Goal: Task Accomplishment & Management: Manage account settings

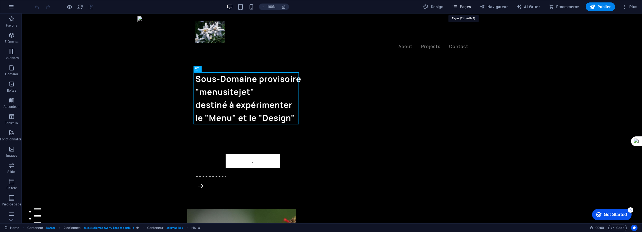
click at [464, 6] on span "Pages" at bounding box center [461, 6] width 19 height 5
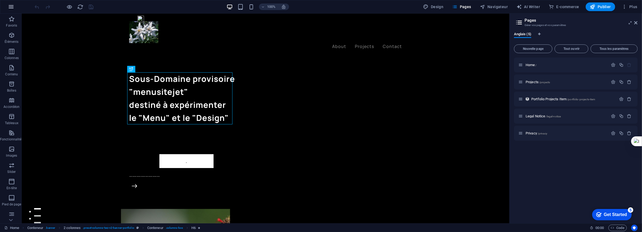
click at [10, 8] on icon "button" at bounding box center [11, 7] width 6 height 6
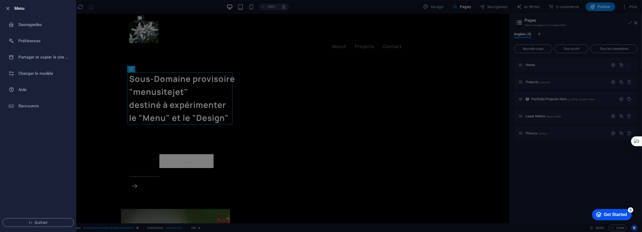
click at [588, 25] on div at bounding box center [321, 116] width 642 height 232
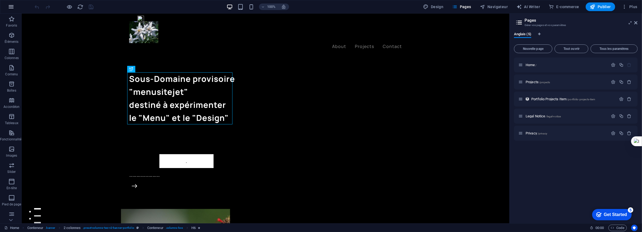
click at [10, 8] on icon "button" at bounding box center [11, 7] width 6 height 6
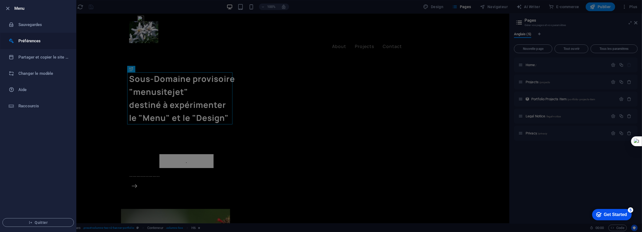
click at [30, 38] on h6 "Préférences" at bounding box center [43, 41] width 50 height 6
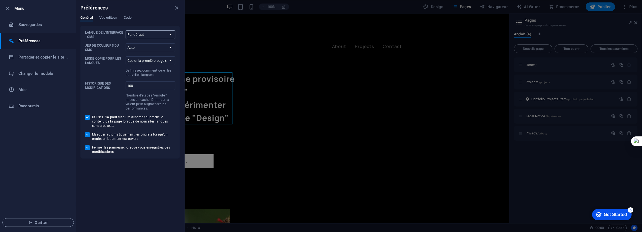
click at [166, 35] on select "Par défaut Deutsch English Español Français Magyar Italiano Nederlands Polski P…" at bounding box center [151, 34] width 50 height 9
select select "fr"
click at [126, 30] on select "Par défaut Deutsch English Español Français Magyar Italiano Nederlands Polski P…" at bounding box center [151, 34] width 50 height 9
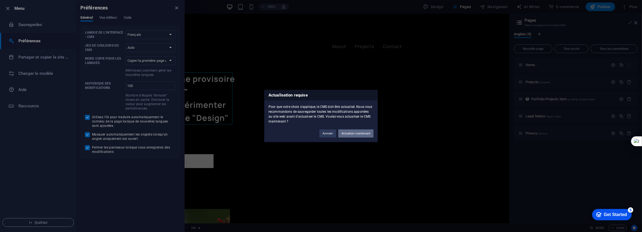
click at [359, 133] on button "Actualiser maintenant" at bounding box center [355, 133] width 35 height 8
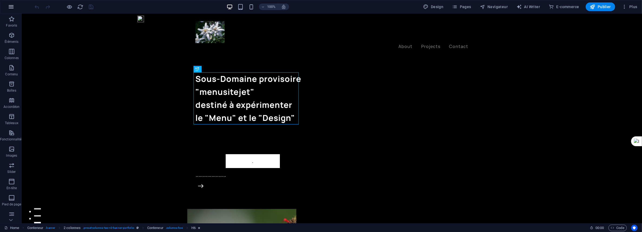
click at [14, 7] on icon "button" at bounding box center [11, 7] width 6 height 6
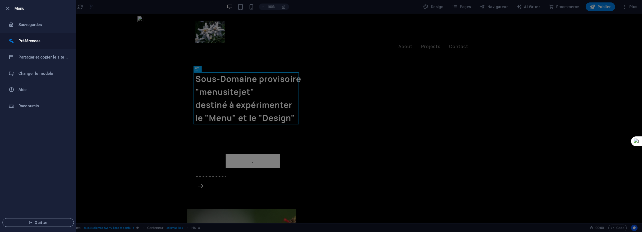
click at [28, 41] on h6 "Préférences" at bounding box center [43, 41] width 50 height 6
select select "fr"
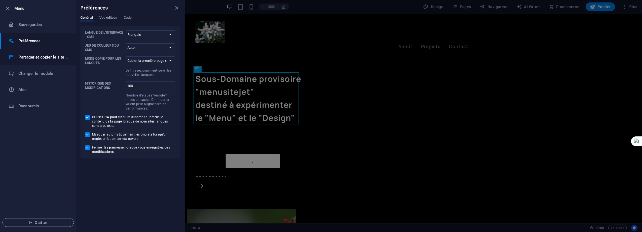
click at [30, 57] on h6 "Partager et copier le site web" at bounding box center [43, 57] width 50 height 6
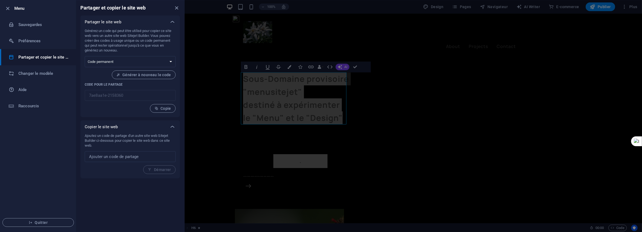
click at [195, 153] on div at bounding box center [321, 116] width 642 height 232
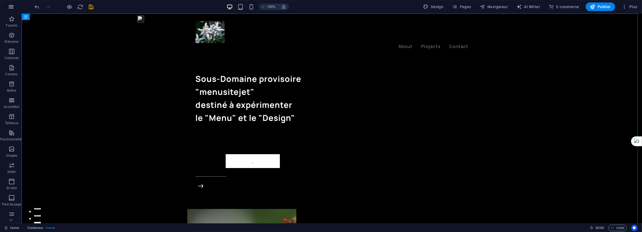
click at [8, 5] on icon "button" at bounding box center [11, 7] width 6 height 6
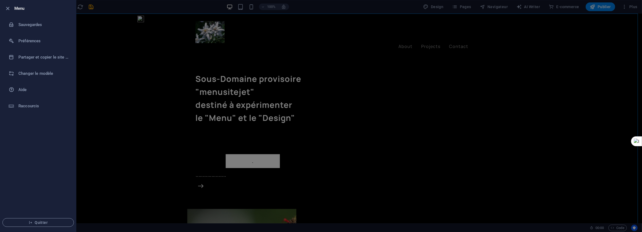
click at [8, 5] on icon "button" at bounding box center [8, 8] width 6 height 6
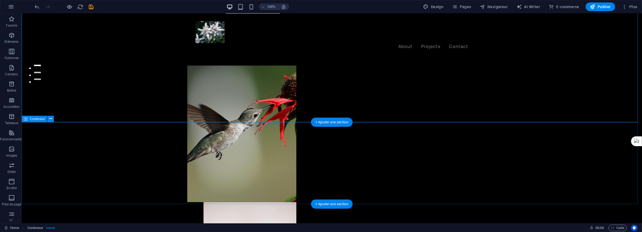
scroll to position [162, 0]
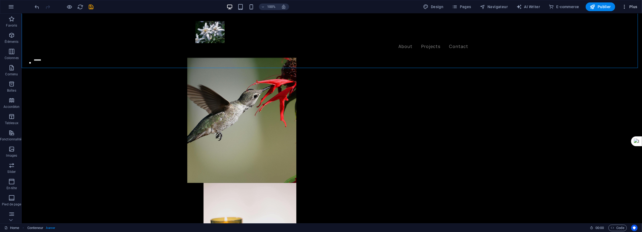
click at [633, 5] on span "Plus" at bounding box center [630, 6] width 16 height 5
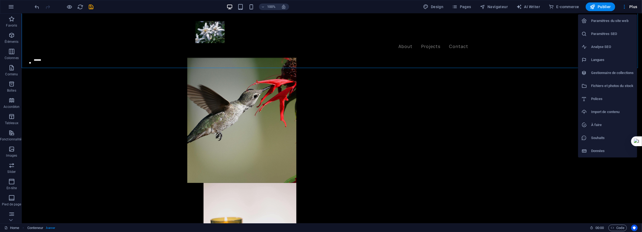
click at [606, 61] on h6 "Langues" at bounding box center [612, 60] width 43 height 6
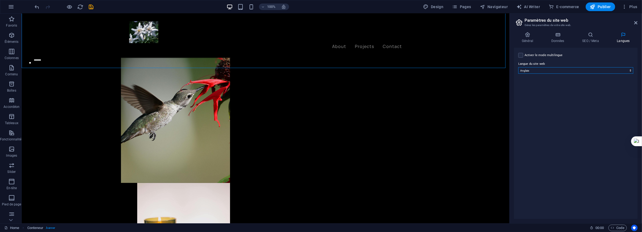
click at [553, 70] on select "Abkhazian Afar Afrikaans Akan Albanais Allemand Amharic Anglais Arabe Aragonese…" at bounding box center [575, 70] width 115 height 6
select select "50"
click at [518, 67] on select "Abkhazian Afar Afrikaans Akan Albanais Allemand Amharic Anglais Arabe Aragonese…" at bounding box center [575, 70] width 115 height 6
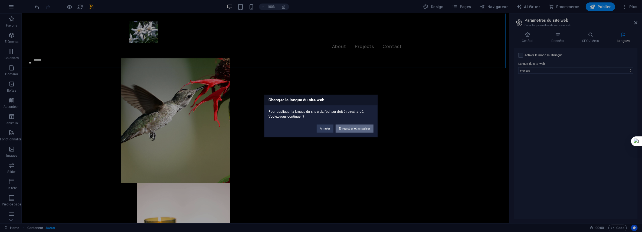
click at [352, 127] on button "Enregistrer et actualiser" at bounding box center [355, 128] width 38 height 8
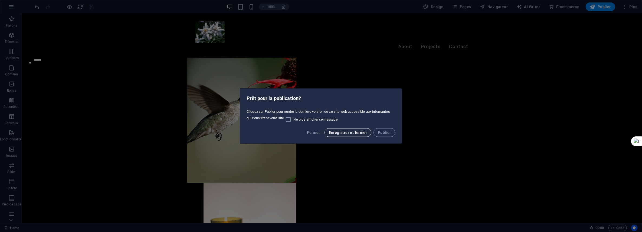
click at [345, 131] on span "Enregistrer et fermer" at bounding box center [348, 132] width 38 height 4
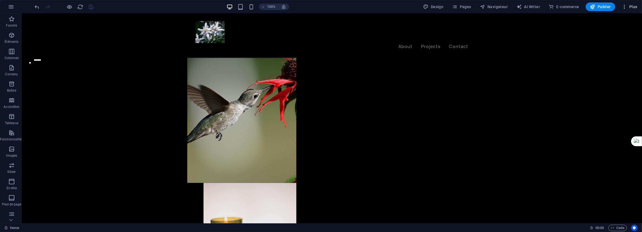
click at [629, 8] on span "Plus" at bounding box center [630, 6] width 16 height 5
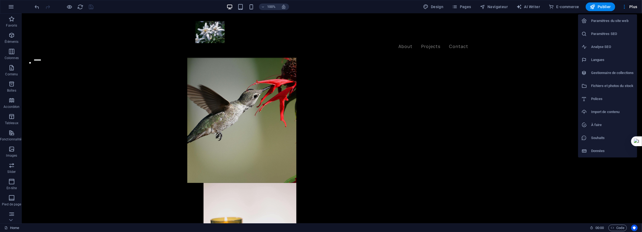
click at [598, 59] on h6 "Langues" at bounding box center [612, 60] width 43 height 6
select select "50"
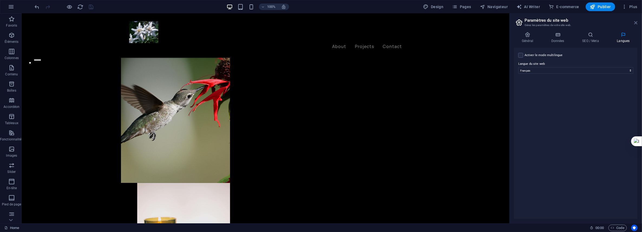
click at [635, 21] on icon at bounding box center [635, 23] width 3 height 4
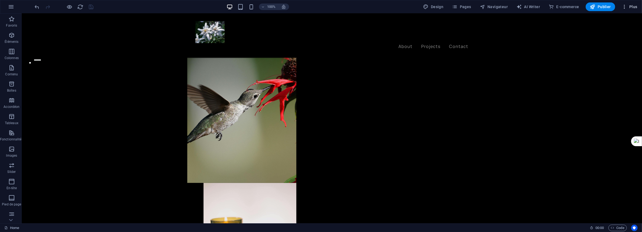
click at [633, 8] on span "Plus" at bounding box center [630, 6] width 16 height 5
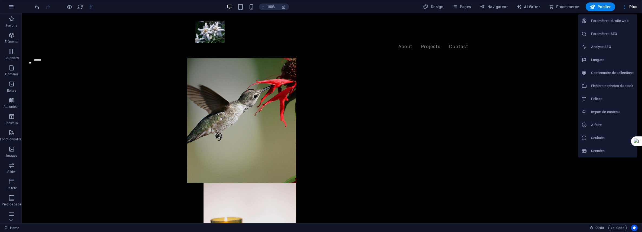
click at [531, 121] on div at bounding box center [321, 116] width 642 height 232
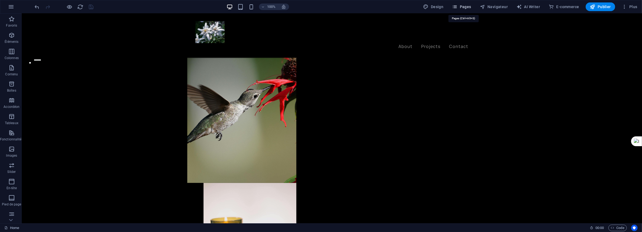
click at [465, 5] on span "Pages" at bounding box center [461, 6] width 19 height 5
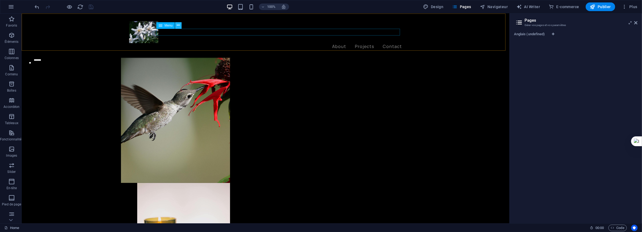
click at [179, 26] on icon at bounding box center [178, 25] width 3 height 6
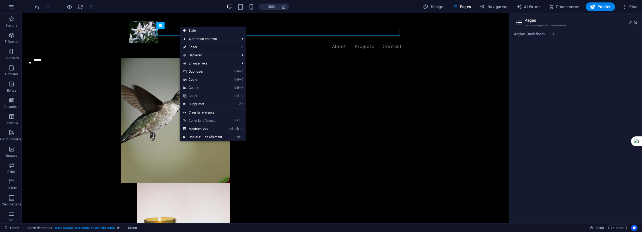
click at [195, 47] on link "⏎ Éditer" at bounding box center [202, 47] width 45 height 8
select select "1"
select select
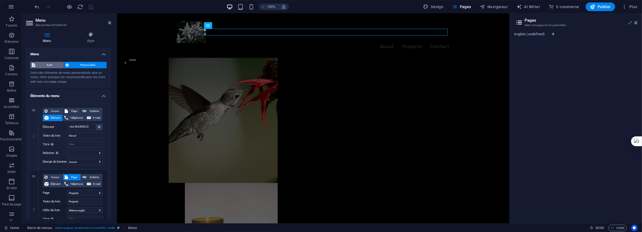
click at [46, 65] on span "Auto" at bounding box center [49, 65] width 25 height 6
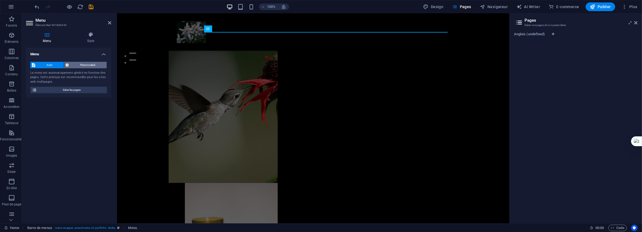
click at [78, 62] on span "Personnalisé" at bounding box center [88, 65] width 35 height 6
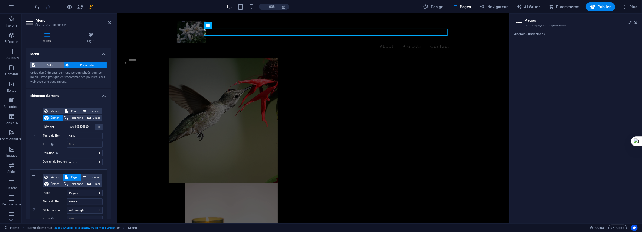
click at [45, 64] on span "Auto" at bounding box center [49, 65] width 25 height 6
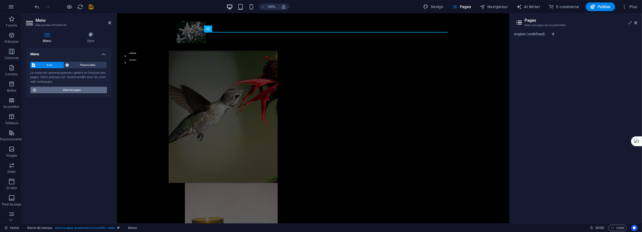
click at [73, 91] on span "Gérer les pages" at bounding box center [71, 90] width 67 height 6
click at [554, 32] on icon "Onglets langues" at bounding box center [553, 33] width 2 height 3
select select "50"
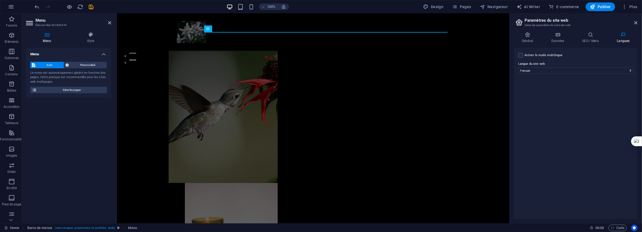
click at [597, 105] on div "Activer le mode multilingue Pour désactiver plusieurs langues, supprimez-les ju…" at bounding box center [576, 133] width 124 height 171
click at [531, 37] on h4 "Général" at bounding box center [528, 37] width 29 height 11
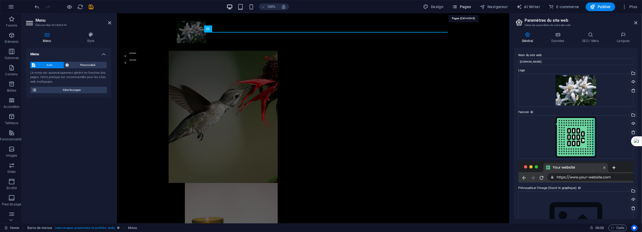
click at [471, 7] on span "Pages" at bounding box center [461, 6] width 19 height 5
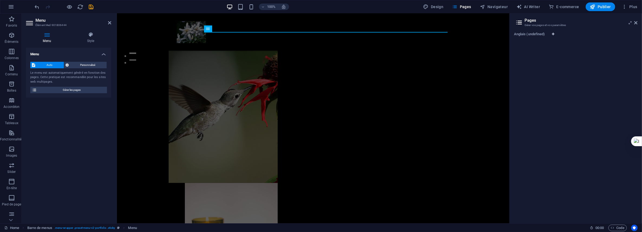
click at [555, 34] on span "Onglets langues" at bounding box center [552, 33] width 3 height 3
select select "50"
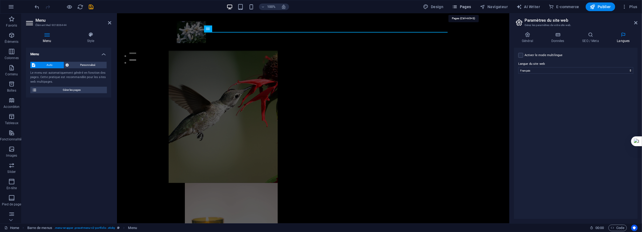
click at [462, 8] on span "Pages" at bounding box center [461, 6] width 19 height 5
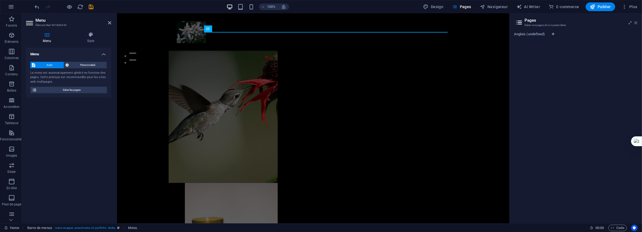
click at [638, 22] on icon at bounding box center [635, 23] width 3 height 4
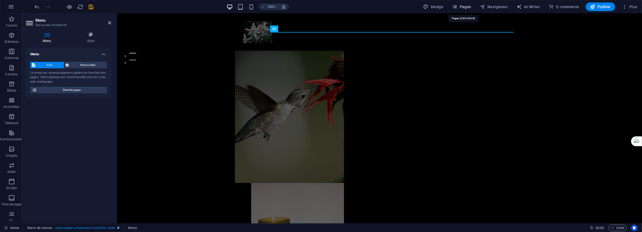
click at [468, 8] on span "Pages" at bounding box center [461, 6] width 19 height 5
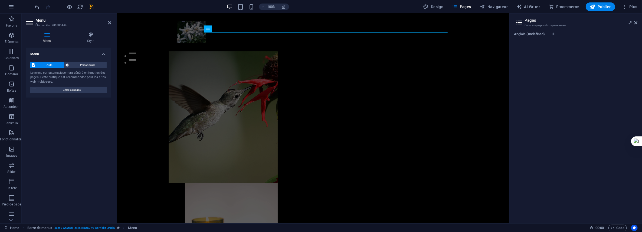
drag, startPoint x: 561, startPoint y: 66, endPoint x: 556, endPoint y: 54, distance: 13.1
click at [556, 54] on div "Anglais (undefined)" at bounding box center [576, 125] width 124 height 187
click at [553, 32] on icon "Onglets langues" at bounding box center [553, 33] width 2 height 3
select select "50"
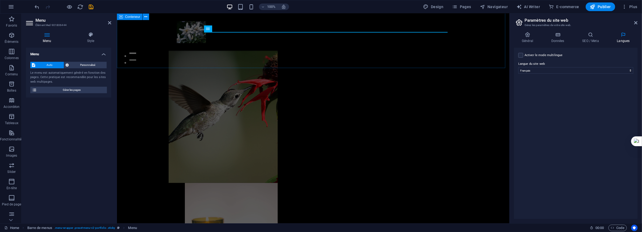
click at [470, 59] on div "Sous-Domaine provisoire "menusitejet" destiné à expérimenter le "Menu" et le "D…" at bounding box center [313, 96] width 392 height 490
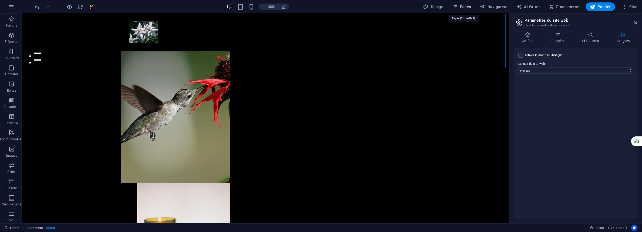
click at [467, 8] on span "Pages" at bounding box center [461, 6] width 19 height 5
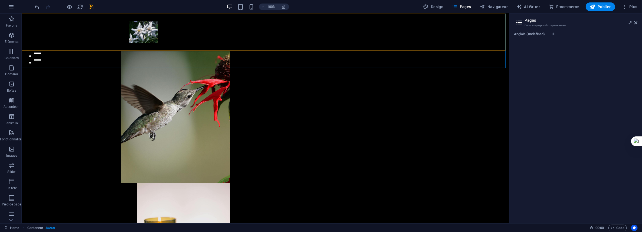
click at [283, 26] on div at bounding box center [265, 31] width 488 height 37
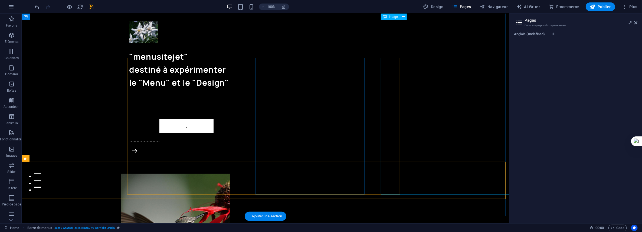
scroll to position [0, 0]
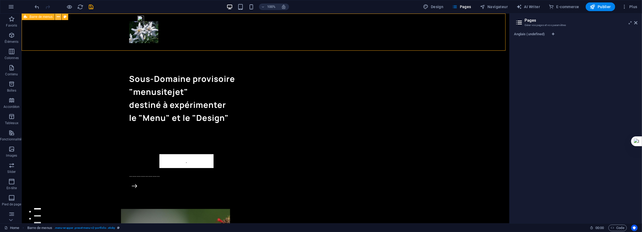
click at [57, 18] on icon at bounding box center [58, 17] width 3 height 6
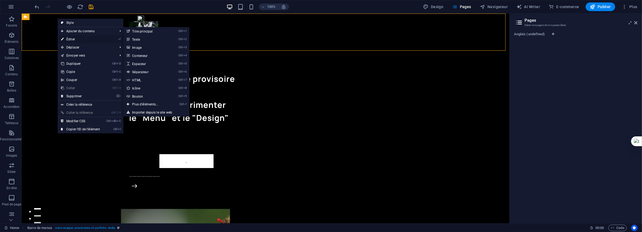
click at [72, 39] on link "⏎ Éditer" at bounding box center [80, 39] width 45 height 8
select select "header"
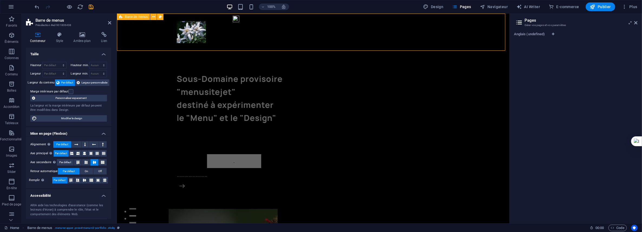
click at [397, 37] on div at bounding box center [313, 31] width 392 height 37
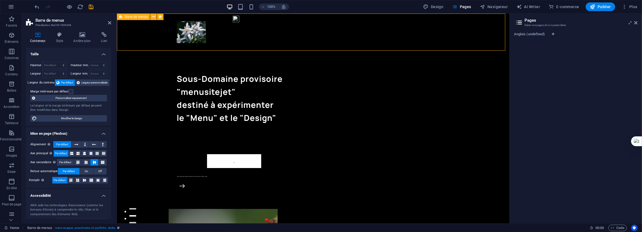
click at [397, 25] on div at bounding box center [313, 31] width 392 height 37
click at [585, 54] on div "Anglais (undefined)" at bounding box center [576, 125] width 124 height 187
click at [553, 33] on icon "Onglets langues" at bounding box center [553, 33] width 2 height 3
select select "50"
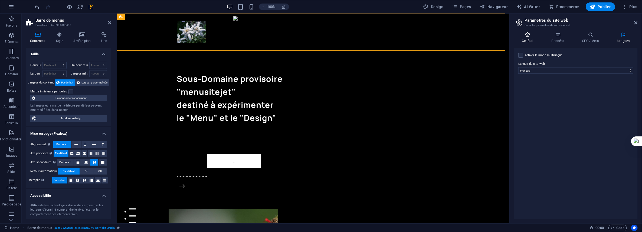
click at [524, 35] on icon at bounding box center [527, 34] width 27 height 5
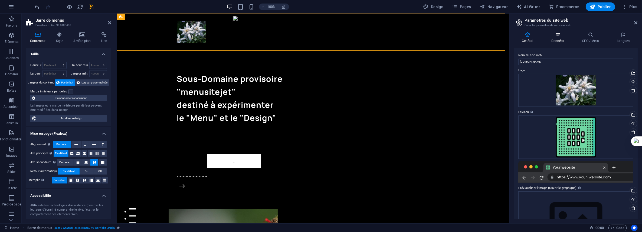
click at [548, 37] on icon at bounding box center [557, 34] width 29 height 5
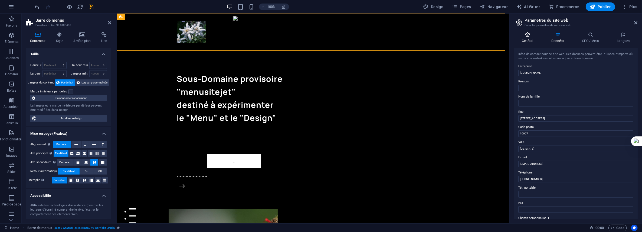
click at [531, 33] on icon at bounding box center [527, 34] width 27 height 5
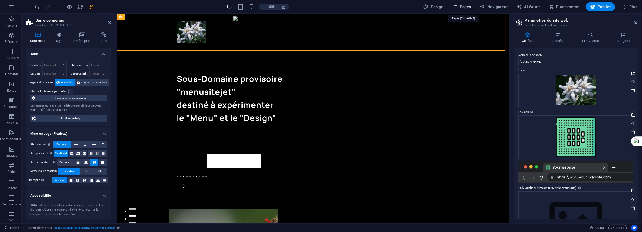
click at [458, 6] on icon "button" at bounding box center [454, 6] width 5 height 5
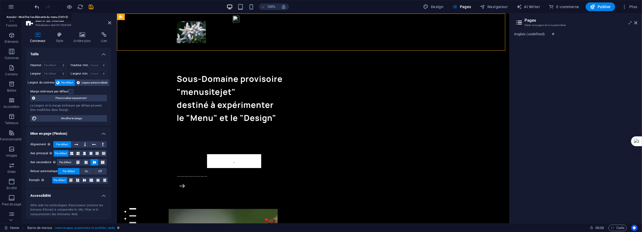
click at [34, 4] on icon "undo" at bounding box center [37, 7] width 6 height 6
click at [38, 4] on icon "undo" at bounding box center [37, 7] width 6 height 6
click at [45, 5] on icon "redo" at bounding box center [48, 7] width 6 height 6
click at [226, 25] on icon at bounding box center [225, 25] width 3 height 6
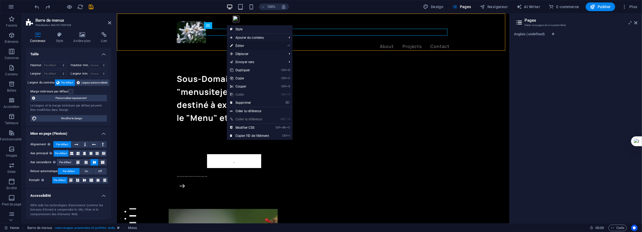
click at [238, 46] on link "⏎ Éditer" at bounding box center [249, 46] width 45 height 8
select select "1"
select select
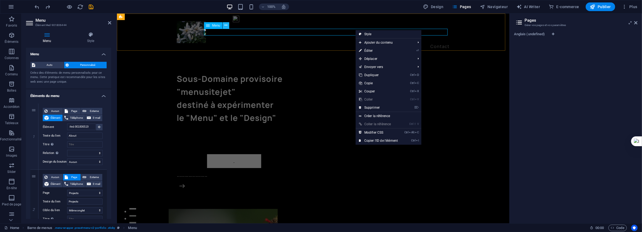
click at [225, 26] on icon at bounding box center [225, 25] width 3 height 6
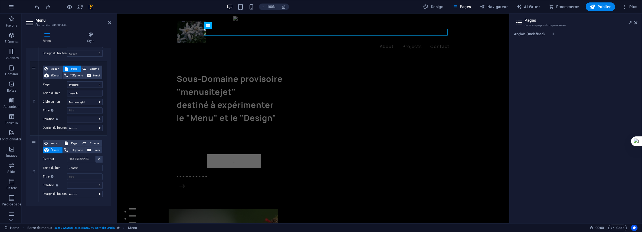
scroll to position [110, 0]
click at [34, 200] on icon at bounding box center [34, 200] width 3 height 4
select select
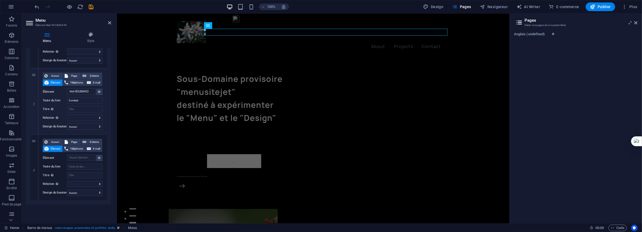
scroll to position [176, 0]
click at [74, 142] on span "Page" at bounding box center [75, 141] width 10 height 6
select select
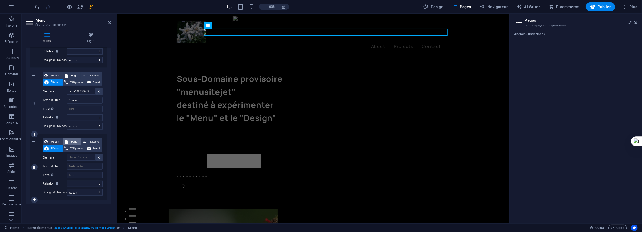
select select
click at [98, 156] on select "Home Projects Legal Notice Privacy" at bounding box center [84, 157] width 35 height 6
select select "1"
click at [67, 154] on select "Home Projects Legal Notice Privacy" at bounding box center [84, 157] width 35 height 6
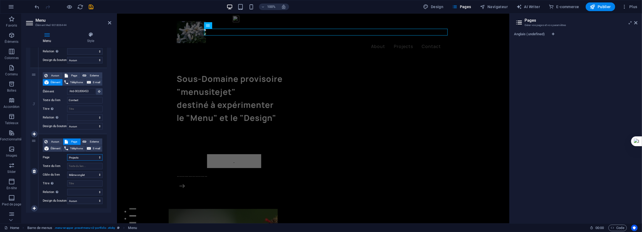
select select
click at [76, 165] on input "Texte du lien" at bounding box center [84, 166] width 35 height 6
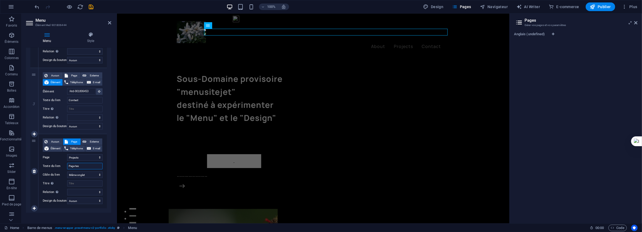
type input "Page test"
select select
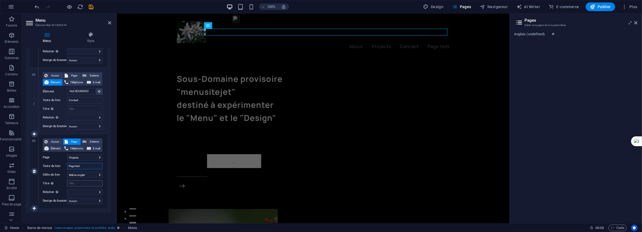
type input "Page test"
click at [86, 183] on input "Titre Description supplémentaire du lien. Celle-ci doit être différente du text…" at bounding box center [84, 183] width 35 height 6
type input "P"
select select
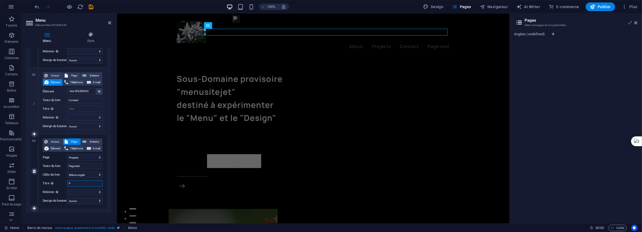
select select
type input "Pr"
select select
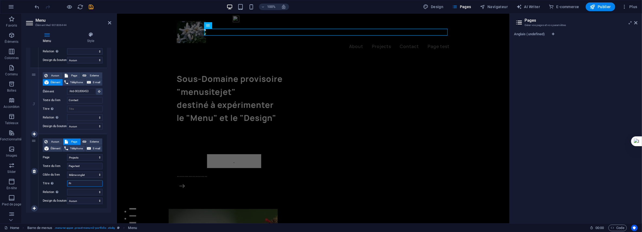
select select
type input "Proje"
select select
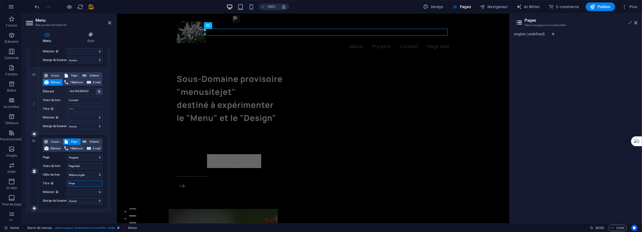
select select
type input "Projects"
select select
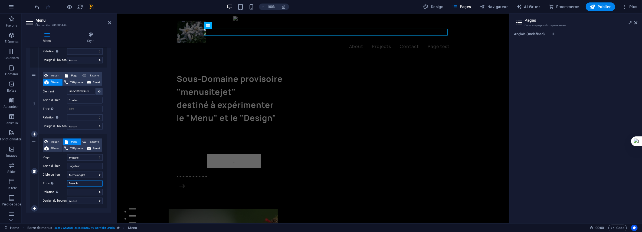
select select
type input "Projects"
click at [86, 165] on input "Page test" at bounding box center [84, 166] width 35 height 6
type input "Page test 01"
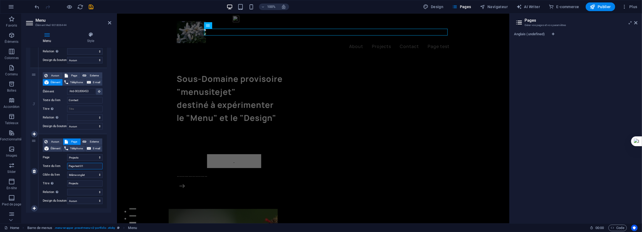
select select
type input "Page test 01"
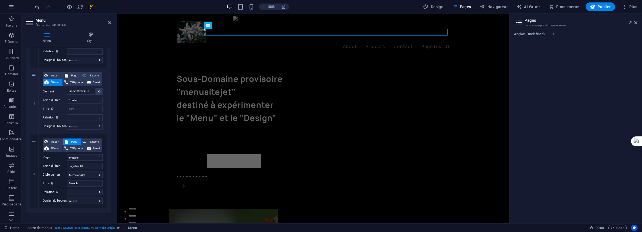
click at [107, 162] on div "1 Aucun Page Externe Élément Téléphone E-mail Page Home Projects Legal Notice P…" at bounding box center [68, 67] width 85 height 289
click at [90, 6] on icon "save" at bounding box center [91, 7] width 6 height 6
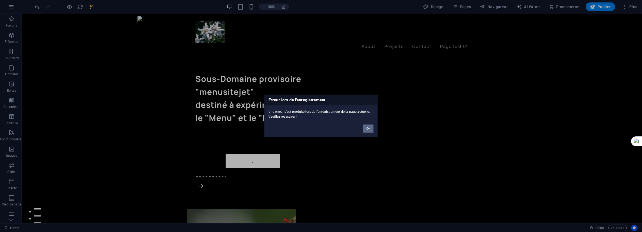
click at [363, 127] on button "Ok" at bounding box center [368, 128] width 10 height 8
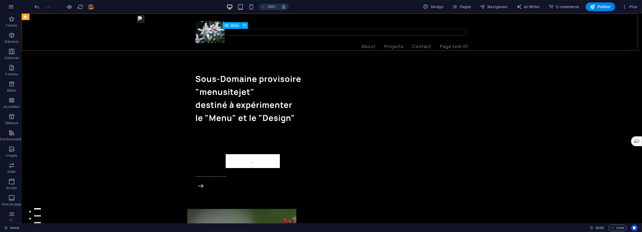
click at [454, 43] on nav "About Projects Contact Page test 01" at bounding box center [331, 46] width 273 height 7
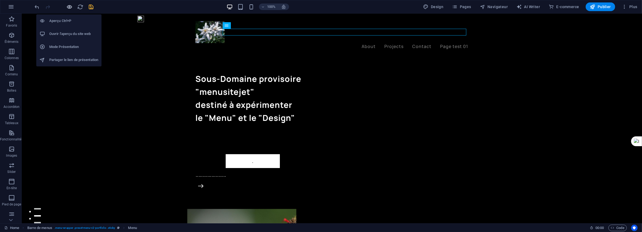
click at [71, 5] on icon "button" at bounding box center [70, 7] width 6 height 6
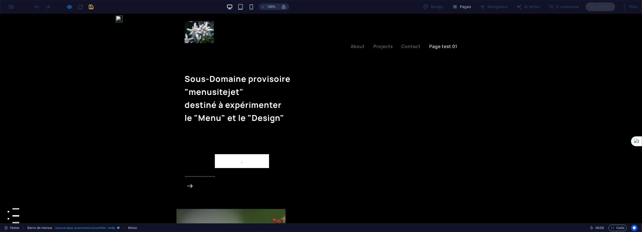
click at [444, 44] on link "Page test 01" at bounding box center [443, 46] width 28 height 4
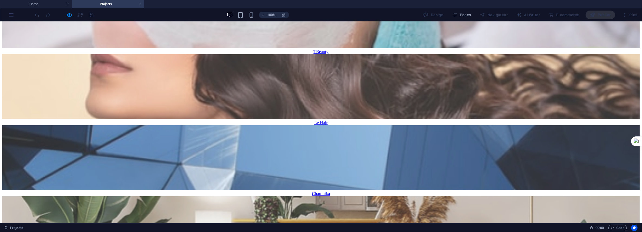
scroll to position [12, 0]
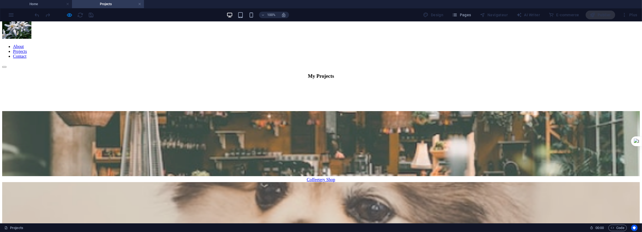
click at [395, 44] on nav "About Projects Contact" at bounding box center [321, 51] width 638 height 15
click at [192, 38] on div at bounding box center [321, 28] width 638 height 23
click at [192, 39] on div at bounding box center [321, 28] width 638 height 23
click at [59, 2] on h4 "Home" at bounding box center [36, 4] width 72 height 6
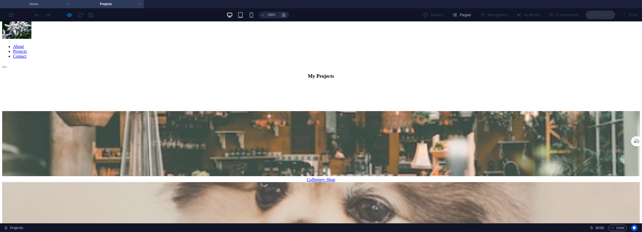
scroll to position [0, 0]
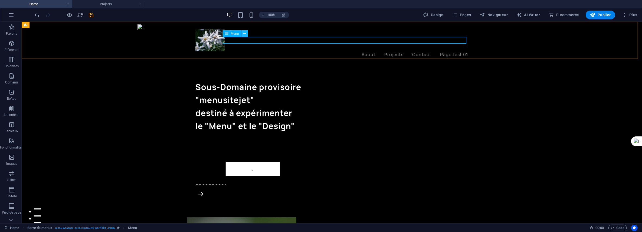
click at [244, 33] on icon at bounding box center [244, 34] width 3 height 6
click at [245, 34] on icon at bounding box center [244, 34] width 3 height 6
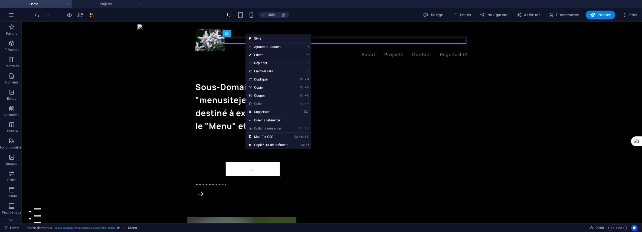
click at [256, 54] on link "⏎ Éditer" at bounding box center [267, 55] width 45 height 8
select select "1"
select select
select select "1"
select select
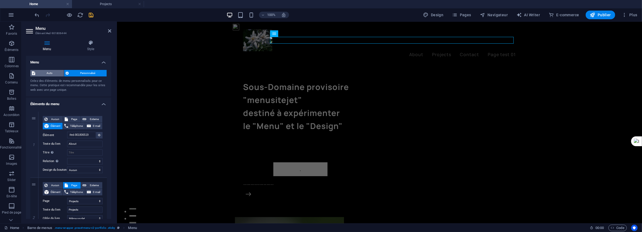
click at [49, 72] on span "Auto" at bounding box center [49, 73] width 25 height 6
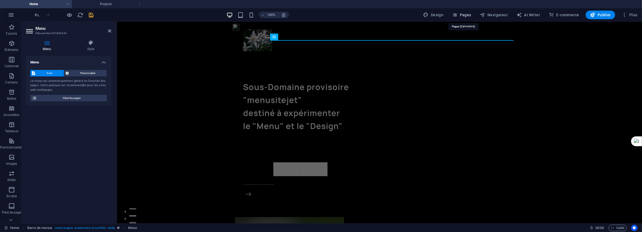
click at [466, 14] on span "Pages" at bounding box center [461, 14] width 19 height 5
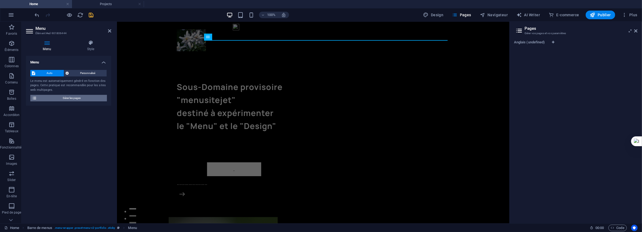
click at [73, 97] on span "Gérer les pages" at bounding box center [71, 98] width 67 height 6
click at [74, 98] on span "Gérer les pages" at bounding box center [71, 98] width 67 height 6
click at [564, 69] on div "Anglais (undefined)" at bounding box center [576, 129] width 124 height 179
click at [554, 41] on icon "Onglets langues" at bounding box center [553, 42] width 2 height 3
select select "7"
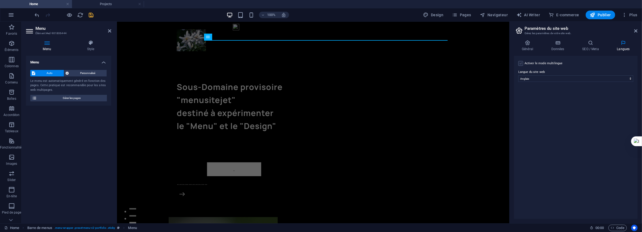
click at [522, 62] on label at bounding box center [520, 63] width 5 height 5
click at [0, 0] on input "Activer le mode multilingue Pour désactiver plusieurs langues, supprimez-les ju…" at bounding box center [0, 0] width 0 height 0
select select
click at [522, 62] on label at bounding box center [520, 63] width 5 height 5
click at [0, 0] on input "Activer le mode multilingue Pour désactiver plusieurs langues, supprimez-les ju…" at bounding box center [0, 0] width 0 height 0
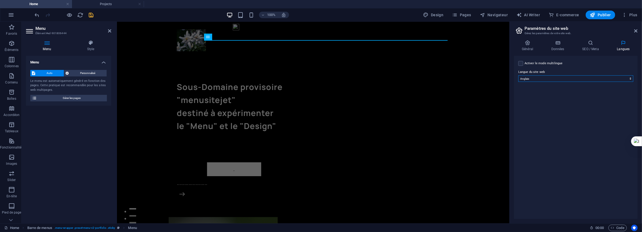
click at [619, 75] on select "Abkhazian Afar Afrikaans Akan Albanais Allemand Amharic Anglais Arabe Aragonese…" at bounding box center [575, 78] width 115 height 6
select select "50"
click at [518, 75] on select "Abkhazian Afar Afrikaans Akan Albanais Allemand Amharic Anglais Arabe Aragonese…" at bounding box center [575, 78] width 115 height 6
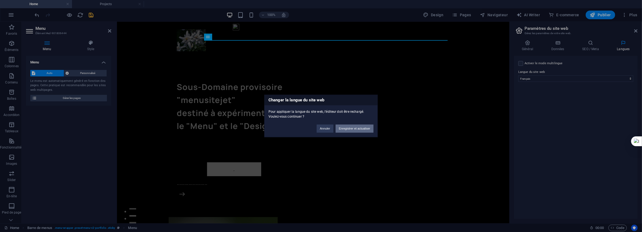
click at [354, 128] on button "Enregistrer et actualiser" at bounding box center [355, 128] width 38 height 8
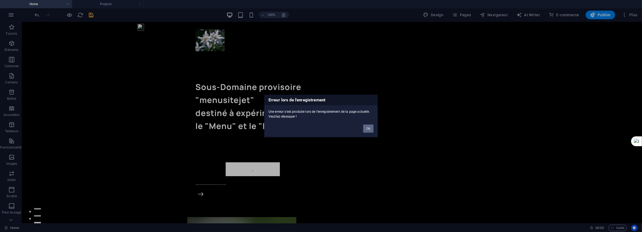
click at [368, 128] on button "Ok" at bounding box center [368, 128] width 10 height 8
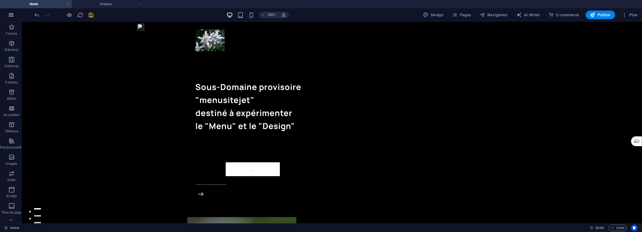
click at [12, 14] on icon "button" at bounding box center [11, 15] width 6 height 6
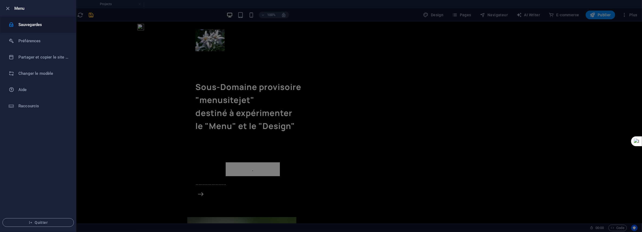
click at [17, 24] on div at bounding box center [14, 24] width 10 height 5
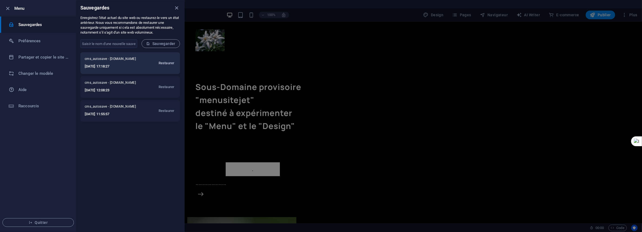
click at [167, 60] on span "Restaurer" at bounding box center [167, 63] width 16 height 6
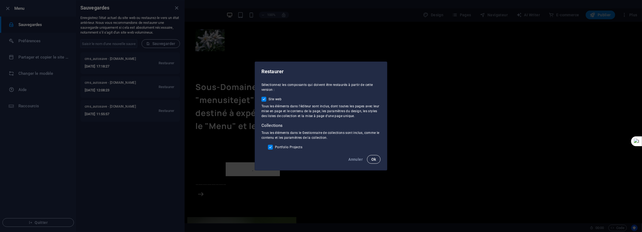
click at [375, 158] on span "Ok" at bounding box center [373, 159] width 5 height 4
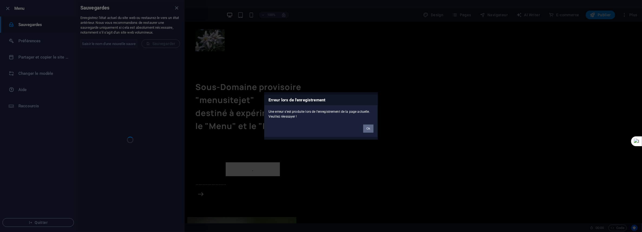
click at [367, 130] on button "Ok" at bounding box center [368, 128] width 10 height 8
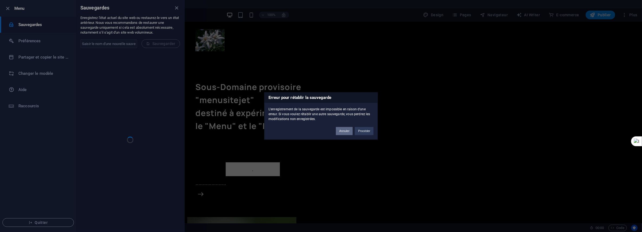
click at [347, 129] on button "Annuler" at bounding box center [344, 131] width 17 height 8
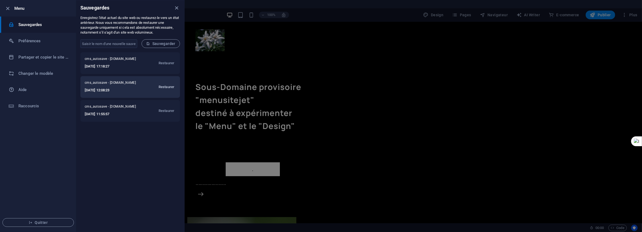
click at [165, 85] on span "Restaurer" at bounding box center [167, 87] width 16 height 6
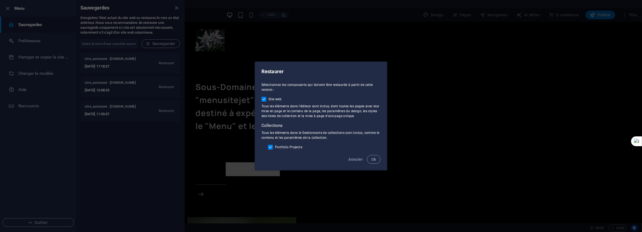
click at [373, 158] on span "Ok" at bounding box center [373, 159] width 5 height 4
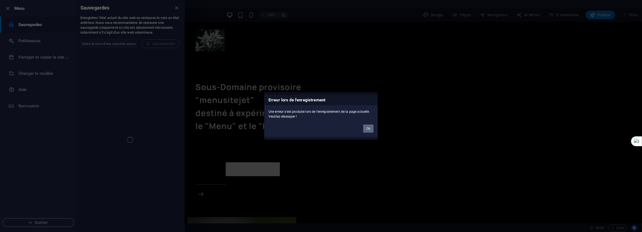
click at [368, 128] on button "Ok" at bounding box center [368, 128] width 10 height 8
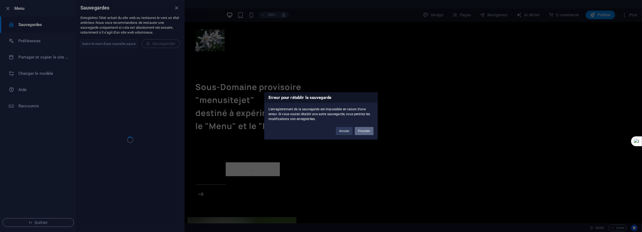
click at [365, 132] on button "Procéder" at bounding box center [364, 131] width 19 height 8
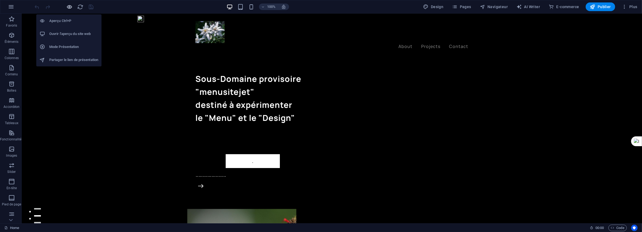
click at [68, 5] on icon "button" at bounding box center [70, 7] width 6 height 6
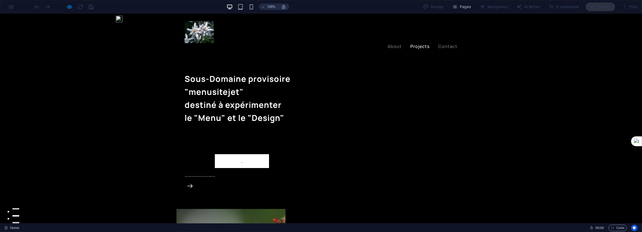
click at [415, 44] on link "Projects" at bounding box center [419, 46] width 19 height 4
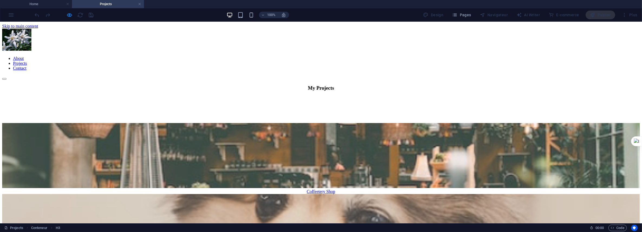
click at [440, 56] on nav "About Projects Contact" at bounding box center [321, 63] width 638 height 15
click at [395, 56] on nav "About Projects Contact" at bounding box center [321, 63] width 638 height 15
click at [80, 21] on header "100% Design Pages Navigateur AI Writer E-commerce Publier Plus" at bounding box center [321, 15] width 642 height 14
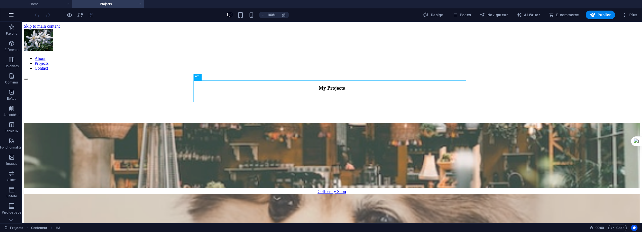
click at [13, 13] on icon "button" at bounding box center [11, 15] width 6 height 6
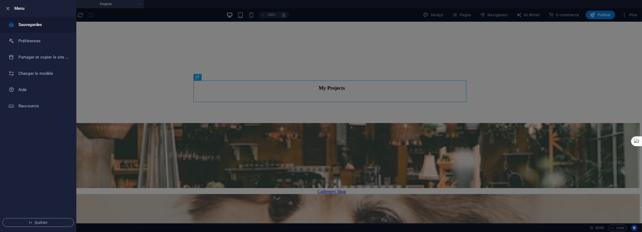
click at [22, 21] on h6 "Sauvegardes" at bounding box center [43, 24] width 50 height 6
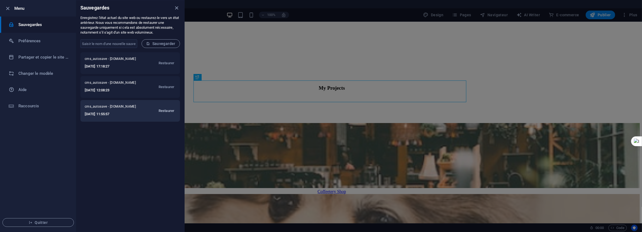
click at [162, 110] on span "Restaurer" at bounding box center [167, 110] width 16 height 6
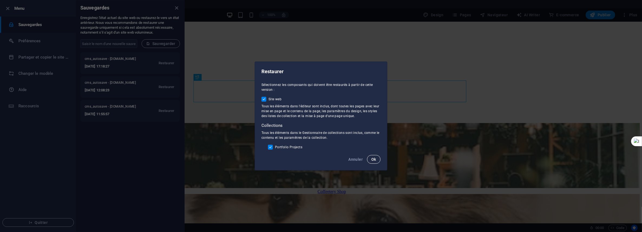
click at [376, 159] on button "Ok" at bounding box center [374, 159] width 14 height 9
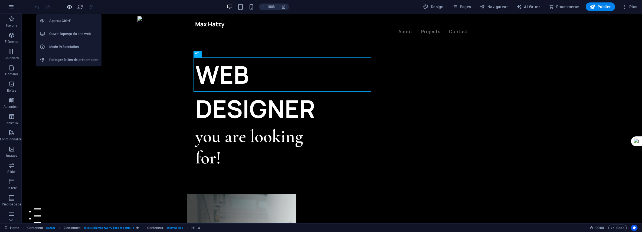
click at [68, 6] on icon "button" at bounding box center [70, 7] width 6 height 6
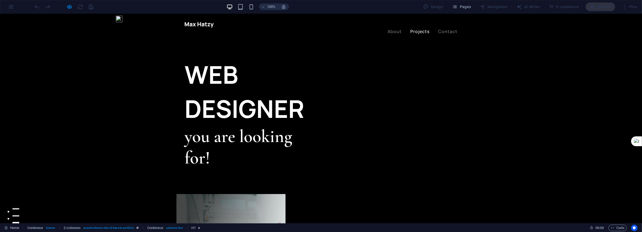
click at [412, 29] on link "Projects" at bounding box center [419, 31] width 19 height 4
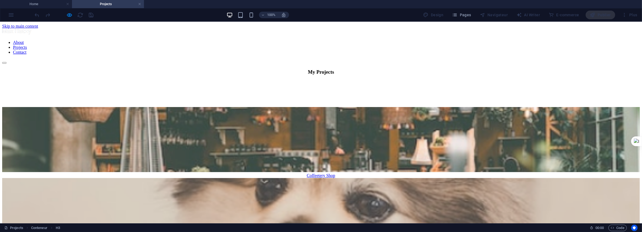
click at [448, 40] on nav "About Projects Contact" at bounding box center [321, 47] width 638 height 15
click at [394, 40] on nav "About Projects Contact" at bounding box center [321, 47] width 638 height 15
click at [71, 14] on div at bounding box center [64, 15] width 61 height 9
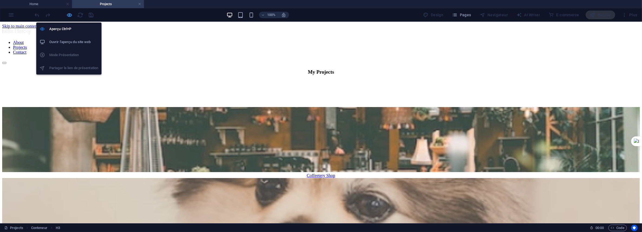
click at [71, 15] on icon "button" at bounding box center [70, 15] width 6 height 6
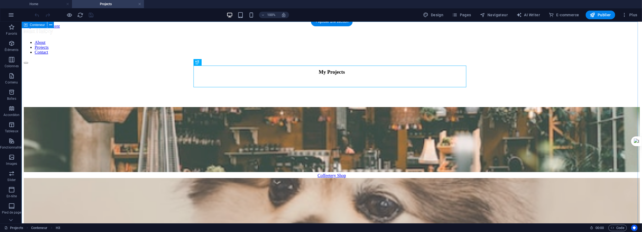
click at [468, 15] on span "Pages" at bounding box center [461, 14] width 19 height 5
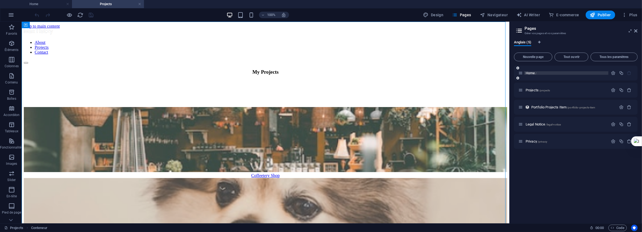
click at [530, 71] on span "Home /" at bounding box center [531, 73] width 11 height 4
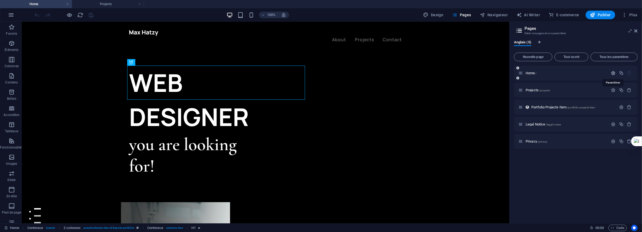
click at [613, 73] on icon "button" at bounding box center [613, 73] width 5 height 5
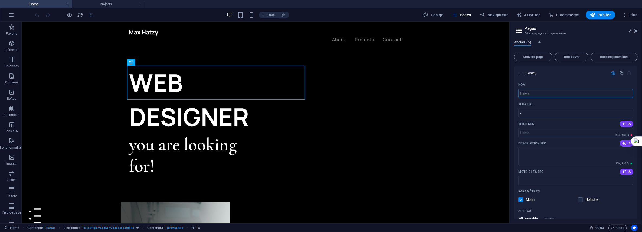
click at [525, 42] on span "Anglais (5)" at bounding box center [522, 43] width 17 height 8
click at [516, 42] on span "Anglais (5)" at bounding box center [522, 43] width 17 height 8
click at [539, 41] on icon "Onglets langues" at bounding box center [539, 42] width 2 height 3
select select "7"
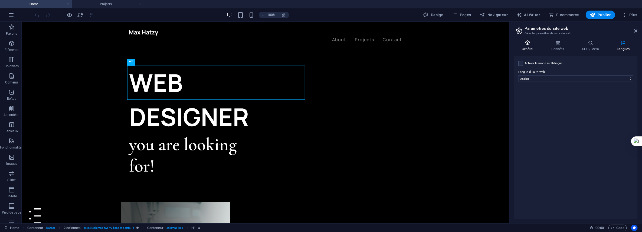
click at [528, 44] on icon at bounding box center [527, 42] width 27 height 5
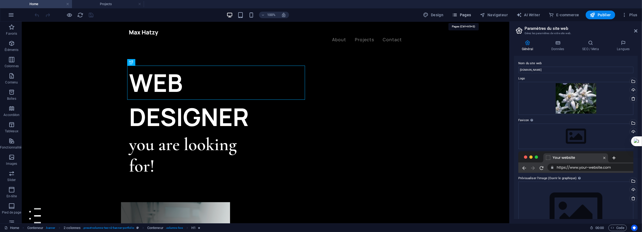
click at [470, 16] on span "Pages" at bounding box center [461, 14] width 19 height 5
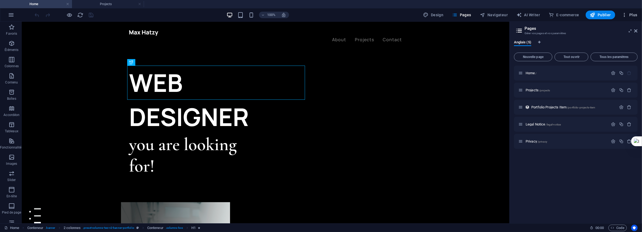
click at [633, 13] on span "Plus" at bounding box center [630, 14] width 16 height 5
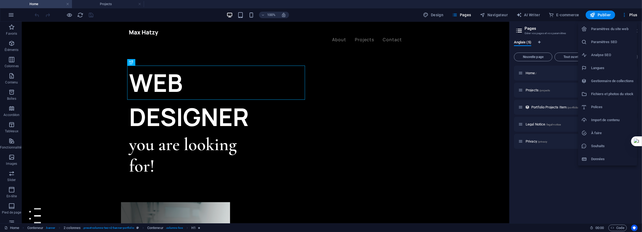
click at [559, 173] on div at bounding box center [321, 116] width 642 height 232
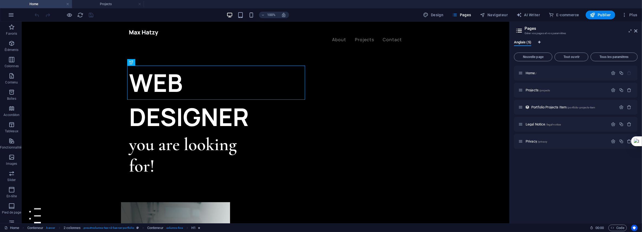
click at [539, 41] on icon "Onglets langues" at bounding box center [539, 42] width 2 height 3
select select "7"
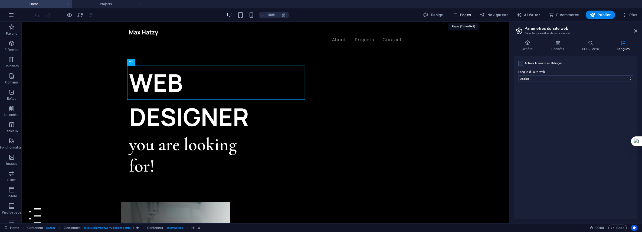
click at [464, 14] on span "Pages" at bounding box center [461, 14] width 19 height 5
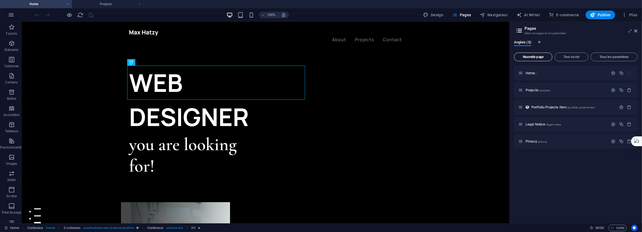
click at [540, 57] on span "Nouvelle page" at bounding box center [533, 56] width 34 height 3
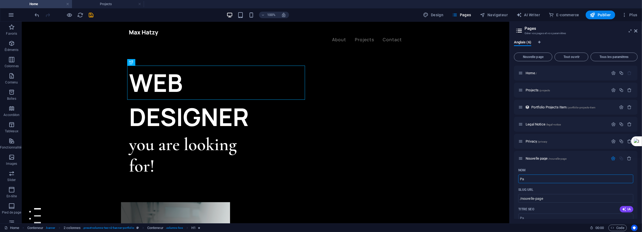
type input "Pa"
type input "/pa"
type input "Page"
type input "/page"
type input "Page test"
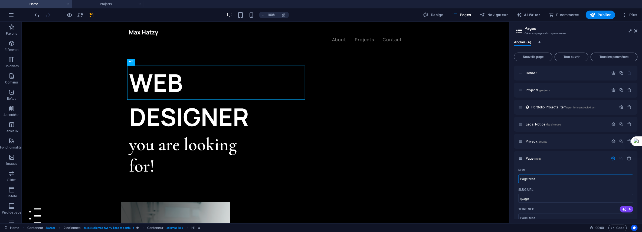
type input "/page-test"
type input "Page test 01"
type input "/page-test-01"
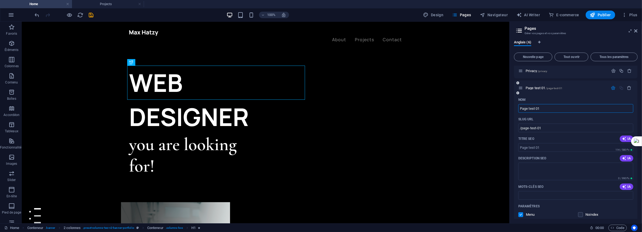
scroll to position [108, 0]
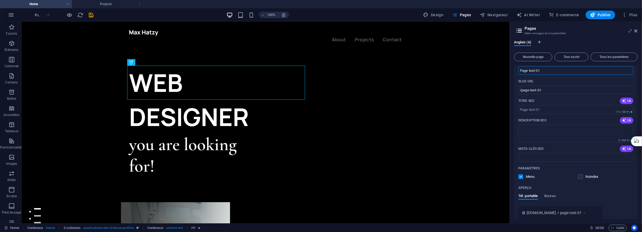
type input "Page test 01"
click at [511, 137] on div "Anglais (6) Nouvelle page Tout ouvrir Tous les paramètres Home / Projects /proj…" at bounding box center [576, 129] width 132 height 187
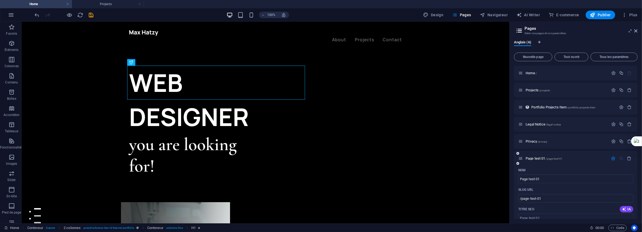
scroll to position [137, 0]
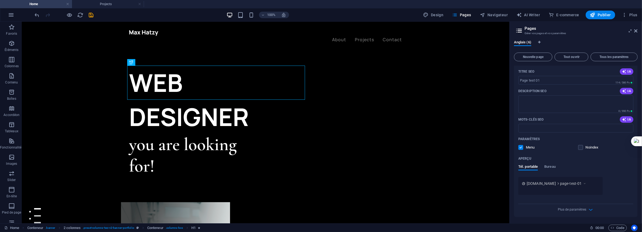
click at [527, 212] on div "Nom Page test 01 ​ SLUG URL /page-test-01 ​ Titre SEO IA ​ 114 / 580 Px Descrip…" at bounding box center [576, 122] width 124 height 189
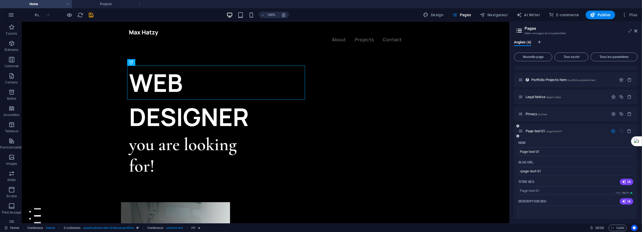
scroll to position [0, 0]
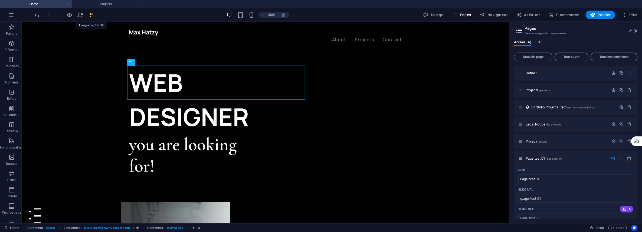
click at [92, 12] on icon "save" at bounding box center [91, 15] width 6 height 6
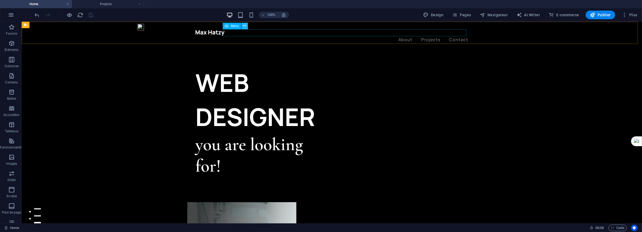
click at [245, 25] on icon at bounding box center [244, 26] width 3 height 6
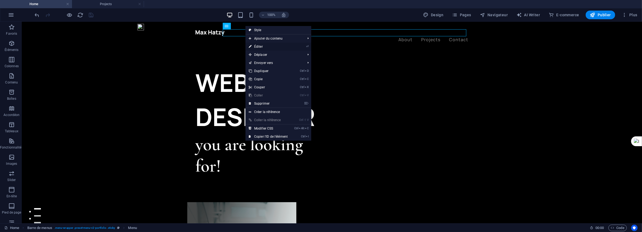
click at [262, 46] on link "⏎ Éditer" at bounding box center [267, 46] width 45 height 8
select select "1"
select select
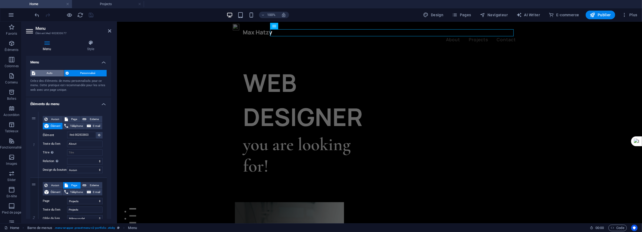
click at [52, 73] on span "Auto" at bounding box center [49, 73] width 25 height 6
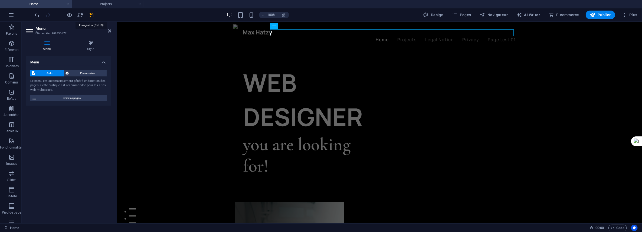
click at [92, 16] on icon "save" at bounding box center [91, 15] width 6 height 6
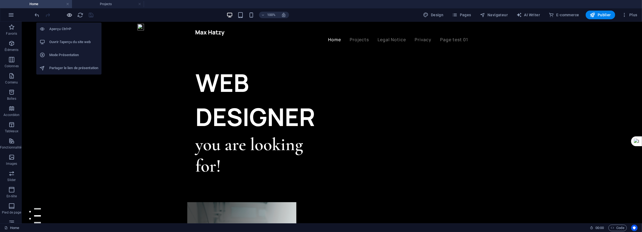
click at [71, 15] on icon "button" at bounding box center [70, 15] width 6 height 6
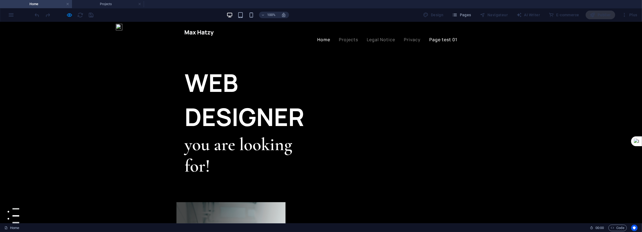
click at [444, 37] on link "Page test 01" at bounding box center [443, 39] width 28 height 4
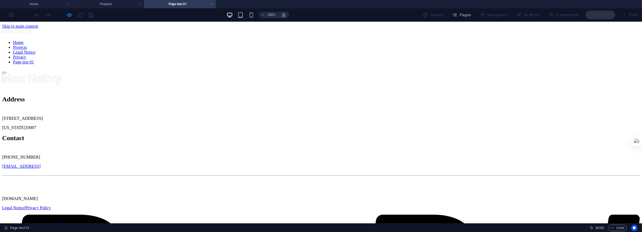
click at [409, 40] on nav "Home Projects Legal Notice Privacy Page test 01" at bounding box center [321, 52] width 638 height 24
click at [388, 40] on nav "Home Projects Legal Notice Privacy Page test 01" at bounding box center [321, 52] width 638 height 24
click at [352, 40] on nav "Home Projects Legal Notice Privacy Page test 01" at bounding box center [321, 52] width 638 height 24
click at [318, 40] on nav "Home Projects Legal Notice Privacy Page test 01" at bounding box center [321, 52] width 638 height 24
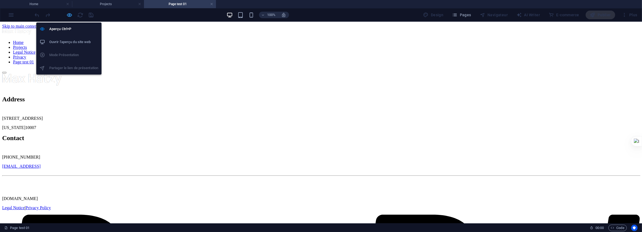
click at [68, 16] on icon "button" at bounding box center [70, 15] width 6 height 6
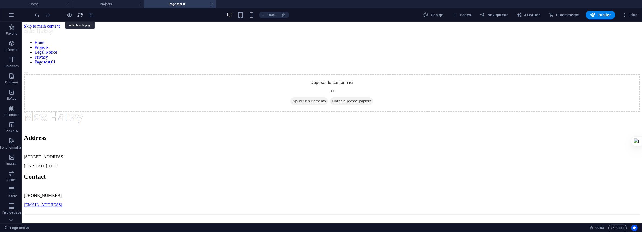
click at [82, 14] on icon "reload" at bounding box center [80, 15] width 6 height 6
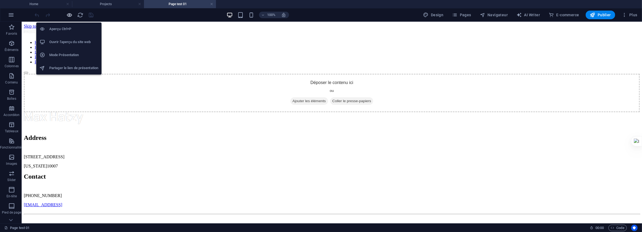
click at [69, 14] on icon "button" at bounding box center [70, 15] width 6 height 6
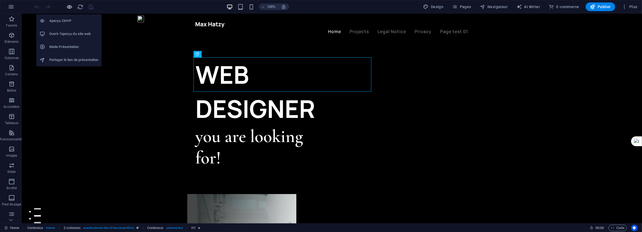
click at [72, 7] on icon "button" at bounding box center [70, 7] width 6 height 6
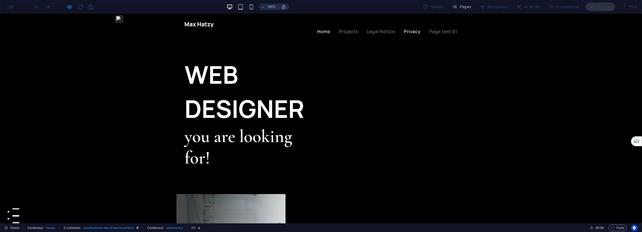
click at [411, 29] on link "Privacy" at bounding box center [412, 31] width 17 height 4
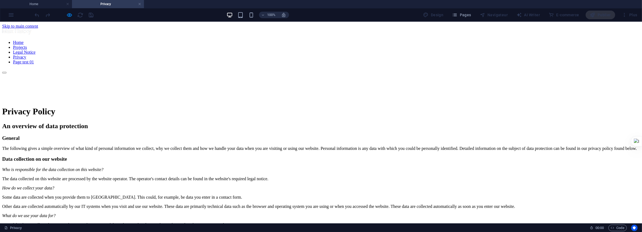
click at [382, 40] on nav "Home Projects Legal Notice Privacy Page test 01" at bounding box center [321, 52] width 638 height 24
click at [436, 40] on nav "Home Projects Legal Notice Privacy Page test 01" at bounding box center [321, 52] width 638 height 24
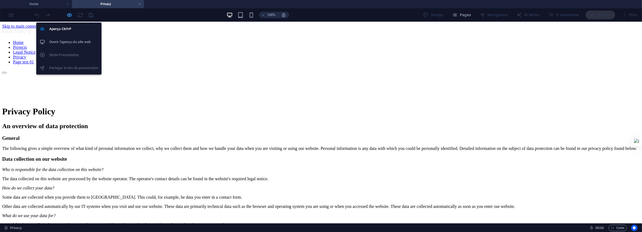
click at [68, 16] on icon "button" at bounding box center [70, 15] width 6 height 6
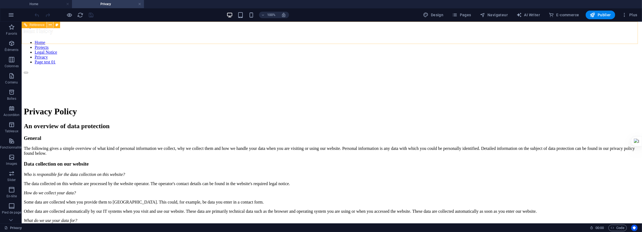
click at [51, 26] on icon at bounding box center [50, 25] width 3 height 6
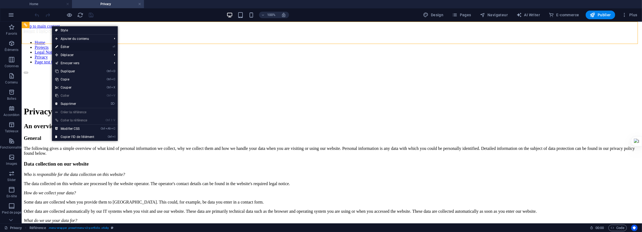
click at [66, 45] on link "⏎ Éditer" at bounding box center [74, 47] width 45 height 8
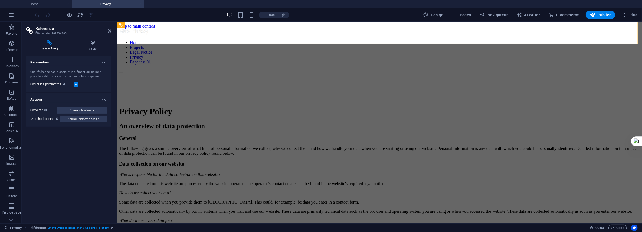
click at [52, 47] on h4 "Paramètres" at bounding box center [50, 45] width 49 height 11
click at [77, 83] on label at bounding box center [76, 84] width 5 height 5
click at [0, 0] on input "Copier les paramètres Utiliser les mêmes paramètres (flex, animation, position,…" at bounding box center [0, 0] width 0 height 0
click at [77, 83] on label at bounding box center [76, 84] width 5 height 5
click at [0, 0] on input "Copier les paramètres Utiliser les mêmes paramètres (flex, animation, position,…" at bounding box center [0, 0] width 0 height 0
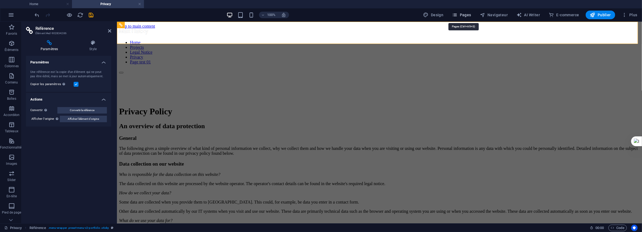
click at [468, 15] on span "Pages" at bounding box center [461, 14] width 19 height 5
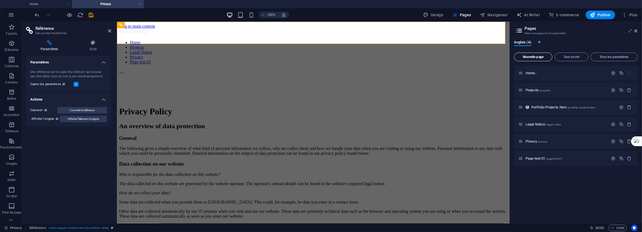
click at [542, 56] on span "Nouvelle page" at bounding box center [533, 56] width 34 height 3
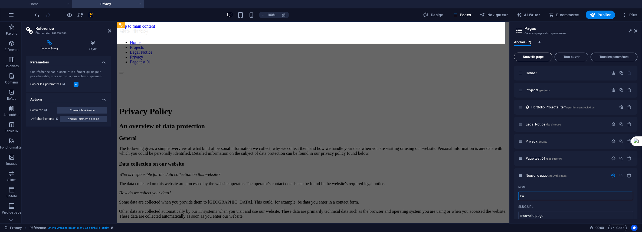
type input "PA"
type input "/pa"
type input "PAge"
type input "/page"
type input "P"
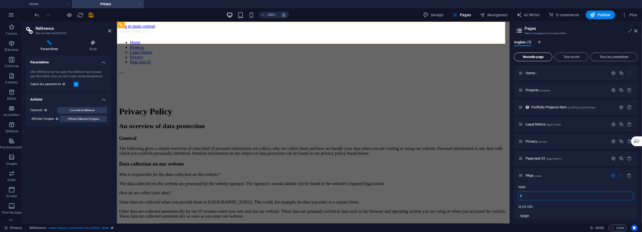
type input "/p"
type input "Pa"
type input "/pa"
type input "Page"
type input "/page"
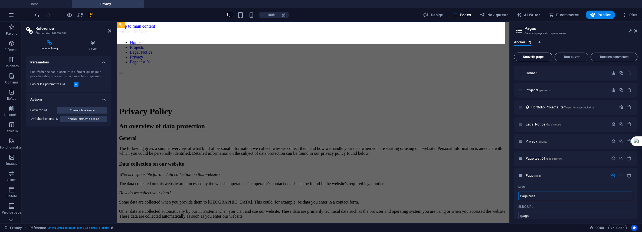
type input "Page test"
type input "/page-test"
type input "Page test 02"
type input "/page-test-02"
type input "Page test 02"
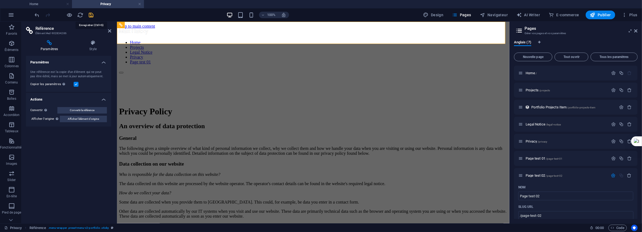
click at [88, 15] on icon "save" at bounding box center [91, 15] width 6 height 6
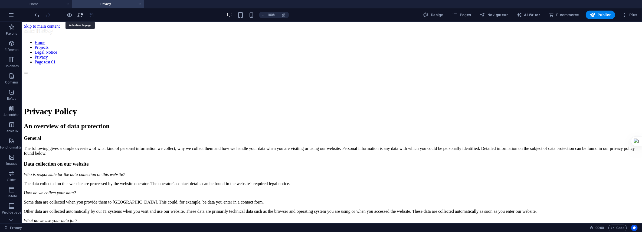
click at [78, 14] on icon "reload" at bounding box center [80, 15] width 6 height 6
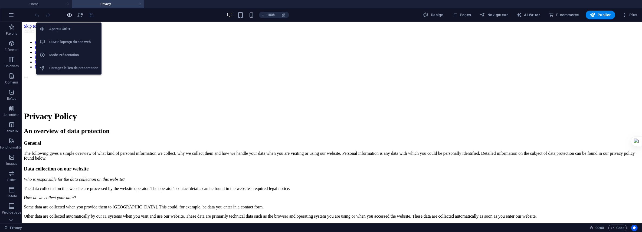
click at [70, 14] on icon "button" at bounding box center [70, 15] width 6 height 6
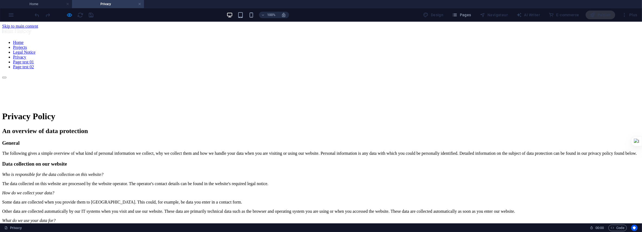
click at [34, 59] on link "Page test 01" at bounding box center [23, 61] width 21 height 5
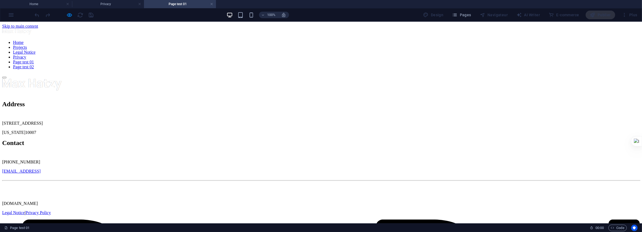
click at [411, 40] on nav "Home Projects Legal Notice Privacy Page test 01 Page test 02" at bounding box center [321, 54] width 638 height 29
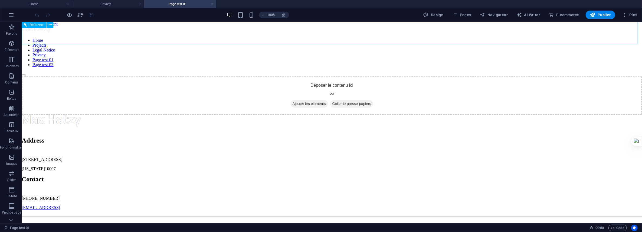
click at [285, 28] on div "Home Projects Legal Notice Privacy Page test 01 Page test 02" at bounding box center [331, 51] width 620 height 50
click at [328, 38] on nav "Home Projects Legal Notice Privacy Page test 01 Page test 02" at bounding box center [331, 52] width 620 height 29
click at [438, 38] on nav "Home Projects Legal Notice Privacy Page test 01 Page test 02" at bounding box center [331, 52] width 620 height 29
click at [31, 6] on h4 "Home" at bounding box center [36, 4] width 72 height 6
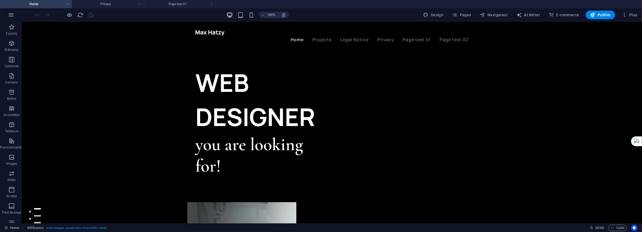
click at [297, 37] on link "Home" at bounding box center [296, 39] width 13 height 4
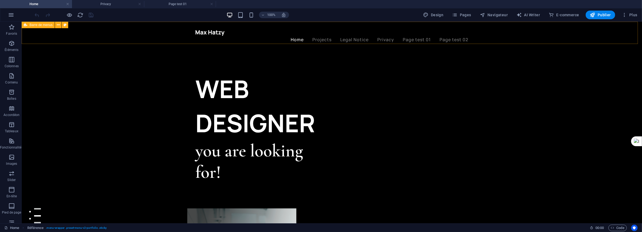
click at [426, 40] on div "Home Projects Legal Notice Privacy Page test 01 Page test 02" at bounding box center [331, 35] width 620 height 29
click at [58, 25] on icon at bounding box center [58, 25] width 3 height 6
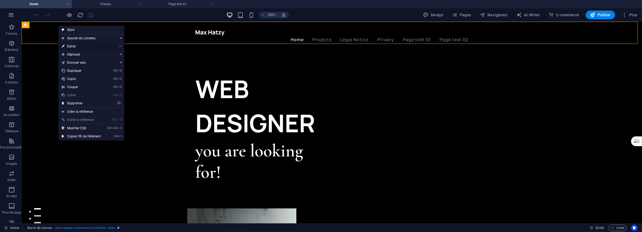
click at [72, 47] on link "⏎ Éditer" at bounding box center [80, 46] width 45 height 8
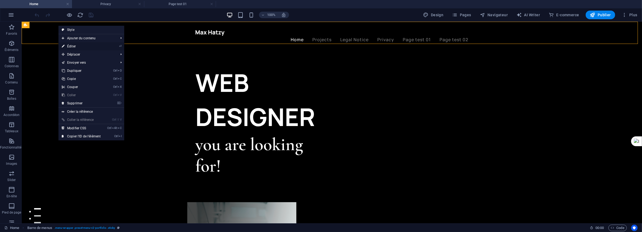
select select "header"
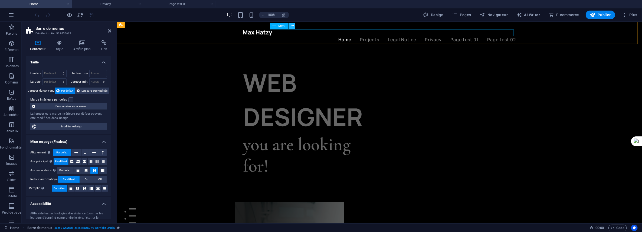
click at [294, 25] on button at bounding box center [292, 26] width 6 height 6
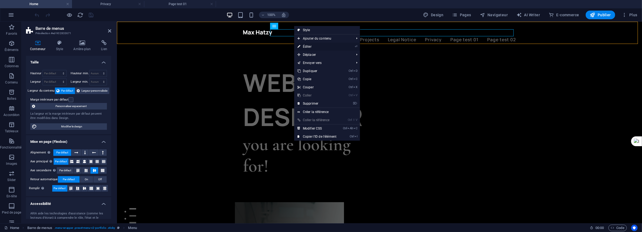
click at [306, 45] on link "⏎ Éditer" at bounding box center [316, 46] width 45 height 8
select select
select select "1"
select select
select select "2"
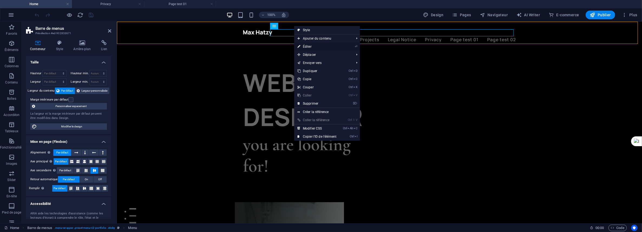
select select
select select "3"
select select
select select "4"
select select
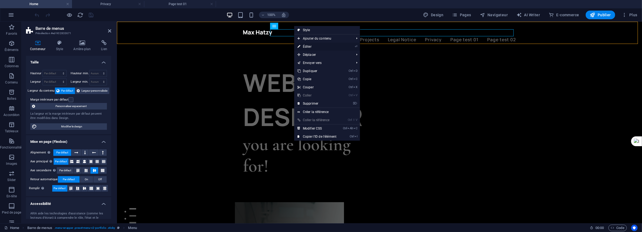
select select "5"
select select
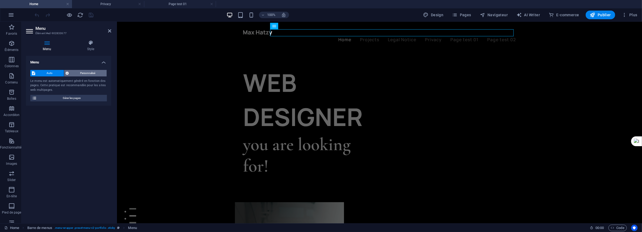
click at [94, 72] on span "Personnalisé" at bounding box center [88, 73] width 35 height 6
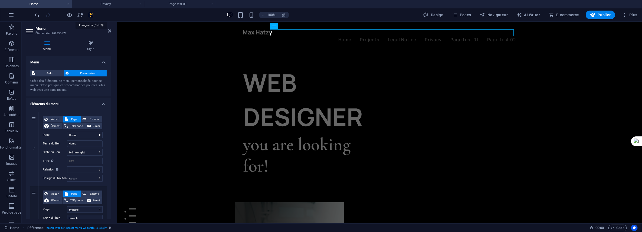
click at [91, 15] on icon "save" at bounding box center [91, 15] width 6 height 6
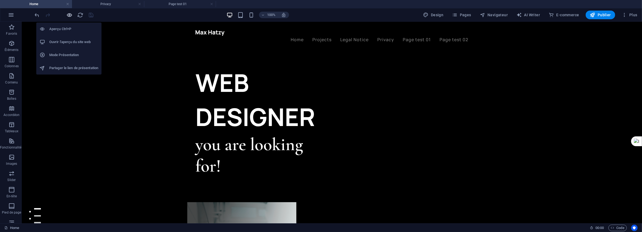
click at [68, 16] on icon "button" at bounding box center [70, 15] width 6 height 6
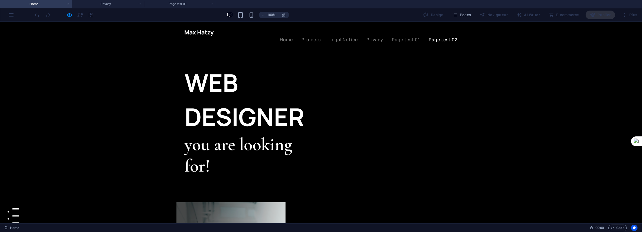
click at [449, 37] on link "Page test 02" at bounding box center [443, 39] width 29 height 4
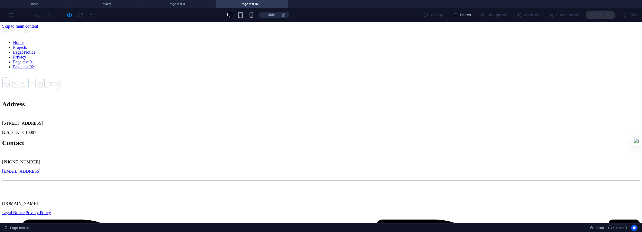
click at [405, 40] on nav "Home Projects Legal Notice Privacy Page test 01 Page test 02" at bounding box center [321, 54] width 638 height 29
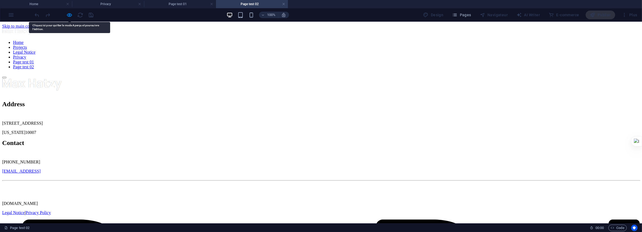
click at [405, 40] on nav "Home Projects Legal Notice Privacy Page test 01 Page test 02" at bounding box center [321, 54] width 638 height 29
click at [414, 40] on nav "Home Projects Legal Notice Privacy Page test 01 Page test 02" at bounding box center [321, 54] width 638 height 29
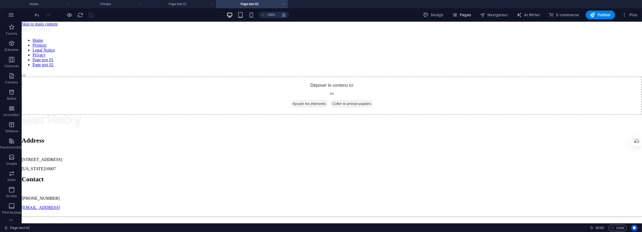
click at [470, 15] on span "Pages" at bounding box center [461, 14] width 19 height 5
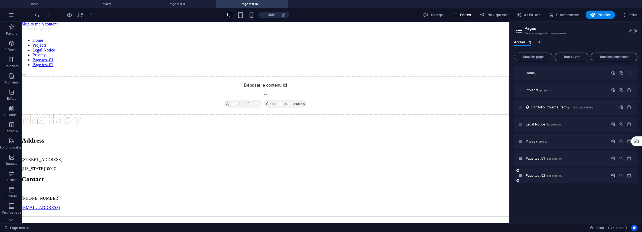
click at [614, 174] on icon "button" at bounding box center [613, 175] width 5 height 5
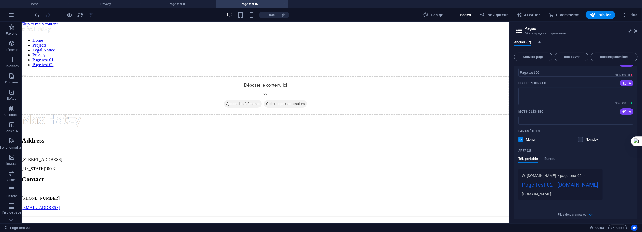
scroll to position [188, 0]
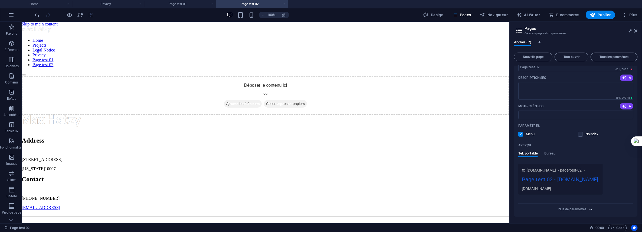
click at [590, 208] on icon "button" at bounding box center [590, 209] width 6 height 6
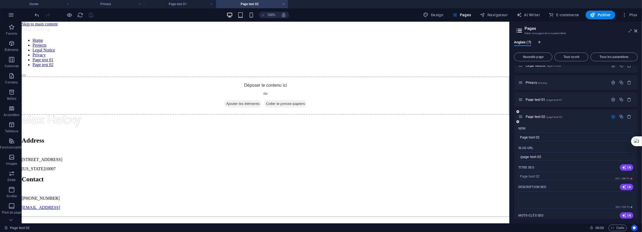
scroll to position [54, 0]
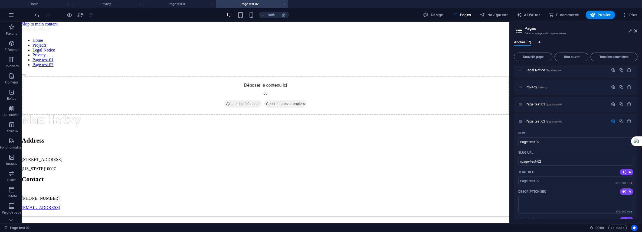
click at [538, 41] on icon "Onglets langues" at bounding box center [539, 42] width 2 height 3
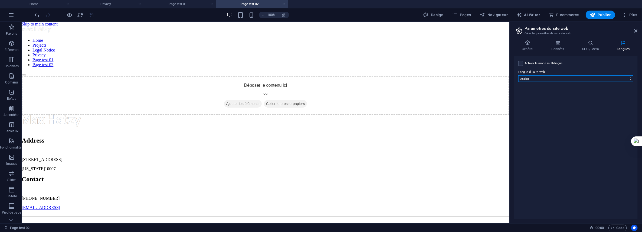
click at [524, 76] on select "Abkhazian Afar Afrikaans Akan Albanais Allemand Amharic Anglais Arabe Aragonese…" at bounding box center [575, 78] width 115 height 6
select select "50"
click at [518, 75] on select "Abkhazian Afar Afrikaans Akan Albanais Allemand Amharic Anglais Arabe Aragonese…" at bounding box center [575, 78] width 115 height 6
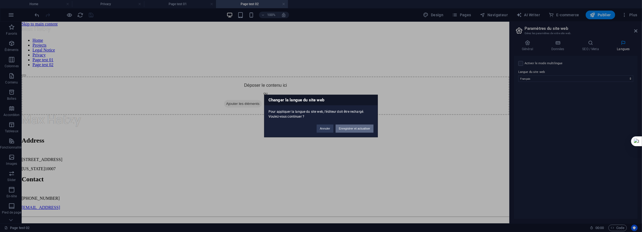
click at [351, 127] on button "Enregistrer et actualiser" at bounding box center [355, 128] width 38 height 8
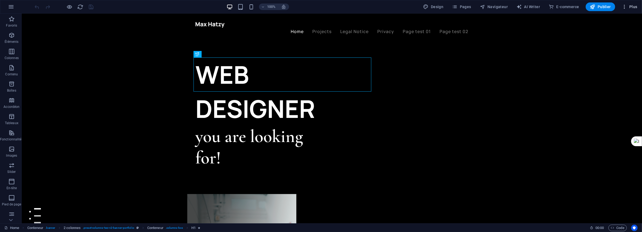
click at [635, 6] on span "Plus" at bounding box center [630, 6] width 16 height 5
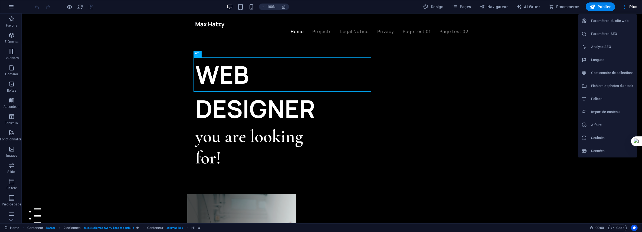
drag, startPoint x: 516, startPoint y: 19, endPoint x: 513, endPoint y: 18, distance: 3.6
click at [516, 19] on div at bounding box center [321, 116] width 642 height 232
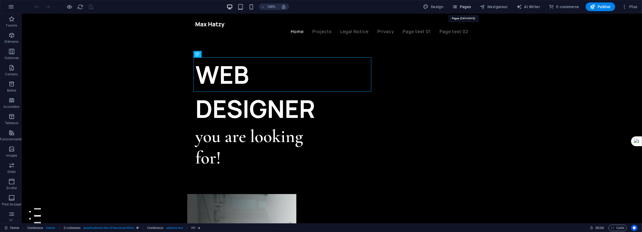
click at [468, 6] on span "Pages" at bounding box center [461, 6] width 19 height 5
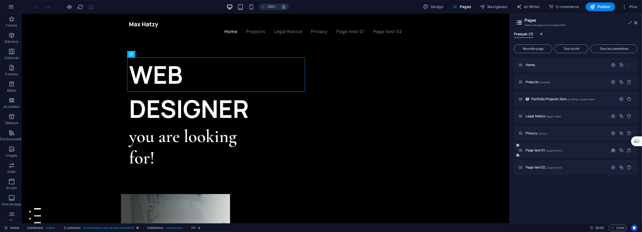
click at [614, 149] on icon "button" at bounding box center [613, 150] width 5 height 5
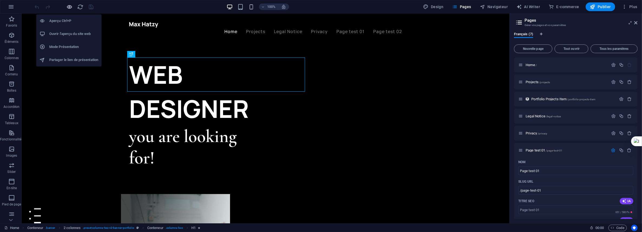
click at [72, 6] on icon "button" at bounding box center [70, 7] width 6 height 6
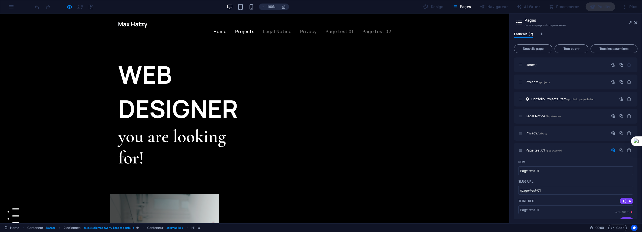
click at [245, 29] on link "Projects" at bounding box center [244, 31] width 19 height 4
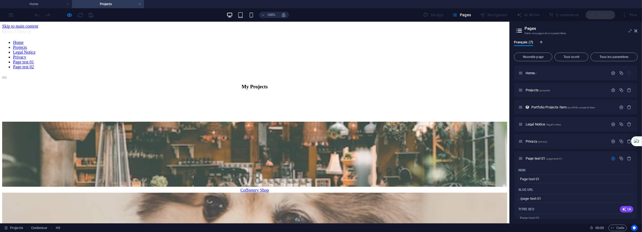
drag, startPoint x: 222, startPoint y: 31, endPoint x: 201, endPoint y: 34, distance: 21.3
click at [222, 40] on nav "Home Projects Legal Notice Privacy Page test 01 Page test 02" at bounding box center [254, 54] width 505 height 29
click at [125, 31] on div at bounding box center [254, 31] width 505 height 7
click at [341, 40] on nav "Home Projects Legal Notice Privacy Page test 01 Page test 02" at bounding box center [254, 54] width 505 height 29
click at [375, 40] on nav "Home Projects Legal Notice Privacy Page test 01 Page test 02" at bounding box center [254, 54] width 505 height 29
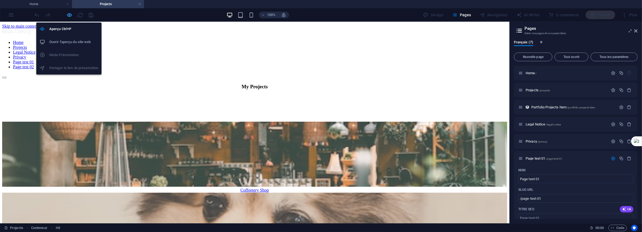
click at [70, 14] on icon "button" at bounding box center [70, 15] width 6 height 6
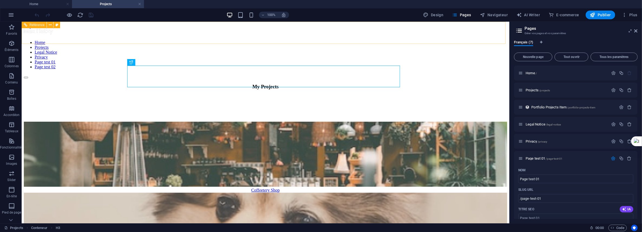
click at [223, 40] on nav "Home Projects Legal Notice Privacy Page test 01 Page test 02" at bounding box center [265, 54] width 483 height 29
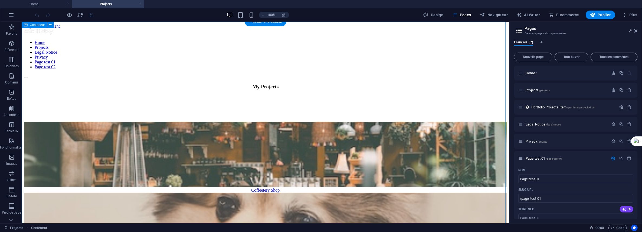
click at [291, 40] on nav "Home Projects Legal Notice Privacy Page test 01 Page test 02" at bounding box center [265, 54] width 483 height 29
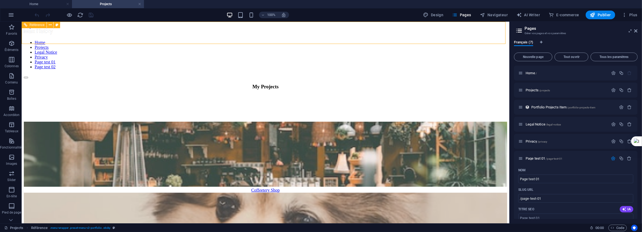
click at [221, 40] on nav "Home Projects Legal Notice Privacy Page test 01 Page test 02" at bounding box center [265, 54] width 483 height 29
click at [51, 26] on icon at bounding box center [50, 25] width 3 height 6
click at [232, 40] on nav "Home Projects Legal Notice Privacy Page test 01 Page test 02" at bounding box center [265, 54] width 483 height 29
click at [225, 40] on nav "Home Projects Legal Notice Privacy Page test 01 Page test 02" at bounding box center [265, 54] width 483 height 29
click at [200, 40] on nav "Home Projects Legal Notice Privacy Page test 01 Page test 02" at bounding box center [265, 54] width 483 height 29
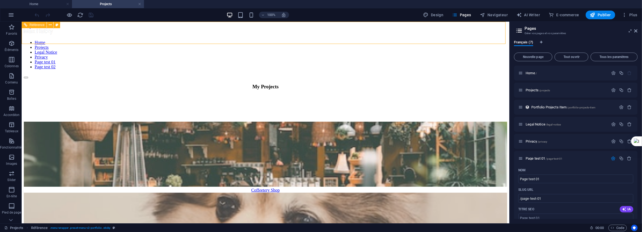
click at [200, 40] on nav "Home Projects Legal Notice Privacy Page test 01 Page test 02" at bounding box center [265, 54] width 483 height 29
click at [9, 15] on icon "button" at bounding box center [11, 15] width 6 height 6
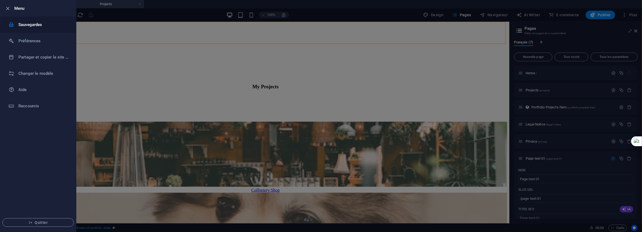
click at [32, 23] on h6 "Sauvegardes" at bounding box center [43, 24] width 50 height 6
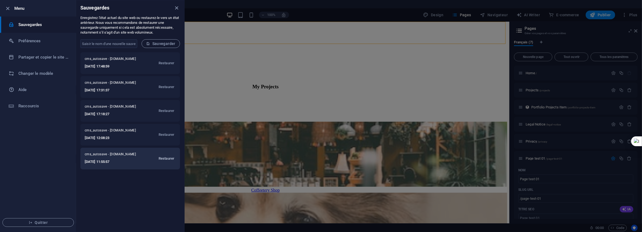
click at [166, 158] on span "Restaurer" at bounding box center [167, 158] width 16 height 6
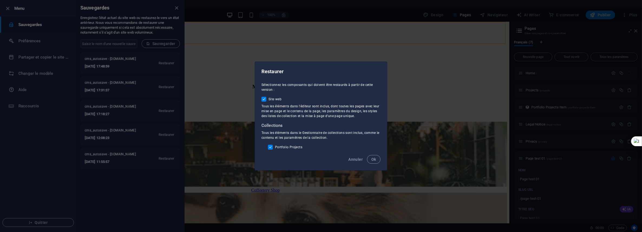
click at [374, 159] on span "Ok" at bounding box center [373, 159] width 5 height 4
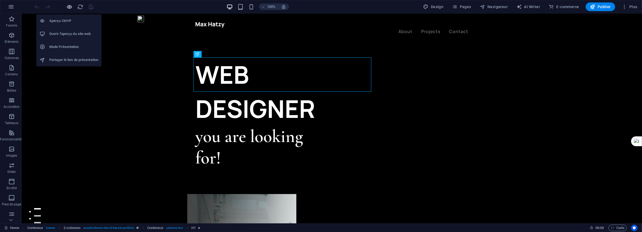
click at [69, 7] on icon "button" at bounding box center [70, 7] width 6 height 6
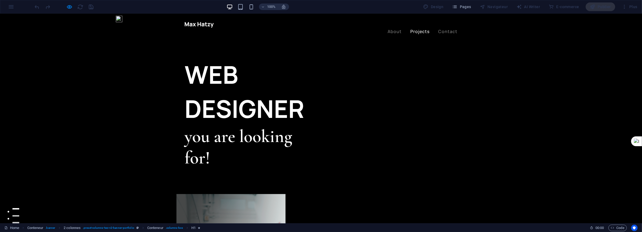
click at [420, 29] on link "Projects" at bounding box center [419, 31] width 19 height 4
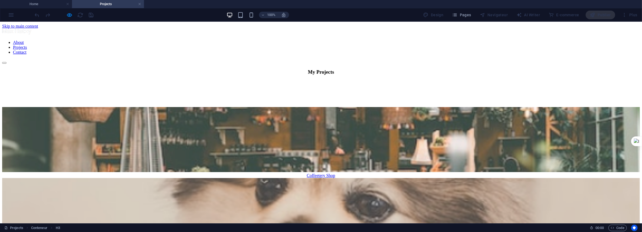
click at [449, 40] on nav "About Projects Contact" at bounding box center [321, 47] width 638 height 15
click at [390, 40] on nav "About Projects Contact" at bounding box center [321, 47] width 638 height 15
click at [410, 40] on nav "About Projects Contact" at bounding box center [321, 47] width 638 height 15
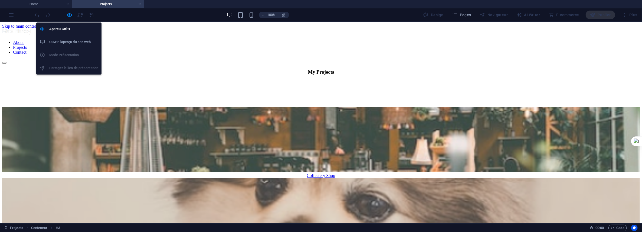
drag, startPoint x: 69, startPoint y: 15, endPoint x: 140, endPoint y: 16, distance: 70.4
click at [69, 15] on icon "button" at bounding box center [70, 15] width 6 height 6
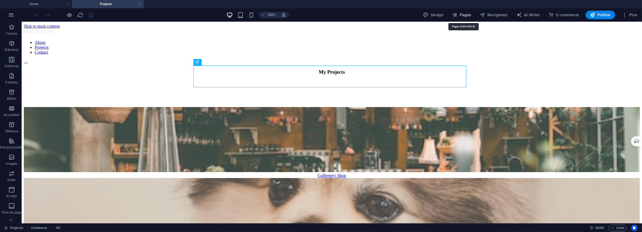
click at [465, 13] on span "Pages" at bounding box center [461, 14] width 19 height 5
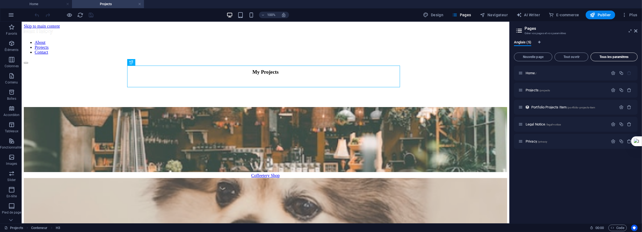
click at [622, 56] on span "Tous les paramètres" at bounding box center [614, 56] width 42 height 3
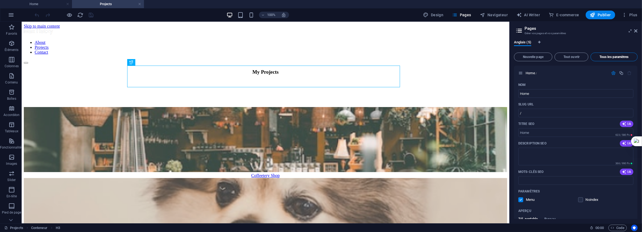
scroll to position [723, 0]
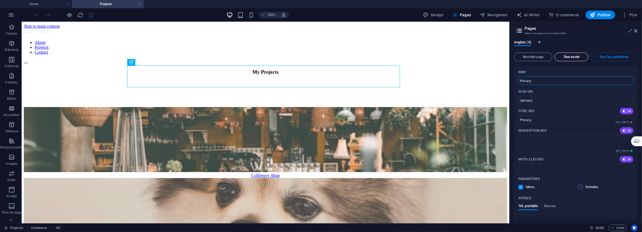
click at [563, 55] on span "Tout ouvrir" at bounding box center [571, 56] width 29 height 3
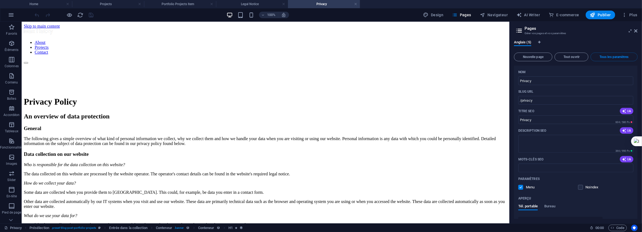
scroll to position [0, 0]
click at [361, 40] on nav "About Projects Contact" at bounding box center [265, 47] width 483 height 15
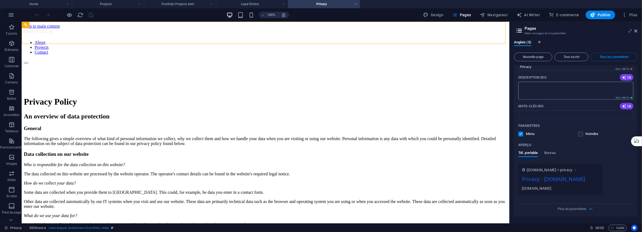
scroll to position [857, 0]
click at [546, 150] on span "Bureau" at bounding box center [549, 154] width 11 height 8
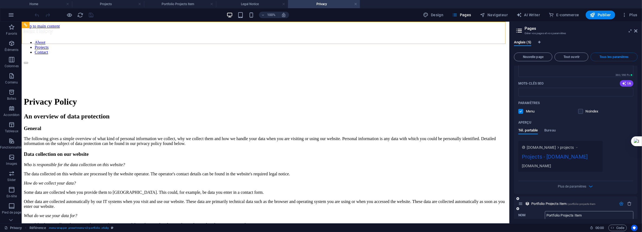
scroll to position [286, 0]
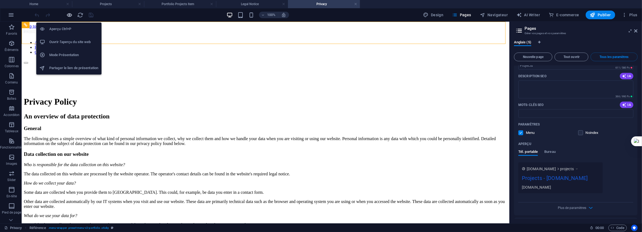
click at [69, 15] on icon "button" at bounding box center [70, 15] width 6 height 6
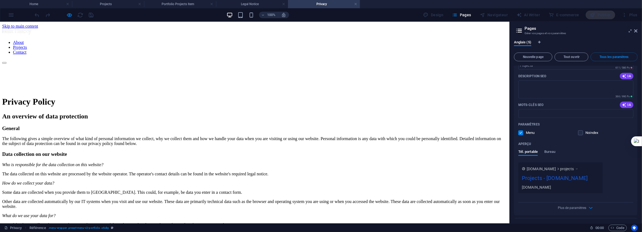
click at [27, 45] on link "Projects" at bounding box center [20, 47] width 14 height 5
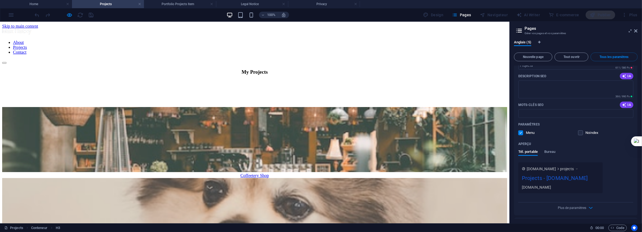
click at [27, 50] on link "Contact" at bounding box center [20, 52] width 14 height 5
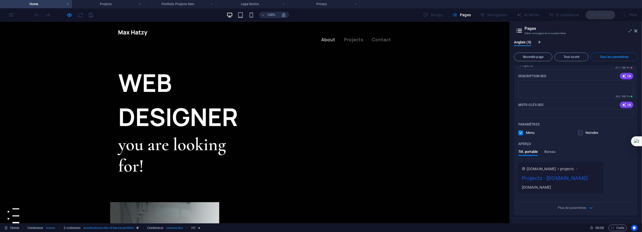
click at [324, 37] on link "About" at bounding box center [328, 39] width 14 height 4
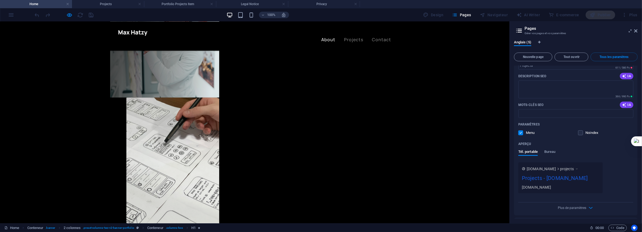
scroll to position [244, 0]
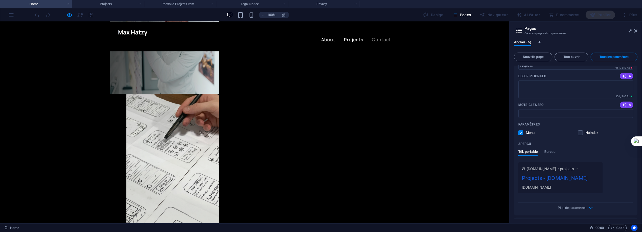
click at [355, 37] on link "Projects" at bounding box center [353, 39] width 19 height 4
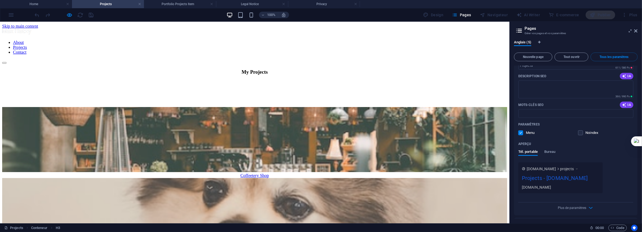
click at [27, 50] on link "Contact" at bounding box center [20, 52] width 14 height 5
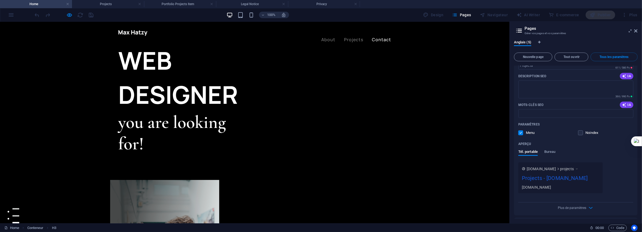
scroll to position [244, 0]
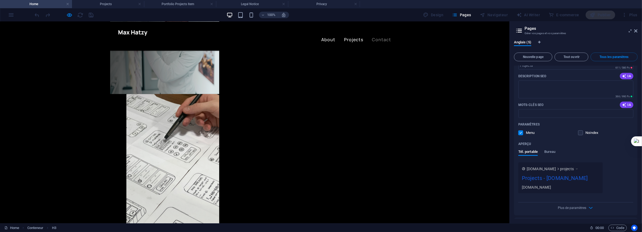
click at [354, 37] on link "Projects" at bounding box center [353, 39] width 19 height 4
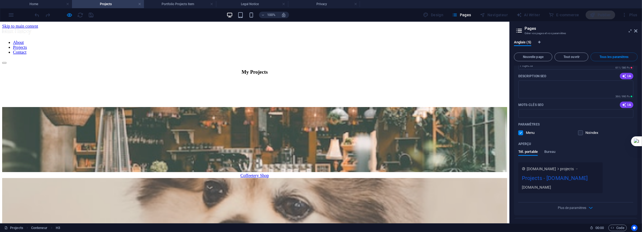
click at [24, 40] on link "About" at bounding box center [18, 42] width 11 height 5
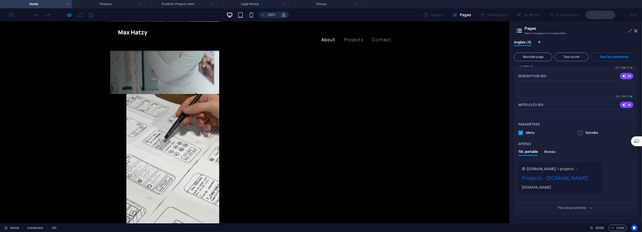
click at [549, 156] on span "Bureau" at bounding box center [549, 152] width 11 height 8
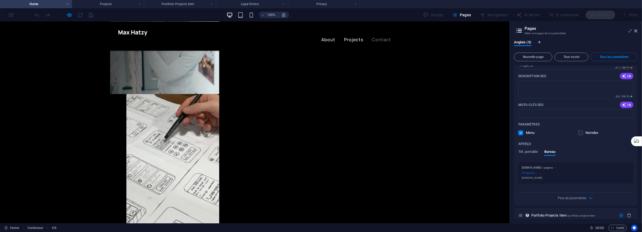
click at [351, 37] on link "Projects" at bounding box center [353, 39] width 19 height 4
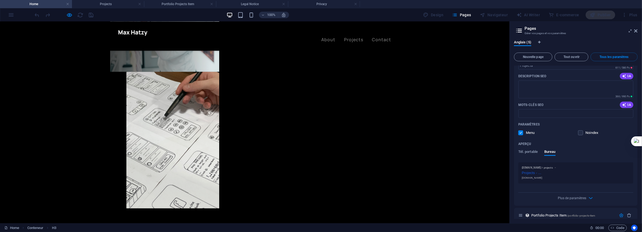
scroll to position [0, 0]
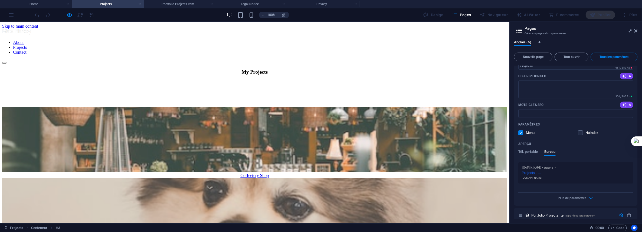
click at [31, 31] on img at bounding box center [16, 31] width 29 height 6
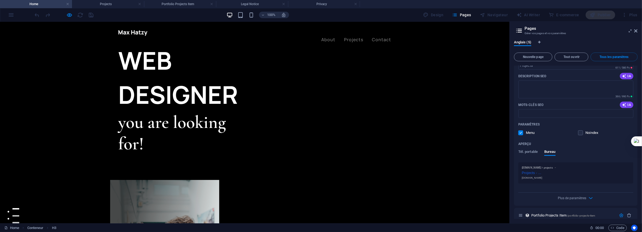
scroll to position [244, 0]
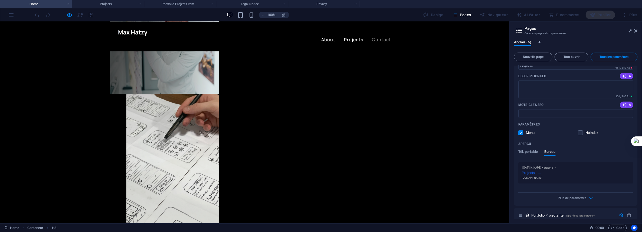
click at [347, 37] on link "Projects" at bounding box center [353, 39] width 19 height 4
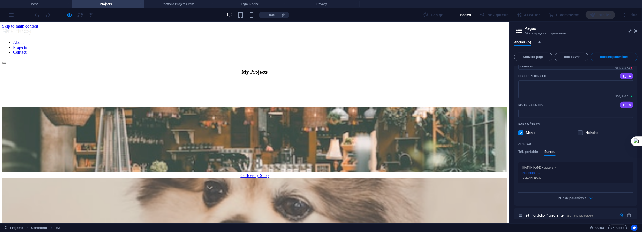
scroll to position [0, 0]
click at [27, 50] on link "Contact" at bounding box center [20, 52] width 14 height 5
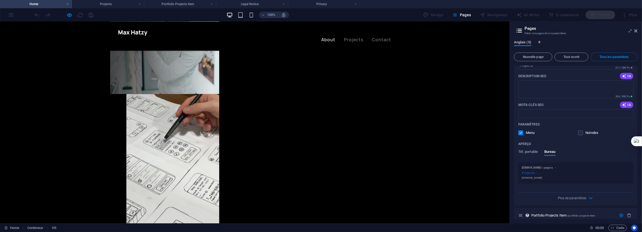
click at [525, 42] on span "Anglais (5)" at bounding box center [522, 43] width 17 height 8
click at [539, 41] on icon "Onglets langues" at bounding box center [539, 42] width 2 height 3
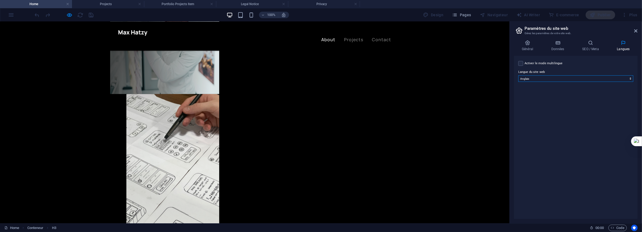
click at [530, 77] on select "Abkhazian Afar Afrikaans Akan Albanais Allemand Amharic Anglais Arabe Aragonese…" at bounding box center [575, 78] width 115 height 6
select select "50"
click at [518, 75] on select "Abkhazian Afar Afrikaans Akan Albanais Allemand Amharic Anglais Arabe Aragonese…" at bounding box center [575, 78] width 115 height 6
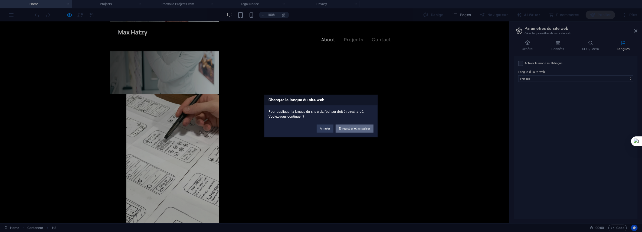
click at [349, 128] on button "Enregistrer et actualiser" at bounding box center [355, 128] width 38 height 8
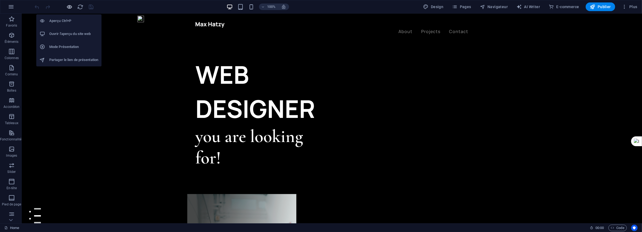
click at [71, 6] on icon "button" at bounding box center [70, 7] width 6 height 6
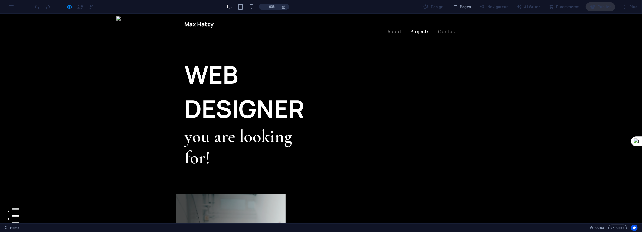
click at [424, 29] on link "Projects" at bounding box center [419, 31] width 19 height 4
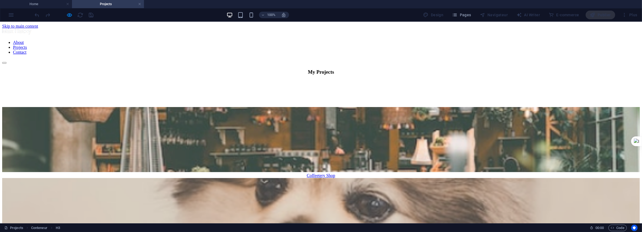
click at [445, 40] on nav "About Projects Contact" at bounding box center [321, 47] width 638 height 15
click at [446, 40] on nav "About Projects Contact" at bounding box center [321, 47] width 638 height 15
click at [392, 40] on nav "About Projects Contact" at bounding box center [321, 47] width 638 height 15
click at [207, 31] on div at bounding box center [321, 31] width 638 height 7
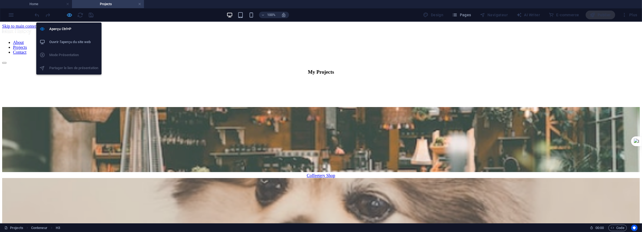
click at [68, 15] on icon "button" at bounding box center [70, 15] width 6 height 6
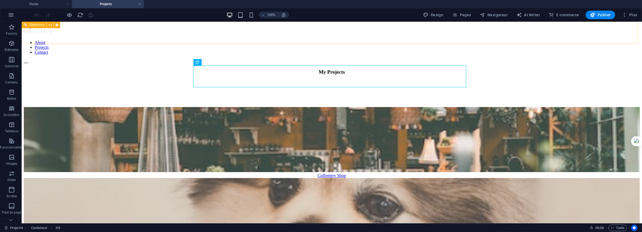
click at [433, 40] on nav "About Projects Contact" at bounding box center [332, 47] width 616 height 15
click at [12, 15] on icon "button" at bounding box center [11, 15] width 6 height 6
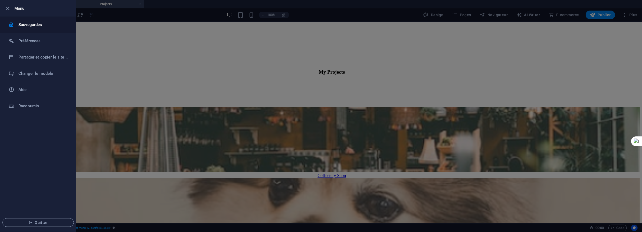
click at [22, 22] on h6 "Sauvegardes" at bounding box center [43, 24] width 50 height 6
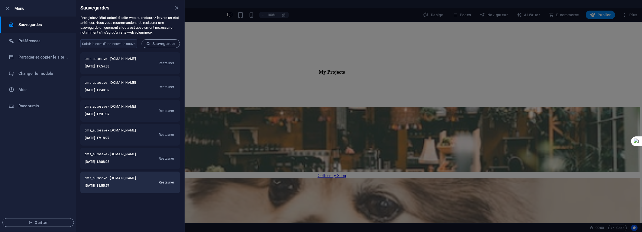
click at [167, 182] on span "Restaurer" at bounding box center [167, 182] width 16 height 6
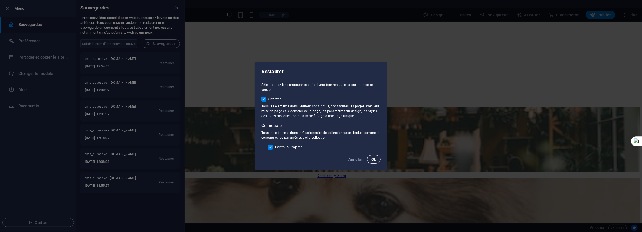
click at [374, 158] on span "Ok" at bounding box center [373, 159] width 5 height 4
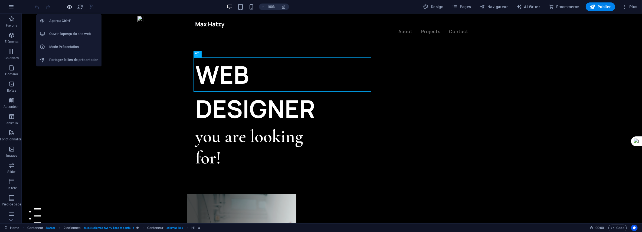
click at [69, 6] on icon "button" at bounding box center [70, 7] width 6 height 6
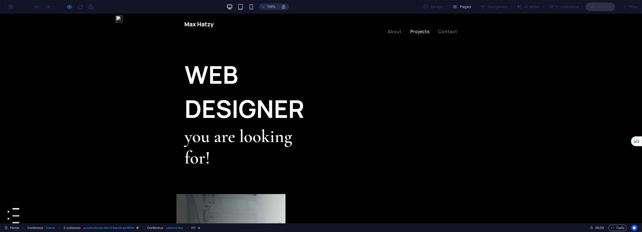
click at [416, 29] on link "Projects" at bounding box center [419, 31] width 19 height 4
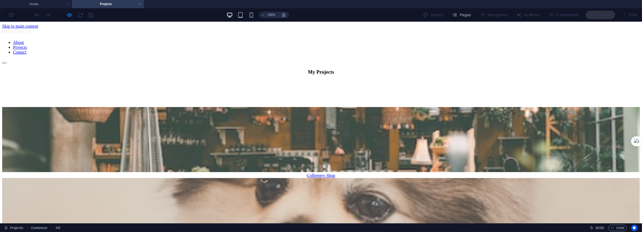
click at [447, 40] on nav "About Projects Contact" at bounding box center [321, 47] width 638 height 15
click at [446, 40] on nav "About Projects Contact" at bounding box center [321, 47] width 638 height 15
click at [393, 40] on nav "About Projects Contact" at bounding box center [321, 47] width 638 height 15
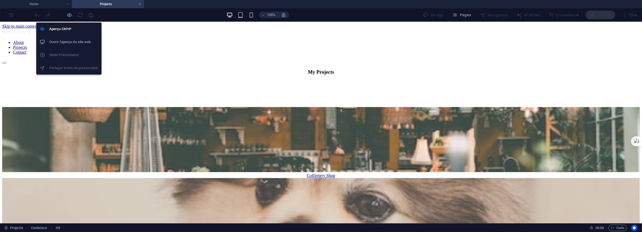
click at [70, 16] on icon "button" at bounding box center [70, 15] width 6 height 6
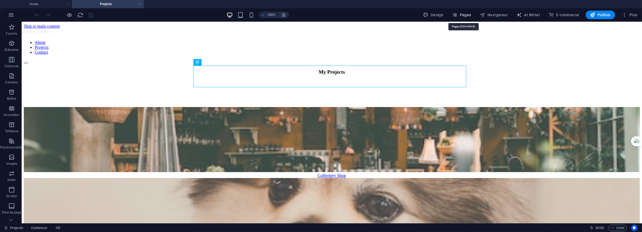
click at [467, 15] on span "Pages" at bounding box center [461, 14] width 19 height 5
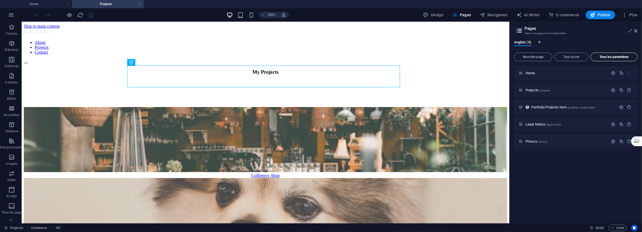
click at [625, 57] on span "Tous les paramètres" at bounding box center [614, 56] width 42 height 3
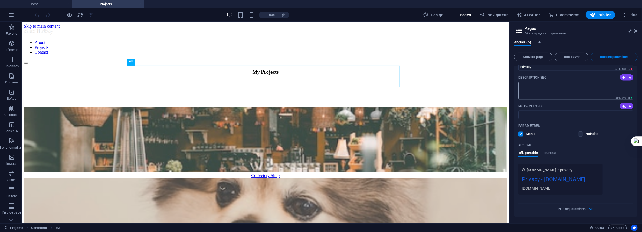
scroll to position [831, 0]
click at [549, 157] on span "Bureau" at bounding box center [549, 154] width 11 height 8
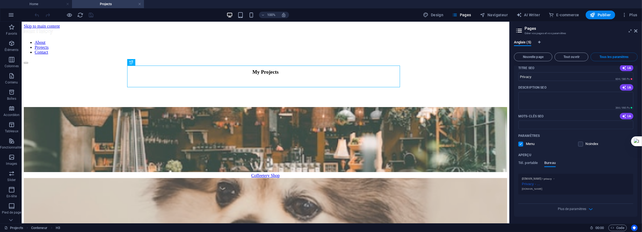
scroll to position [827, 0]
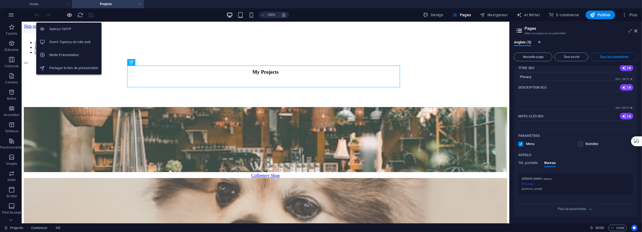
click at [68, 15] on icon "button" at bounding box center [70, 15] width 6 height 6
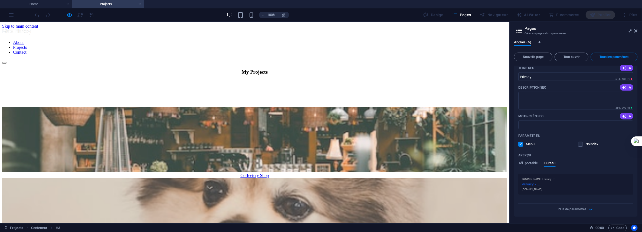
click at [27, 50] on link "Contact" at bounding box center [20, 52] width 14 height 5
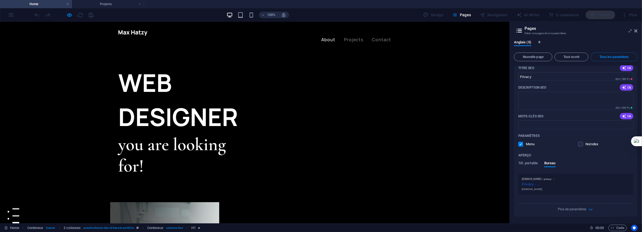
click at [331, 37] on link "About" at bounding box center [328, 39] width 14 height 4
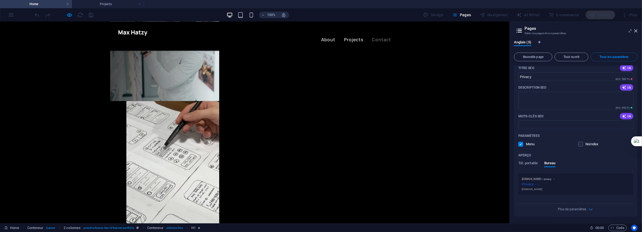
scroll to position [244, 0]
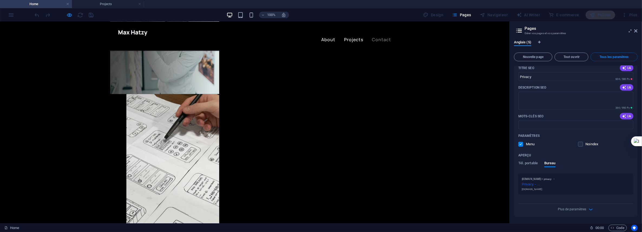
click at [352, 37] on link "Projects" at bounding box center [353, 39] width 19 height 4
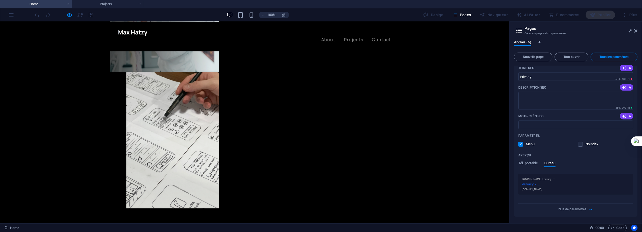
scroll to position [0, 0]
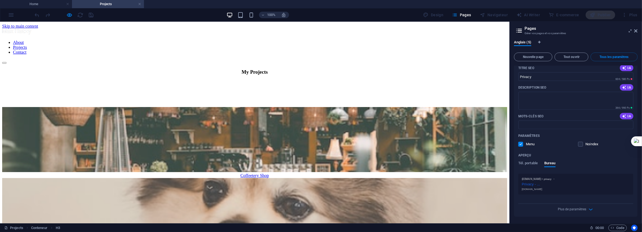
click at [27, 45] on link "Projects" at bounding box center [20, 47] width 14 height 5
click at [24, 40] on link "About" at bounding box center [18, 42] width 11 height 5
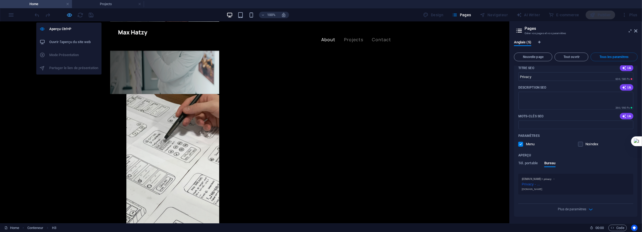
click at [70, 15] on icon "button" at bounding box center [70, 15] width 6 height 6
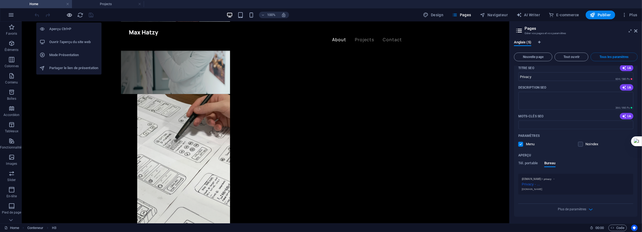
click at [70, 15] on icon "button" at bounding box center [70, 15] width 6 height 6
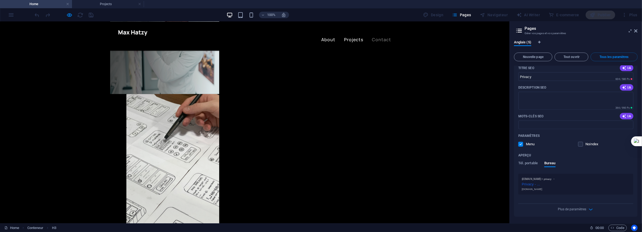
click at [353, 37] on link "Projects" at bounding box center [353, 39] width 19 height 4
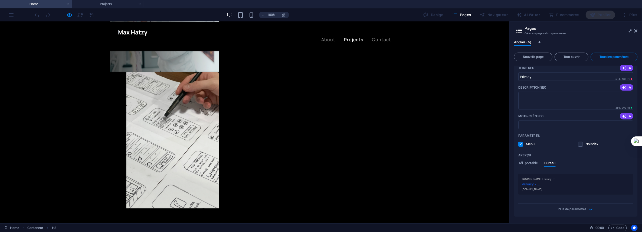
scroll to position [0, 0]
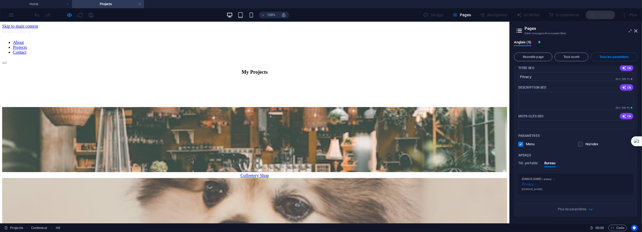
click at [27, 50] on link "Contact" at bounding box center [20, 52] width 14 height 5
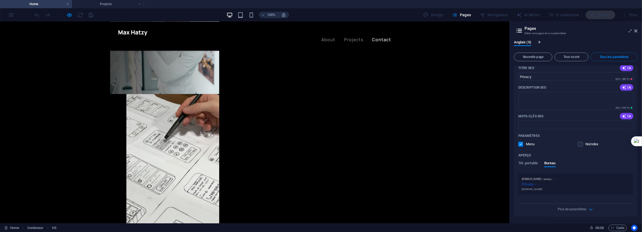
click at [138, 32] on img at bounding box center [132, 33] width 29 height 6
click at [123, 33] on img at bounding box center [132, 33] width 29 height 6
click at [326, 37] on link "About" at bounding box center [328, 39] width 14 height 4
click at [346, 37] on link "Projects" at bounding box center [353, 39] width 19 height 4
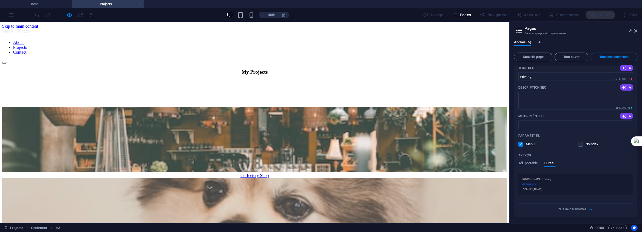
scroll to position [0, 0]
click at [24, 40] on link "About" at bounding box center [18, 42] width 11 height 5
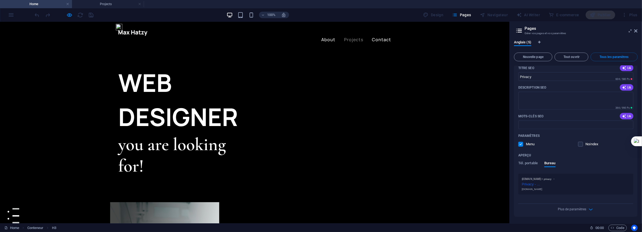
scroll to position [244, 0]
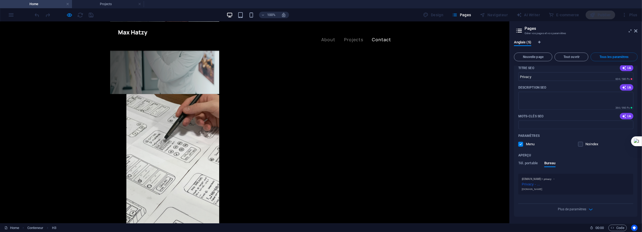
click at [132, 33] on img at bounding box center [132, 33] width 29 height 6
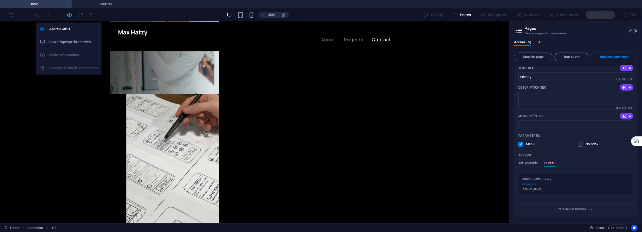
click at [70, 14] on icon "button" at bounding box center [70, 15] width 6 height 6
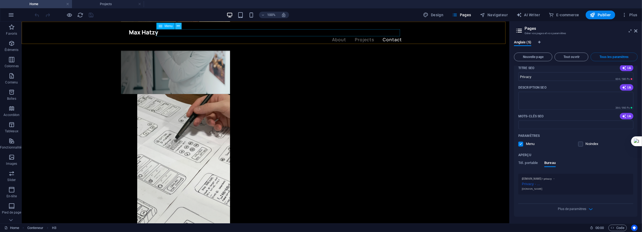
click at [179, 25] on icon at bounding box center [178, 26] width 3 height 6
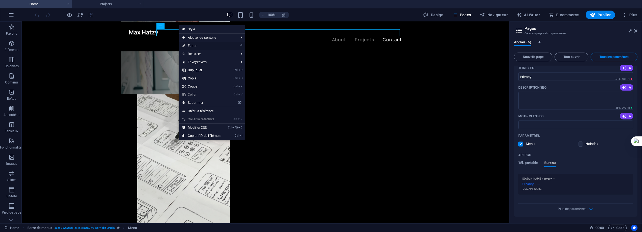
click at [193, 45] on link "⏎ Éditer" at bounding box center [201, 46] width 45 height 8
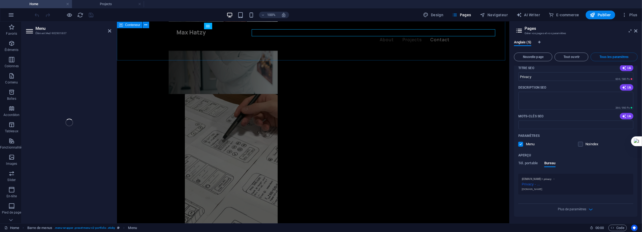
select select "1"
select select
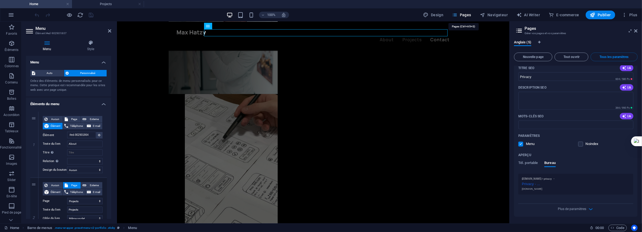
click at [467, 14] on span "Pages" at bounding box center [461, 14] width 19 height 5
click at [108, 29] on icon at bounding box center [109, 31] width 3 height 4
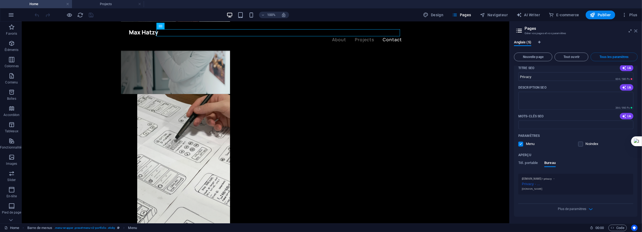
click at [635, 29] on icon at bounding box center [635, 31] width 3 height 4
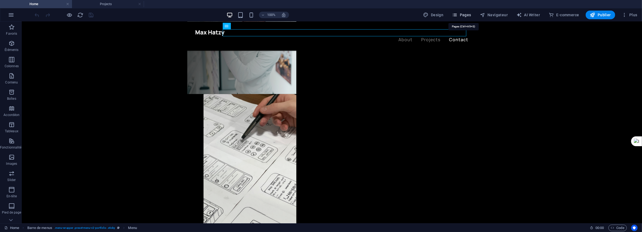
click at [465, 14] on span "Pages" at bounding box center [461, 14] width 19 height 5
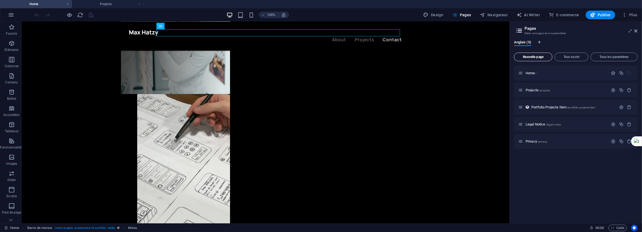
click at [531, 58] on span "Nouvelle page" at bounding box center [533, 56] width 34 height 3
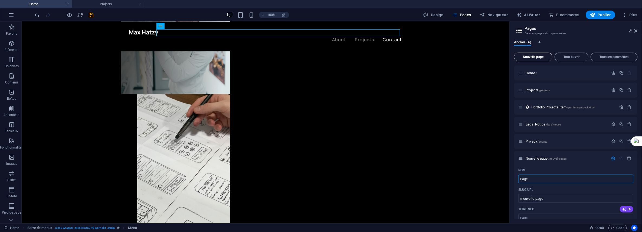
type input "Page"
type input "/page"
type input "Page test"
type input "/page-test"
type input "Page test 01"
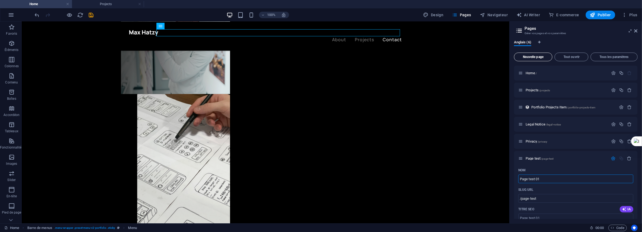
type input "/page-test-01"
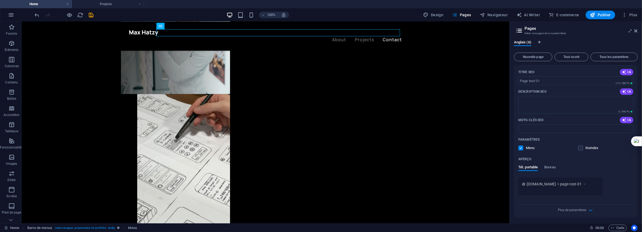
scroll to position [137, 0]
type input "Page test 01"
click at [555, 167] on span "Bureau" at bounding box center [549, 167] width 11 height 8
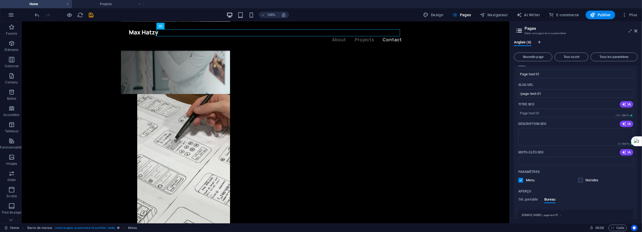
scroll to position [132, 0]
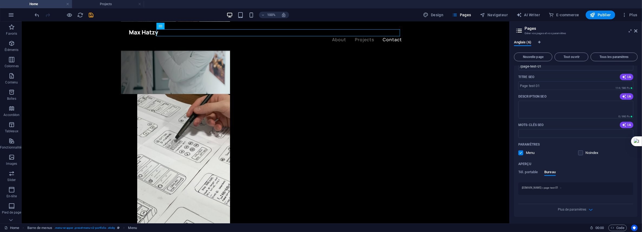
click at [517, 193] on div "Nom Page test 01 ​ SLUG URL /page-test-01 ​ Titre SEO IA ​ 114 / 580 Px Descrip…" at bounding box center [576, 125] width 124 height 183
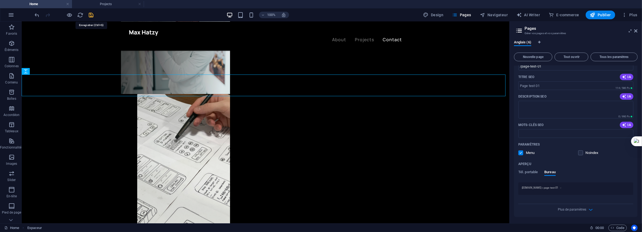
click at [90, 14] on icon "save" at bounding box center [91, 15] width 6 height 6
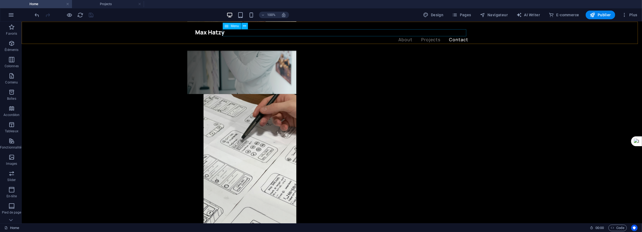
click at [428, 36] on nav "About Projects Contact" at bounding box center [331, 39] width 273 height 7
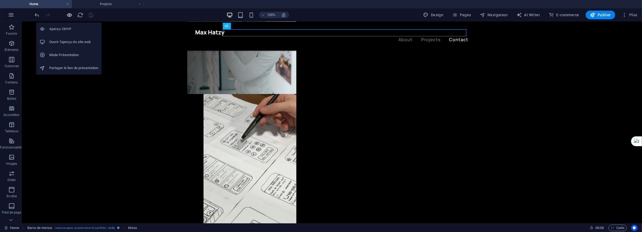
click at [68, 16] on icon "button" at bounding box center [70, 15] width 6 height 6
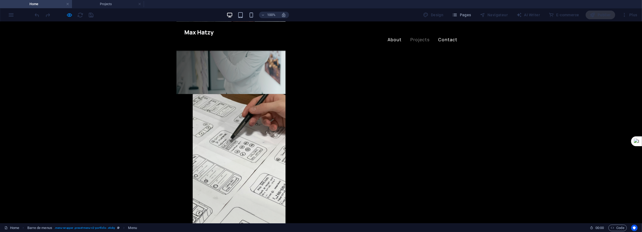
click at [394, 37] on link "About" at bounding box center [395, 39] width 14 height 4
click at [419, 37] on link "Projects" at bounding box center [419, 39] width 19 height 4
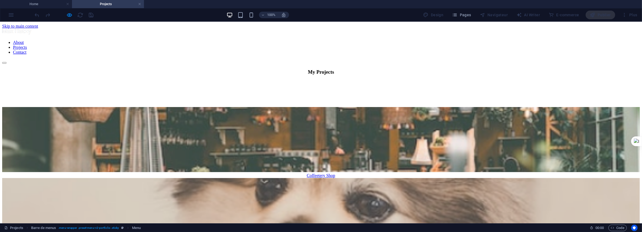
scroll to position [0, 0]
click at [24, 40] on link "About" at bounding box center [18, 42] width 11 height 5
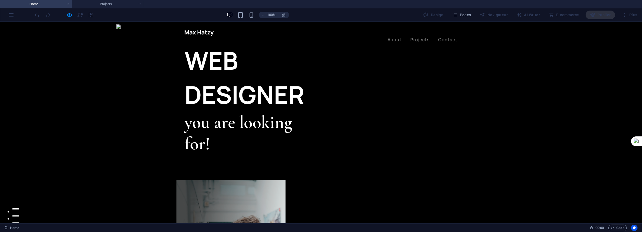
scroll to position [244, 0]
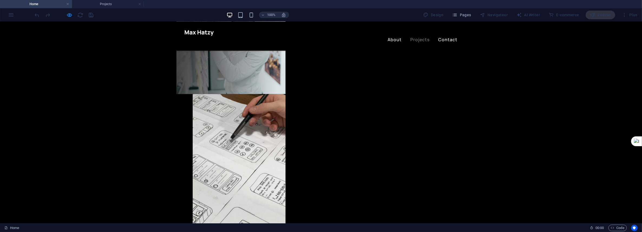
click at [443, 37] on link "Contact" at bounding box center [447, 39] width 19 height 4
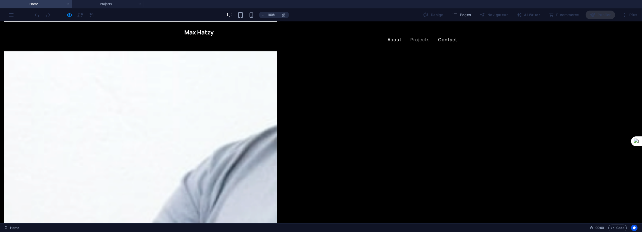
scroll to position [1026, 0]
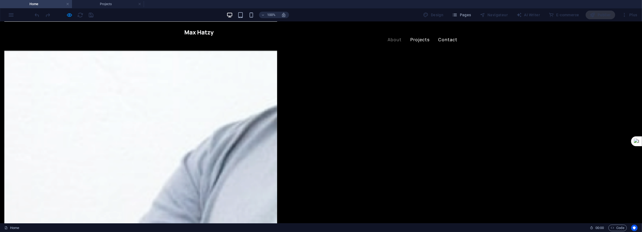
click at [419, 37] on link "Projects" at bounding box center [419, 39] width 19 height 4
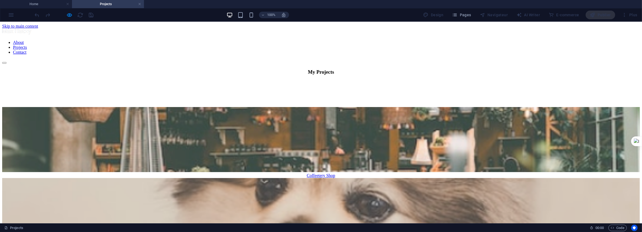
scroll to position [0, 0]
click at [24, 40] on link "About" at bounding box center [18, 42] width 11 height 5
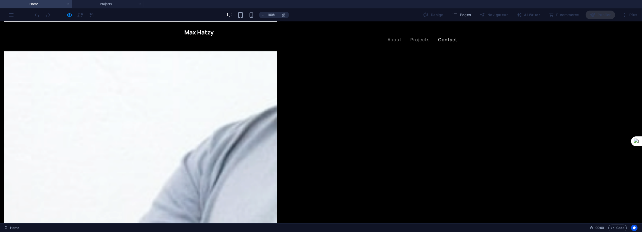
click at [205, 32] on img at bounding box center [199, 33] width 29 height 6
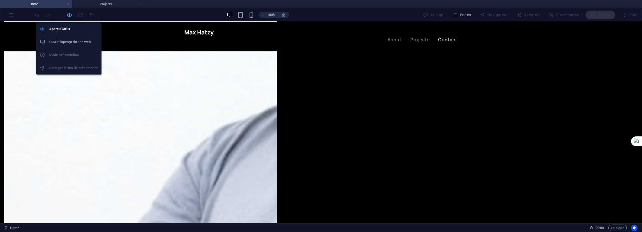
click at [67, 14] on icon "button" at bounding box center [70, 15] width 6 height 6
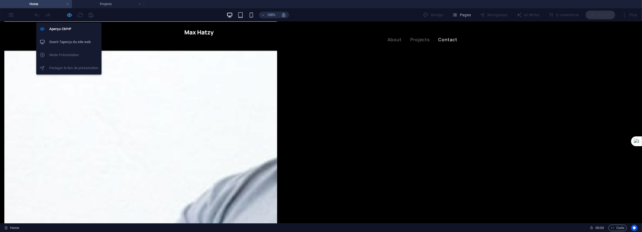
scroll to position [1111, 0]
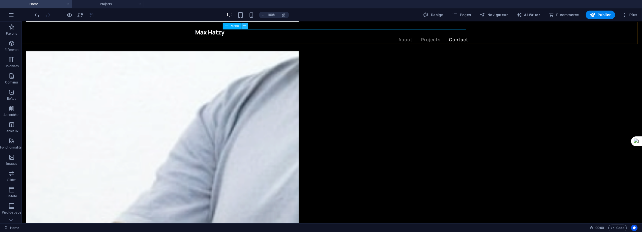
click at [245, 27] on icon at bounding box center [244, 26] width 3 height 6
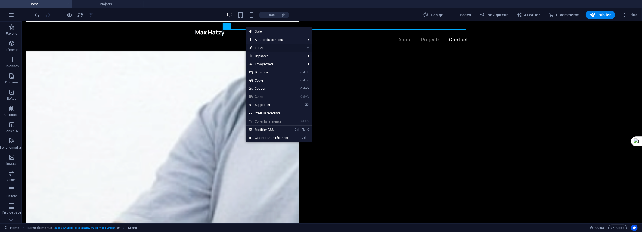
click at [263, 47] on link "⏎ Éditer" at bounding box center [268, 48] width 45 height 8
select select "1"
select select
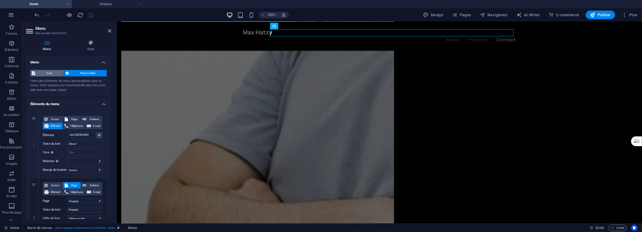
click at [48, 72] on span "Auto" at bounding box center [49, 73] width 25 height 6
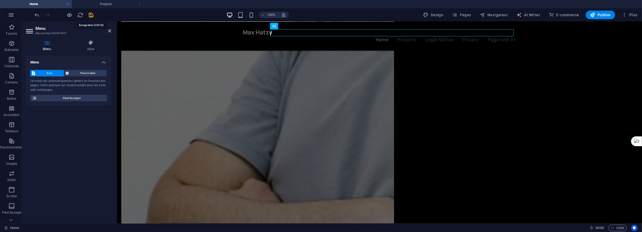
click at [92, 15] on icon "save" at bounding box center [91, 15] width 6 height 6
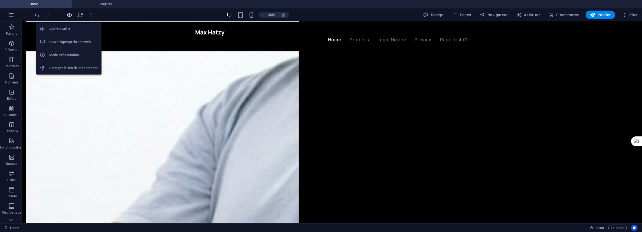
click at [68, 15] on icon "button" at bounding box center [70, 15] width 6 height 6
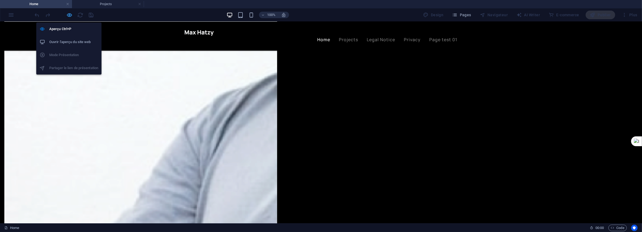
scroll to position [1026, 0]
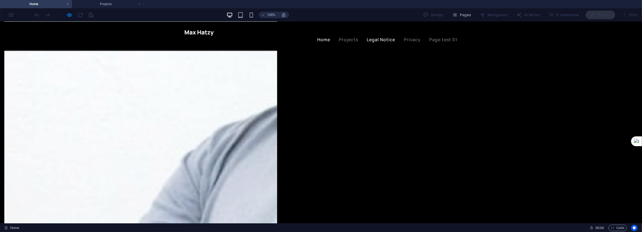
click at [387, 37] on link "Legal Notice" at bounding box center [381, 39] width 28 height 4
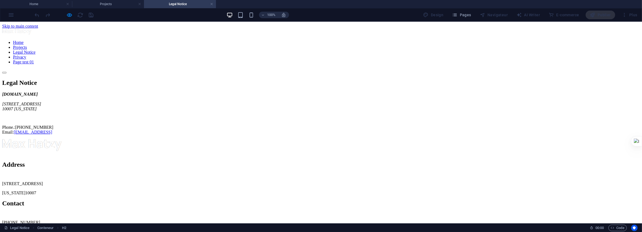
scroll to position [0, 0]
click at [411, 40] on nav "Home Projects Legal Notice Privacy Page test 01" at bounding box center [321, 52] width 638 height 24
click at [339, 40] on nav "Home Projects Legal Notice Privacy Page test 01" at bounding box center [321, 52] width 638 height 24
click at [324, 40] on nav "Home Projects Legal Notice Privacy Page test 01" at bounding box center [321, 52] width 638 height 24
click at [189, 33] on div at bounding box center [321, 31] width 638 height 7
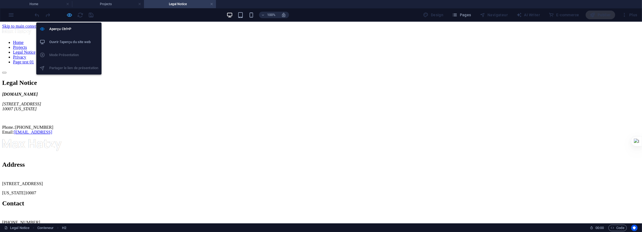
click at [68, 15] on icon "button" at bounding box center [70, 15] width 6 height 6
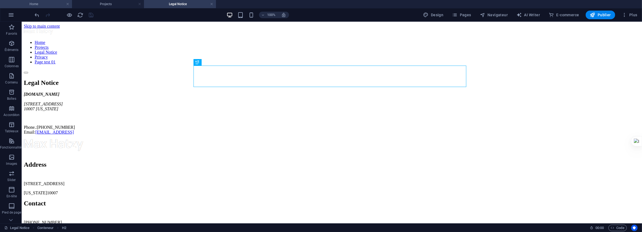
click at [44, 5] on h4 "Home" at bounding box center [36, 4] width 72 height 6
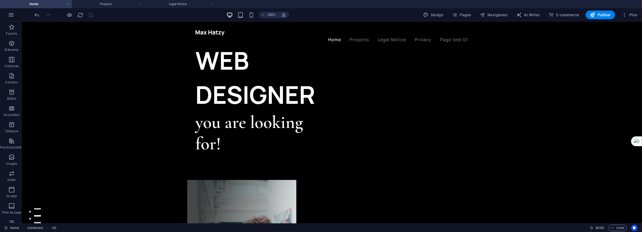
scroll to position [1148, 0]
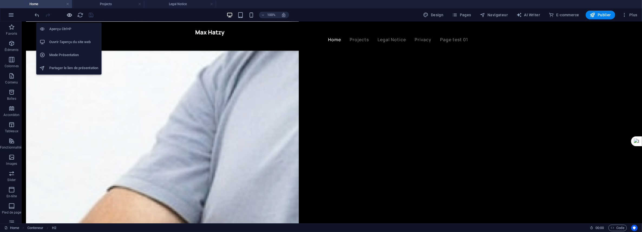
click at [69, 16] on icon "button" at bounding box center [70, 15] width 6 height 6
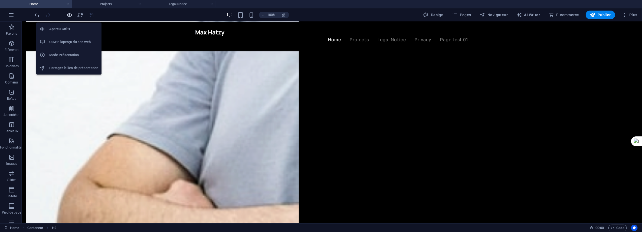
scroll to position [1063, 0]
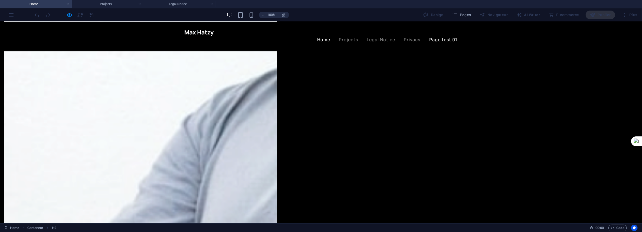
click at [445, 37] on link "Page test 01" at bounding box center [443, 39] width 28 height 4
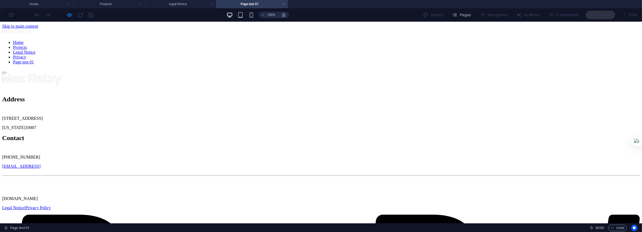
scroll to position [0, 0]
click at [201, 32] on div at bounding box center [321, 31] width 638 height 7
click at [326, 40] on nav "Home Projects Legal Notice Privacy Page test 01" at bounding box center [321, 52] width 638 height 24
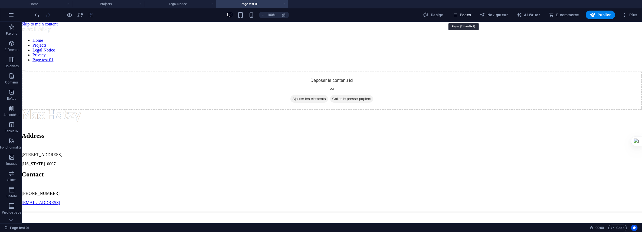
click at [468, 14] on span "Pages" at bounding box center [461, 14] width 19 height 5
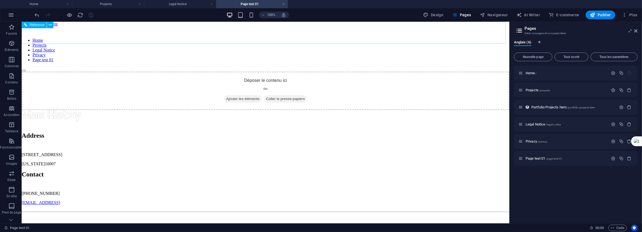
click at [265, 38] on nav "Home Projects Legal Notice Privacy Page test 01" at bounding box center [265, 50] width 488 height 24
click at [186, 38] on nav "Home Projects Legal Notice Privacy Page test 01" at bounding box center [265, 50] width 488 height 24
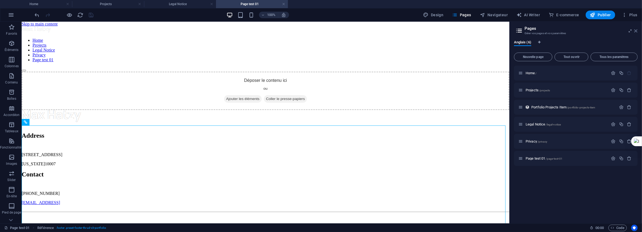
click at [636, 30] on icon at bounding box center [635, 31] width 3 height 4
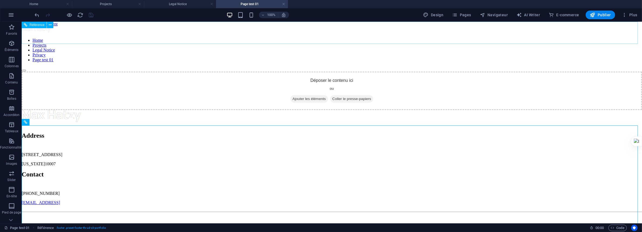
click at [323, 38] on nav "Home Projects Legal Notice Privacy Page test 01" at bounding box center [331, 50] width 620 height 24
click at [309, 38] on nav "Home Projects Legal Notice Privacy Page test 01" at bounding box center [331, 50] width 620 height 24
click at [294, 38] on nav "Home Projects Legal Notice Privacy Page test 01" at bounding box center [331, 50] width 620 height 24
click at [50, 25] on icon at bounding box center [50, 25] width 3 height 6
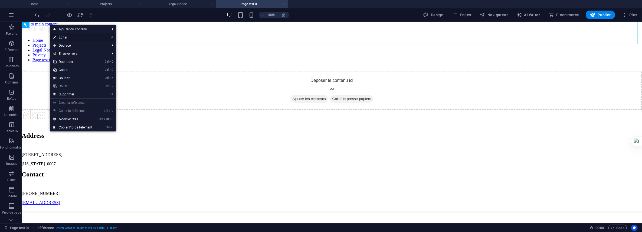
click at [61, 35] on link "⏎ Éditer" at bounding box center [72, 37] width 45 height 8
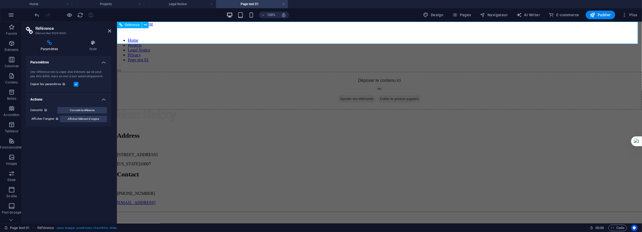
click at [225, 32] on div "Home Projects Legal Notice Privacy Page test 01" at bounding box center [379, 48] width 525 height 45
click at [374, 28] on div "Home Projects Legal Notice Privacy Page test 01" at bounding box center [379, 48] width 525 height 45
click at [379, 38] on nav "Home Projects Legal Notice Privacy Page test 01" at bounding box center [379, 50] width 525 height 24
click at [355, 38] on nav "Home Projects Legal Notice Privacy Page test 01" at bounding box center [379, 50] width 525 height 24
click at [80, 14] on icon "reload" at bounding box center [80, 15] width 6 height 6
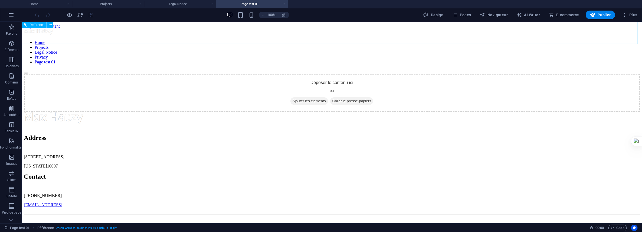
click at [329, 40] on nav "Home Projects Legal Notice Privacy Page test 01" at bounding box center [332, 52] width 616 height 24
click at [328, 40] on nav "Home Projects Legal Notice Privacy Page test 01" at bounding box center [332, 52] width 616 height 24
click at [219, 31] on div at bounding box center [332, 31] width 616 height 7
click at [484, 33] on div "Home Projects Legal Notice Privacy Page test 01" at bounding box center [332, 50] width 616 height 45
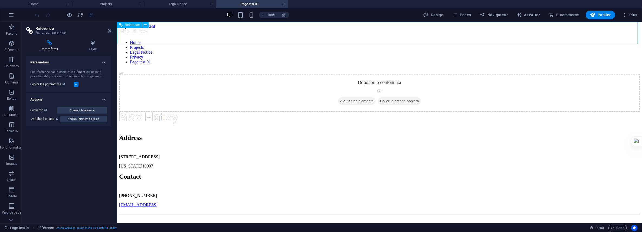
click at [296, 40] on nav "Home Projects Legal Notice Privacy Page test 01" at bounding box center [379, 52] width 521 height 24
click at [372, 40] on nav "Home Projects Legal Notice Privacy Page test 01" at bounding box center [379, 52] width 521 height 24
click at [380, 40] on nav "Home Projects Legal Notice Privacy Page test 01" at bounding box center [379, 52] width 521 height 24
click at [382, 28] on div "Home Projects Legal Notice Privacy Page test 01" at bounding box center [379, 50] width 521 height 45
click at [379, 40] on nav "Home Projects Legal Notice Privacy Page test 01" at bounding box center [379, 52] width 521 height 24
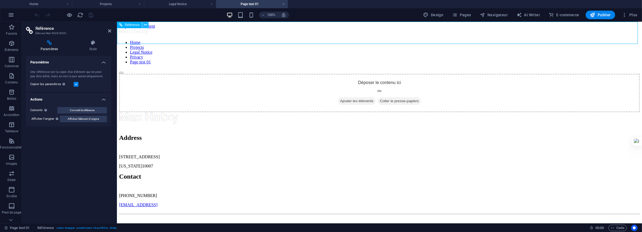
click at [146, 24] on icon at bounding box center [145, 25] width 3 height 6
click at [112, 2] on h4 "Projects" at bounding box center [108, 4] width 72 height 6
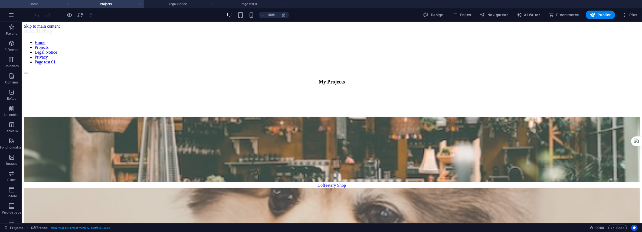
click at [37, 2] on h4 "Home" at bounding box center [36, 4] width 72 height 6
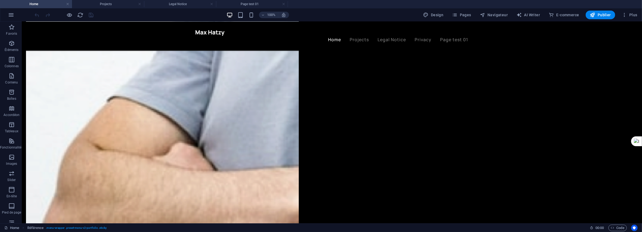
drag, startPoint x: 111, startPoint y: 4, endPoint x: 244, endPoint y: 15, distance: 132.8
click at [111, 4] on h4 "Projects" at bounding box center [108, 4] width 72 height 6
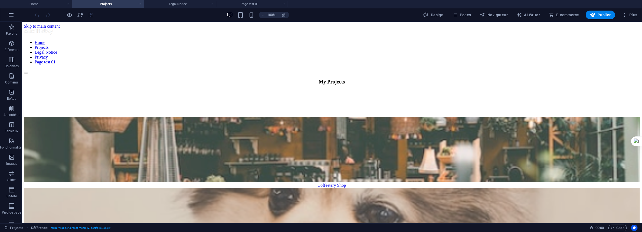
click at [48, 45] on link "Projects" at bounding box center [41, 47] width 14 height 5
click at [168, 4] on h4 "Legal Notice" at bounding box center [180, 4] width 72 height 6
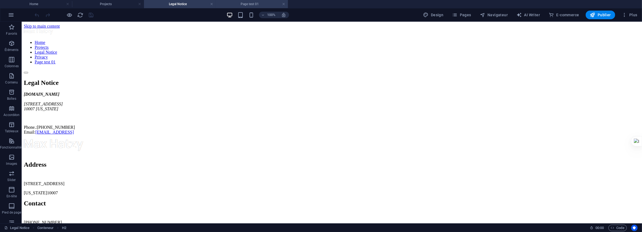
click at [246, 5] on h4 "Page test 01" at bounding box center [252, 4] width 72 height 6
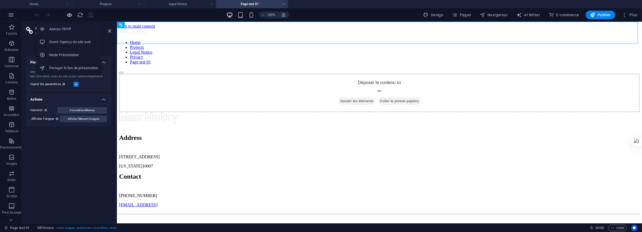
click at [69, 14] on icon "button" at bounding box center [70, 15] width 6 height 6
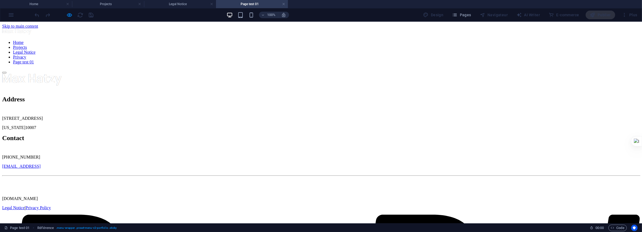
click at [26, 54] on link "Privacy" at bounding box center [19, 56] width 13 height 5
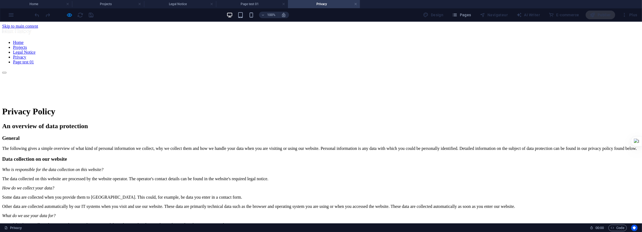
click at [373, 40] on nav "Home Projects Legal Notice Privacy Page test 01" at bounding box center [321, 52] width 638 height 24
click at [353, 40] on nav "Home Projects Legal Notice Privacy Page test 01" at bounding box center [321, 52] width 638 height 24
click at [324, 40] on nav "Home Projects Legal Notice Privacy Page test 01" at bounding box center [321, 52] width 638 height 24
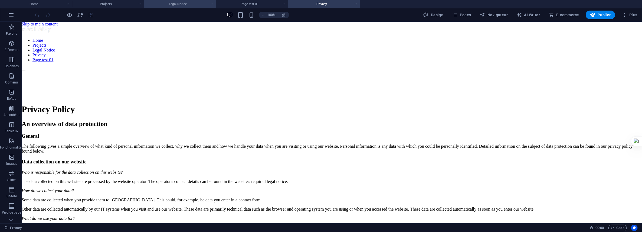
click at [211, 4] on link at bounding box center [211, 4] width 3 height 5
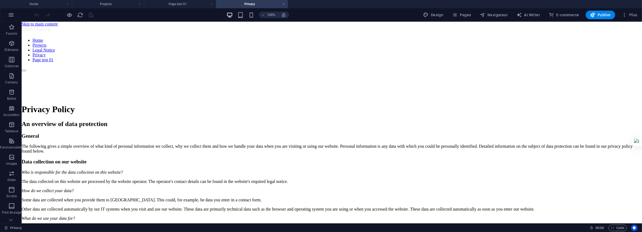
click at [211, 4] on link at bounding box center [211, 4] width 3 height 5
click at [214, 3] on h4 "Privacy" at bounding box center [180, 4] width 72 height 6
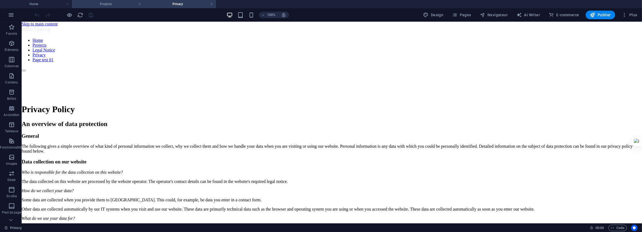
click at [142, 4] on h4 "Projects" at bounding box center [108, 4] width 72 height 6
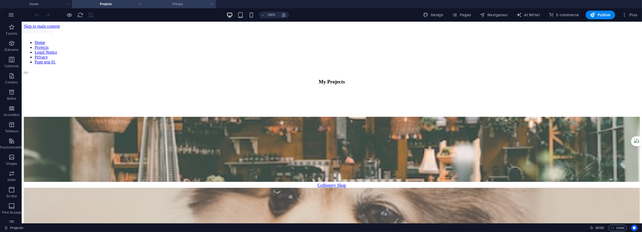
click at [214, 3] on h4 "Privacy" at bounding box center [180, 4] width 72 height 6
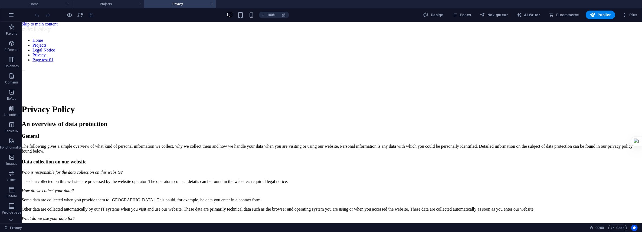
click at [212, 4] on link at bounding box center [211, 4] width 3 height 5
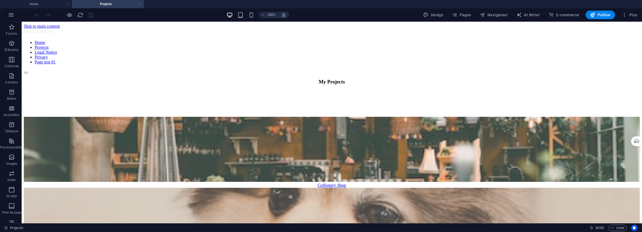
click at [139, 2] on link at bounding box center [139, 4] width 3 height 5
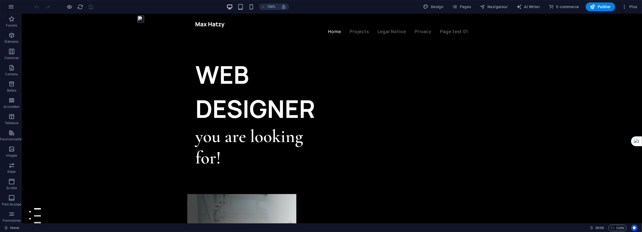
click at [288, 28] on ul "Home Projects Legal Notice Privacy Page test 01" at bounding box center [331, 31] width 273 height 7
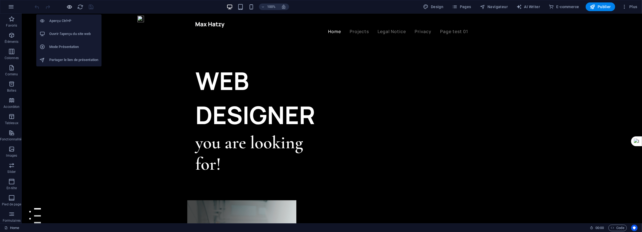
click at [70, 5] on icon "button" at bounding box center [70, 7] width 6 height 6
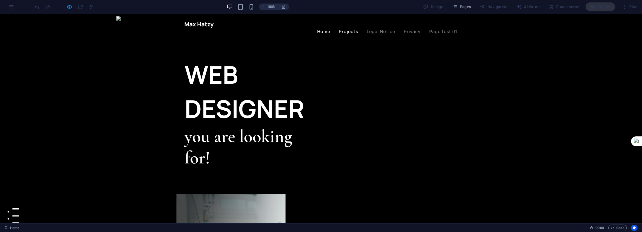
click at [346, 29] on link "Projects" at bounding box center [348, 31] width 19 height 4
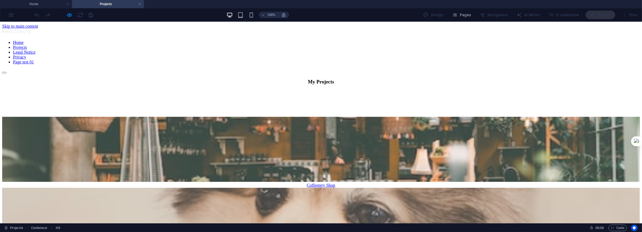
click at [380, 40] on nav "Home Projects Legal Notice Privacy Page test 01" at bounding box center [321, 52] width 638 height 24
click at [405, 40] on nav "Home Projects Legal Notice Privacy Page test 01" at bounding box center [321, 52] width 638 height 24
click at [431, 40] on nav "Home Projects Legal Notice Privacy Page test 01" at bounding box center [321, 52] width 638 height 24
click at [138, 5] on link at bounding box center [139, 4] width 3 height 5
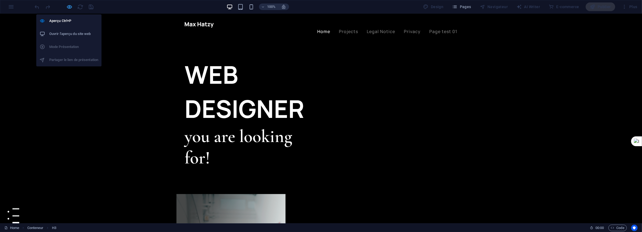
click at [67, 5] on icon "button" at bounding box center [70, 7] width 6 height 6
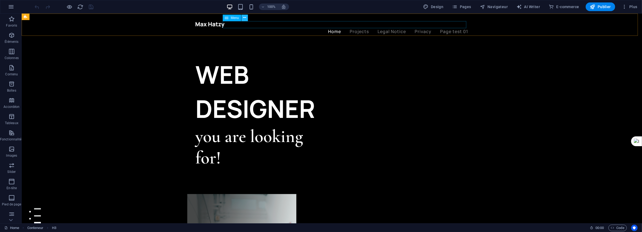
click at [245, 19] on icon at bounding box center [244, 18] width 3 height 6
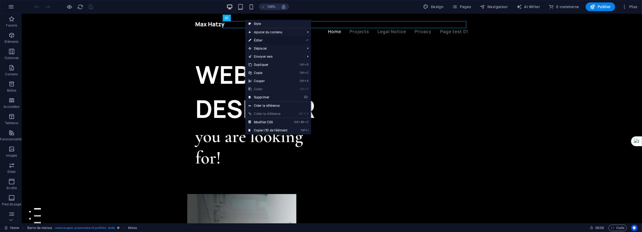
click at [254, 40] on link "⏎ Éditer" at bounding box center [267, 40] width 45 height 8
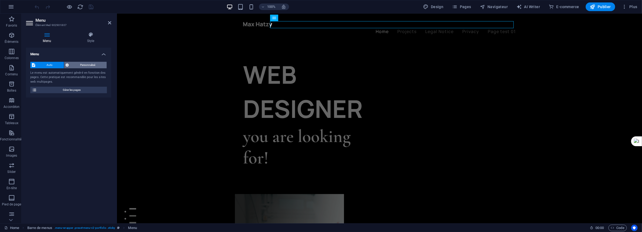
click at [96, 63] on span "Personnalisé" at bounding box center [88, 65] width 35 height 6
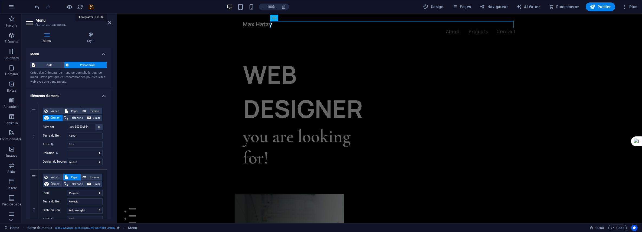
click at [92, 5] on icon "save" at bounding box center [91, 7] width 6 height 6
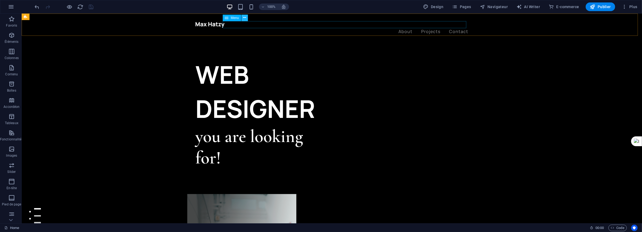
click at [243, 18] on icon at bounding box center [244, 18] width 3 height 6
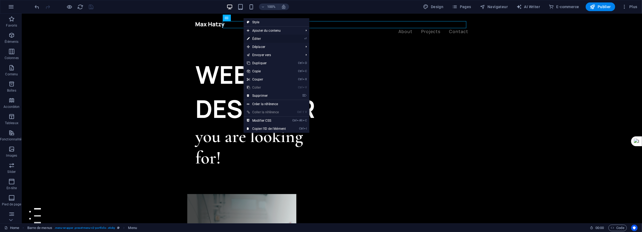
click at [254, 38] on link "⏎ Éditer" at bounding box center [266, 39] width 45 height 8
select select "1"
select select
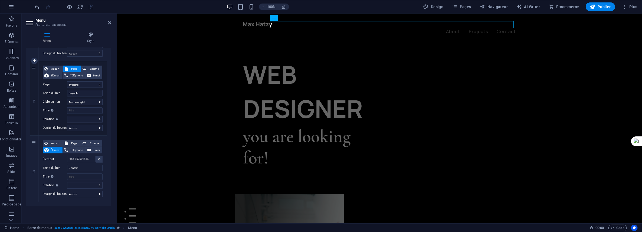
scroll to position [110, 0]
click at [32, 200] on link at bounding box center [34, 199] width 6 height 6
select select
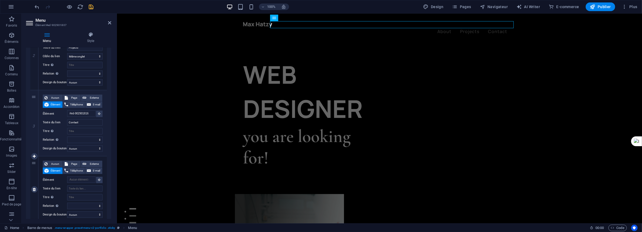
scroll to position [176, 0]
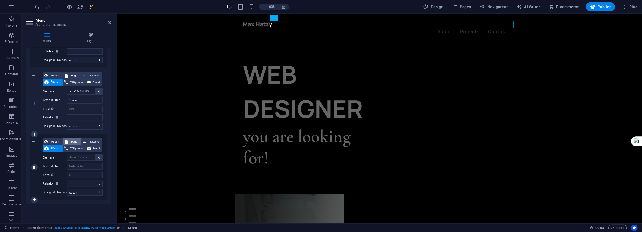
click at [76, 139] on span "Page" at bounding box center [75, 141] width 10 height 6
select select
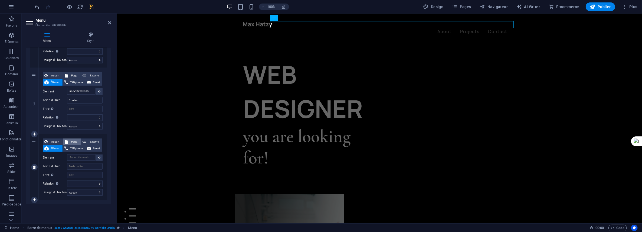
select select
click at [92, 157] on select "Home Projects Legal Notice Privacy Page test 01" at bounding box center [84, 157] width 35 height 6
select select "4"
click at [67, 154] on select "Home Projects Legal Notice Privacy Page test 01" at bounding box center [84, 157] width 35 height 6
select select
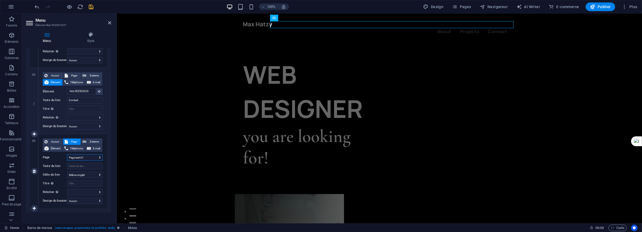
select select
click at [76, 166] on input "Texte du lien" at bounding box center [84, 166] width 35 height 6
type input "Page"
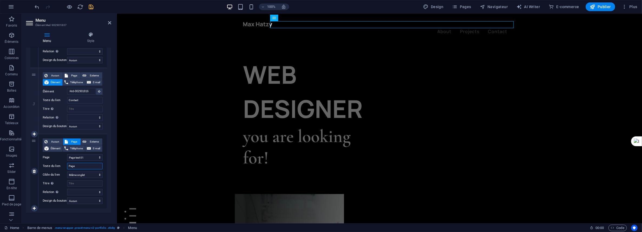
select select
type input "Page t"
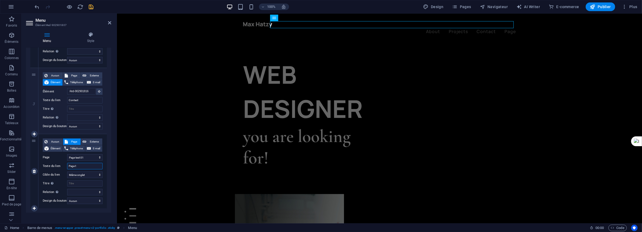
select select
type input "Page test"
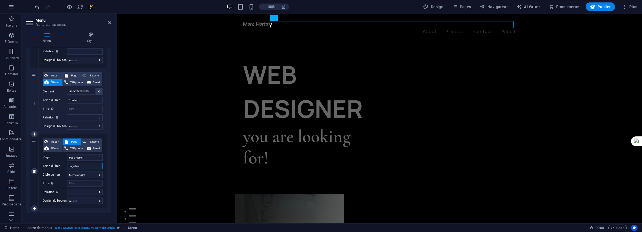
select select
type input "Page test 01"
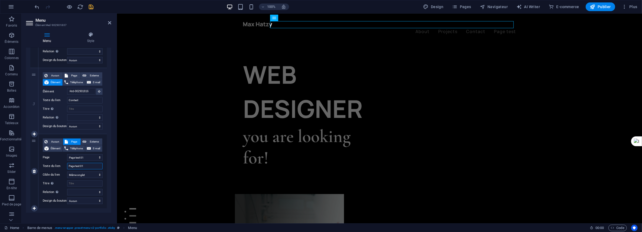
select select
type input "Page test 01"
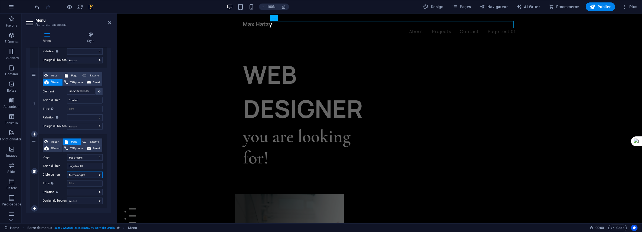
click at [100, 173] on select "Nouvel onglet Même onglet Superposition" at bounding box center [84, 174] width 35 height 6
select select "blank"
click at [67, 171] on select "Nouvel onglet Même onglet Superposition" at bounding box center [84, 174] width 35 height 6
select select
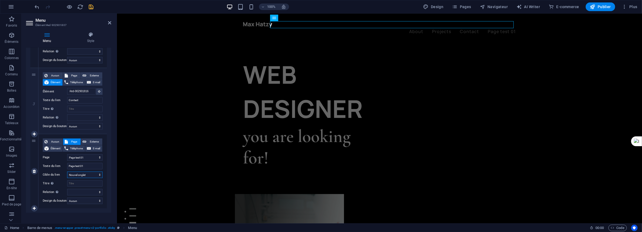
select select
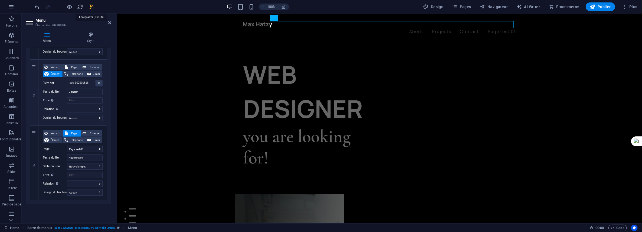
click at [91, 6] on icon "save" at bounding box center [91, 7] width 6 height 6
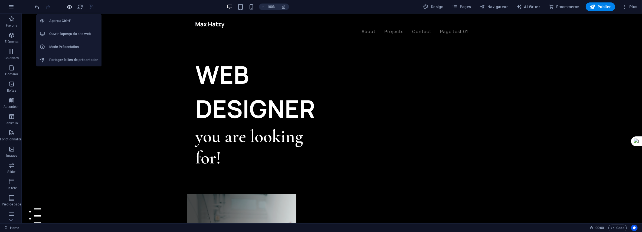
click at [70, 7] on icon "button" at bounding box center [70, 7] width 6 height 6
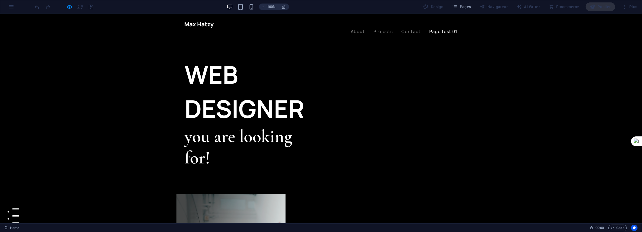
click at [443, 29] on link "Page test 01" at bounding box center [443, 31] width 28 height 4
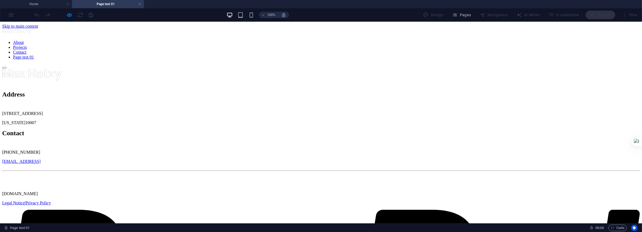
scroll to position [0, 0]
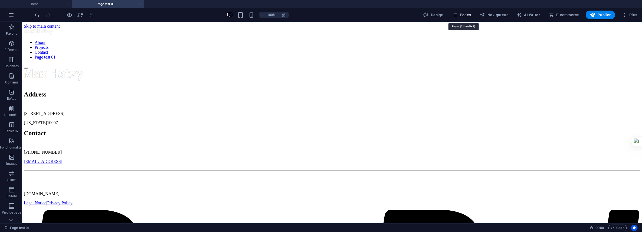
click at [469, 15] on span "Pages" at bounding box center [461, 14] width 19 height 5
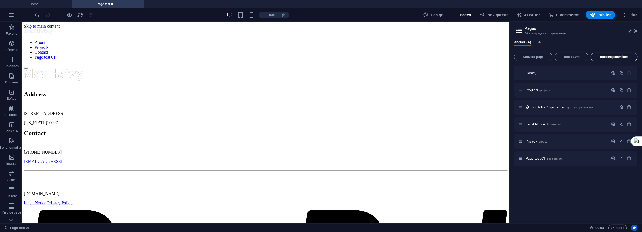
click at [620, 54] on button "Tous les paramètres" at bounding box center [613, 56] width 47 height 9
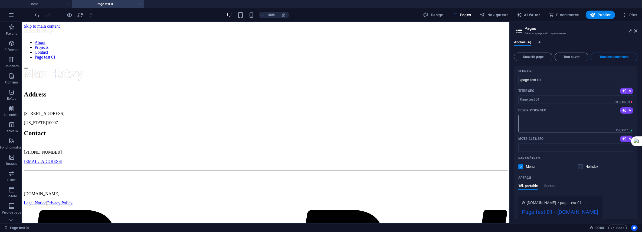
scroll to position [1070, 0]
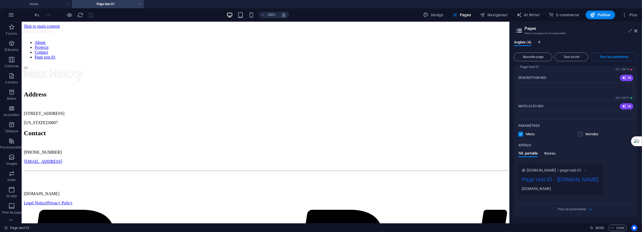
click at [550, 157] on span "Bureau" at bounding box center [549, 154] width 11 height 8
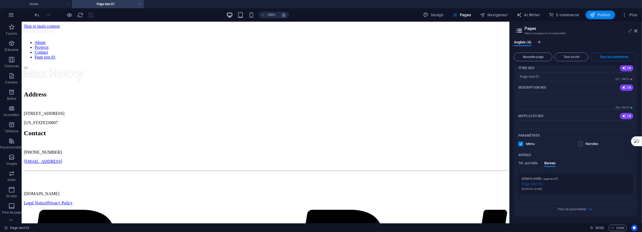
click at [603, 12] on span "Publier" at bounding box center [600, 14] width 21 height 5
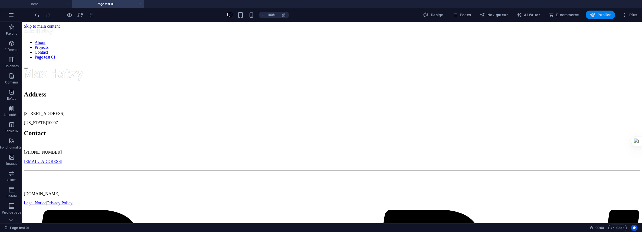
click at [597, 17] on span "Publier" at bounding box center [600, 14] width 21 height 5
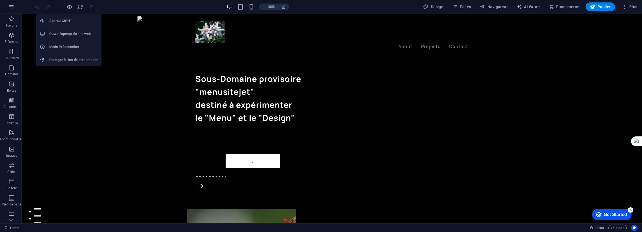
click at [66, 32] on h6 "Ouvrir l'aperçu du site web" at bounding box center [73, 34] width 49 height 6
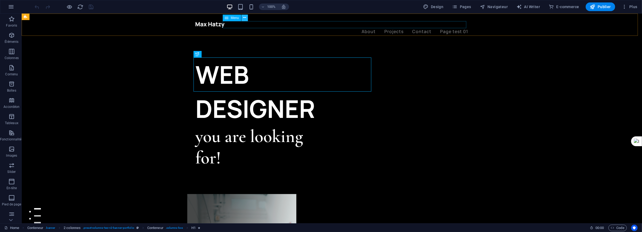
click at [243, 18] on icon at bounding box center [244, 18] width 3 height 6
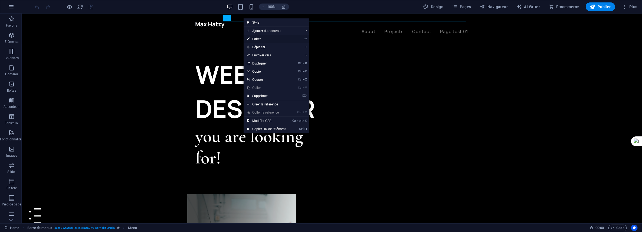
click at [260, 39] on link "⏎ Éditer" at bounding box center [266, 39] width 45 height 8
select select "1"
select select
select select "4"
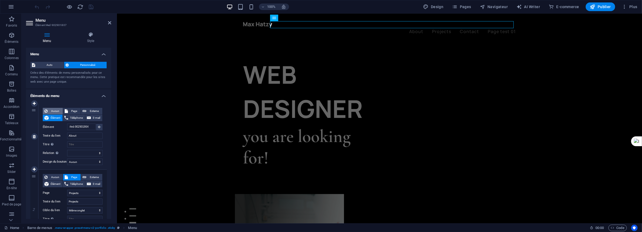
click at [57, 110] on span "Aucun" at bounding box center [55, 111] width 12 height 6
select select
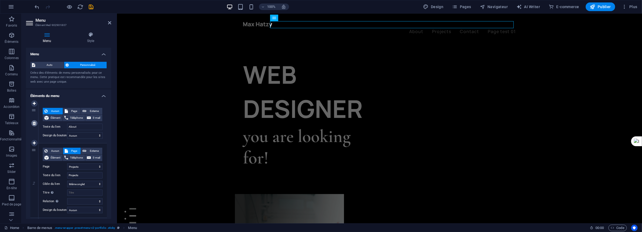
click at [35, 123] on icon at bounding box center [34, 123] width 3 height 4
select select "1"
type input "Projects"
select select
type input "#ed-902901816"
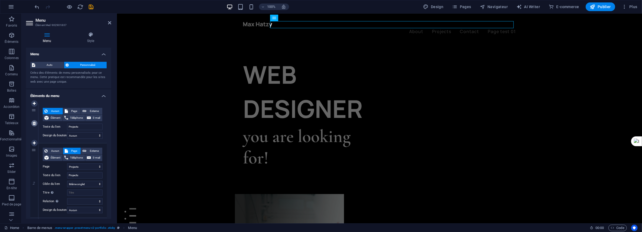
type input "Contact"
select select
select select "4"
type input "Page test 01"
select select "blank"
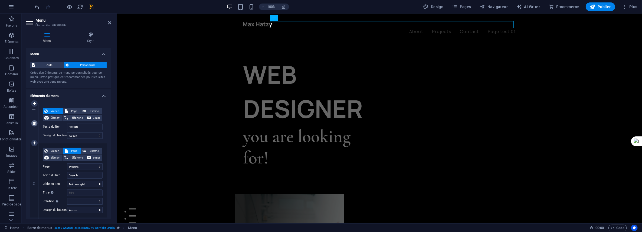
select select
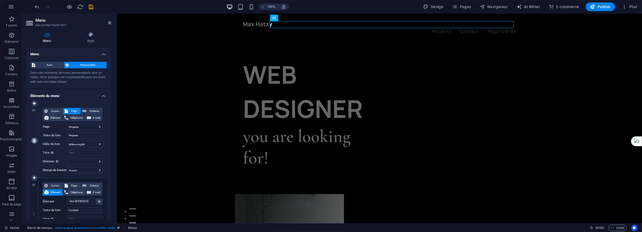
click at [34, 139] on icon at bounding box center [34, 141] width 3 height 4
type input "#ed-902901816"
type input "Contact"
select select
select select "4"
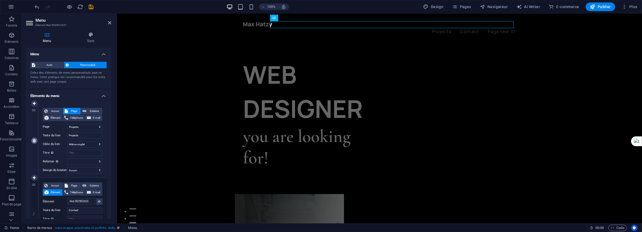
type input "Page test 01"
select select "blank"
select select
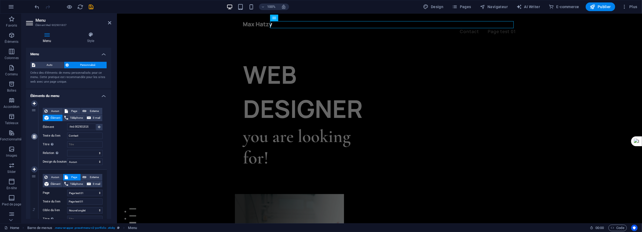
click at [35, 136] on icon at bounding box center [34, 136] width 3 height 4
select select "4"
type input "Page test 01"
select select "blank"
select select
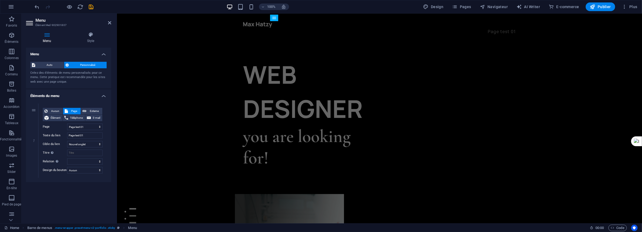
click at [63, 190] on div "Menu Auto Personnalisé Créez des éléments de menu personnalisés pour ce menu. C…" at bounding box center [68, 133] width 85 height 171
click at [90, 7] on icon "save" at bounding box center [91, 7] width 6 height 6
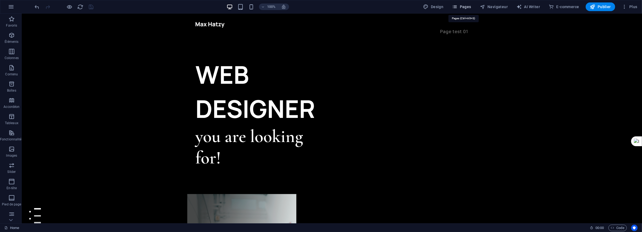
click at [465, 6] on span "Pages" at bounding box center [461, 6] width 19 height 5
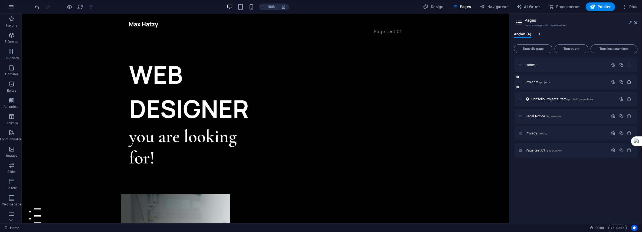
click at [631, 81] on icon "button" at bounding box center [629, 82] width 5 height 5
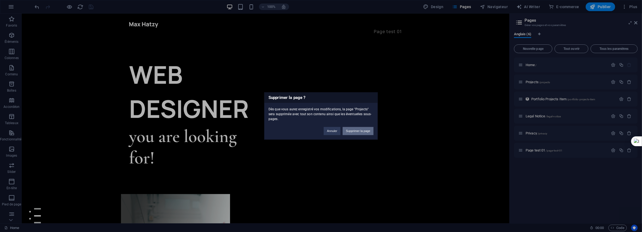
click at [360, 130] on button "Supprimer la page" at bounding box center [358, 131] width 31 height 8
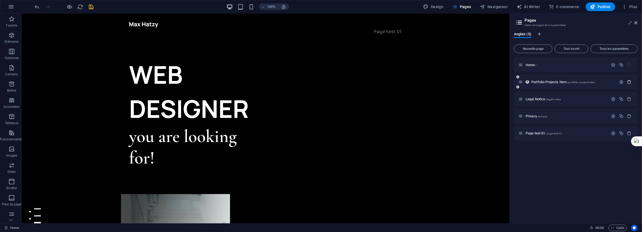
click at [629, 82] on icon "button" at bounding box center [629, 82] width 5 height 5
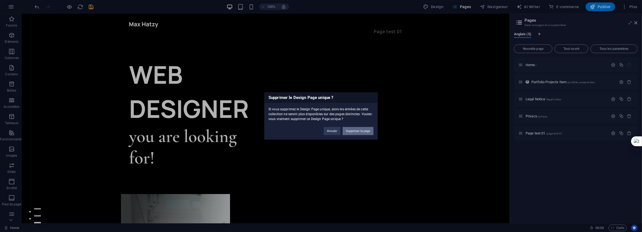
click at [358, 131] on button "Supprimer la page" at bounding box center [358, 131] width 31 height 8
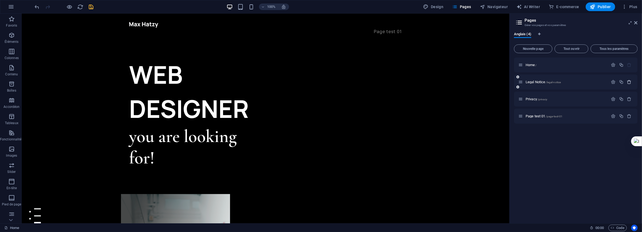
click at [630, 83] on icon "button" at bounding box center [629, 82] width 5 height 5
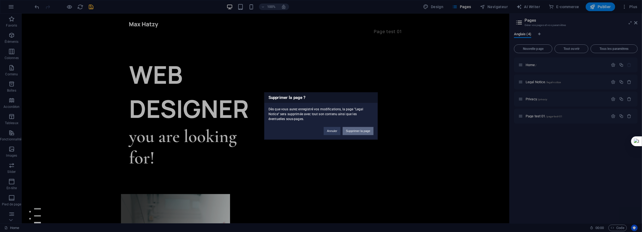
click at [366, 128] on button "Supprimer la page" at bounding box center [358, 131] width 31 height 8
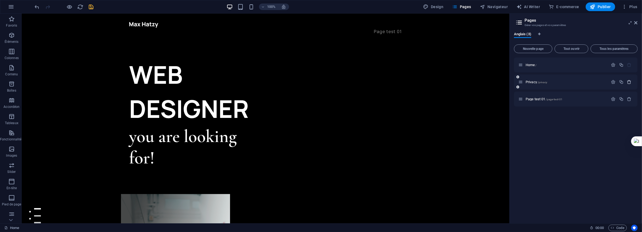
click at [632, 82] on button "button" at bounding box center [629, 82] width 8 height 5
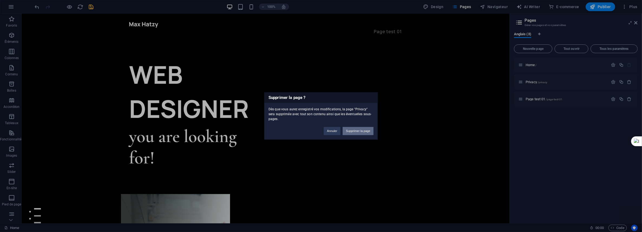
click at [355, 127] on button "Supprimer la page" at bounding box center [358, 131] width 31 height 8
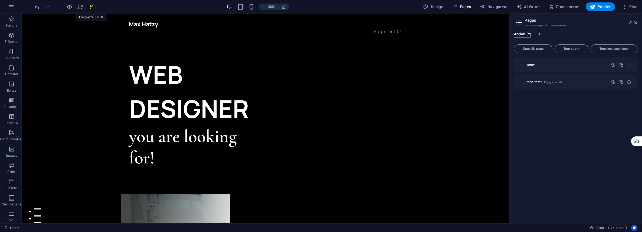
click at [91, 6] on icon "save" at bounding box center [91, 7] width 6 height 6
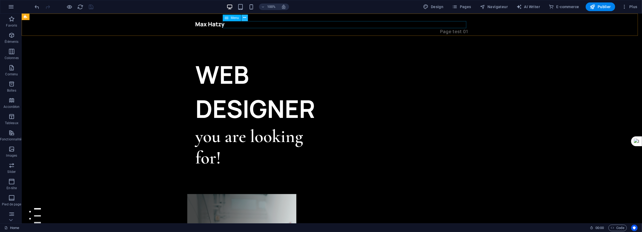
click at [243, 17] on icon at bounding box center [244, 18] width 3 height 6
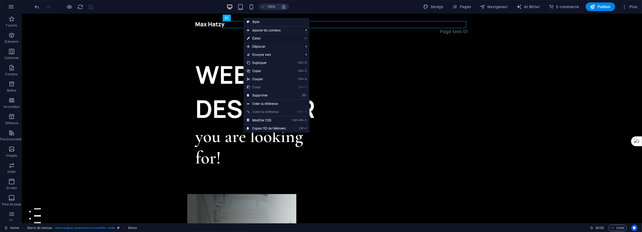
click at [257, 37] on link "⏎ Éditer" at bounding box center [266, 38] width 45 height 8
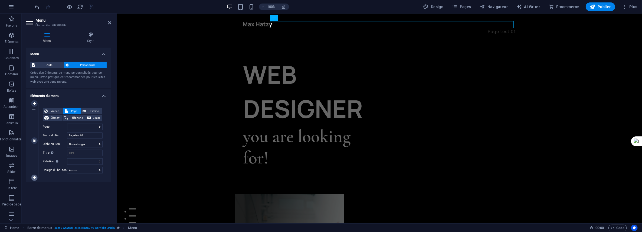
click at [33, 177] on icon at bounding box center [34, 178] width 3 height 4
select select
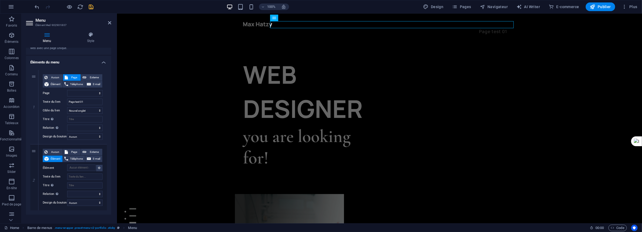
scroll to position [44, 0]
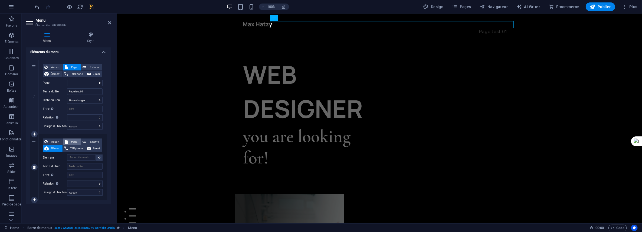
click at [70, 140] on span "Page" at bounding box center [75, 141] width 10 height 6
select select
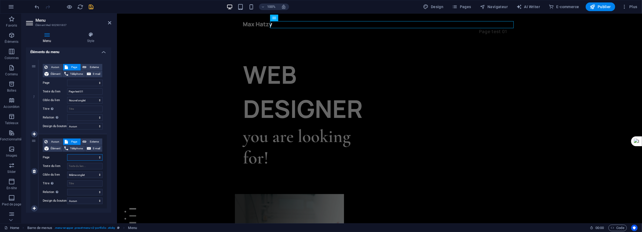
click at [96, 154] on select "Home Page test 01" at bounding box center [84, 157] width 35 height 6
select select "0"
click at [67, 154] on select "Home Page test 01" at bounding box center [84, 157] width 35 height 6
select select
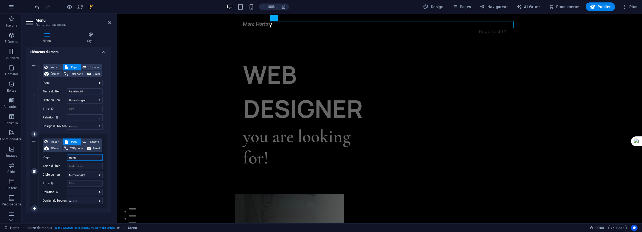
select select
click at [73, 167] on input "Texte du lien" at bounding box center [84, 166] width 35 height 6
type input "Accuei"
select select
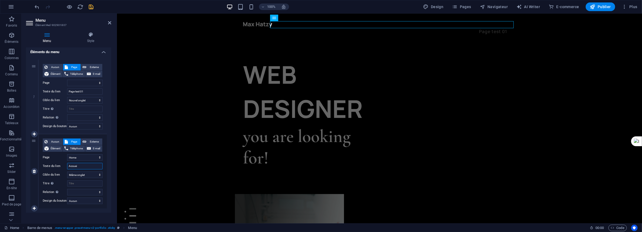
type input "Accueil"
select select
type input "Accueil"
drag, startPoint x: 34, startPoint y: 162, endPoint x: 32, endPoint y: 85, distance: 77.2
click at [32, 85] on div "1 Aucun Page Externe Élément Téléphone E-mail Page Home Page test 01 Élément UR…" at bounding box center [68, 134] width 77 height 149
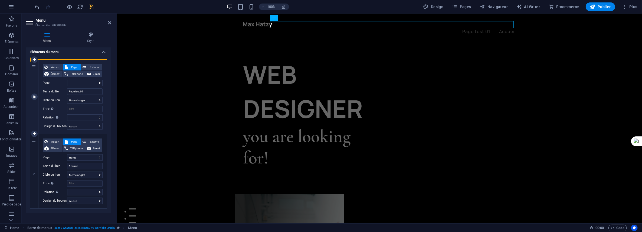
select select "0"
type input "Accueil"
select select
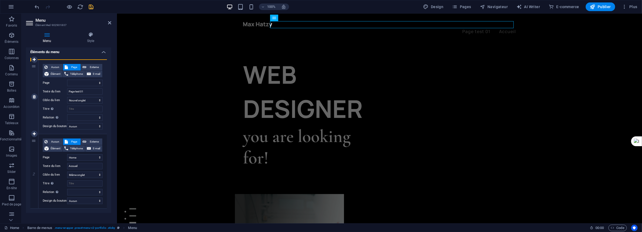
type input "Page test 01"
select select "blank"
select select
click at [90, 8] on icon "save" at bounding box center [91, 7] width 6 height 6
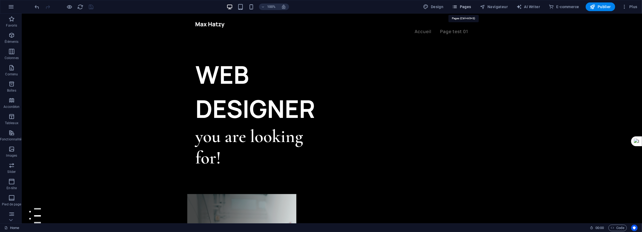
click at [470, 8] on span "Pages" at bounding box center [461, 6] width 19 height 5
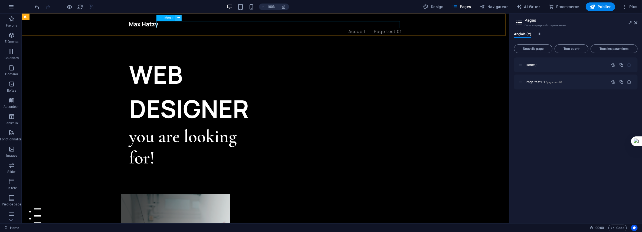
click at [179, 17] on icon at bounding box center [178, 18] width 3 height 6
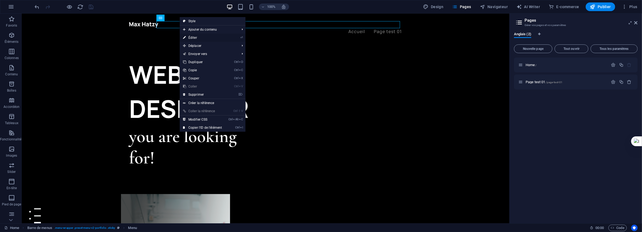
click at [192, 37] on link "⏎ Éditer" at bounding box center [202, 38] width 45 height 8
select select
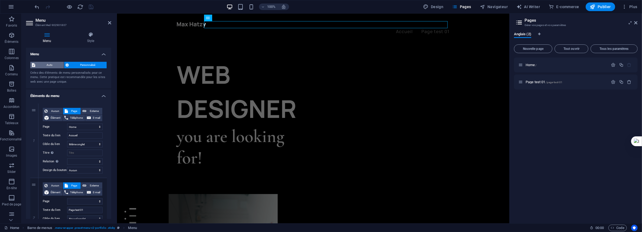
click at [45, 62] on span "Auto" at bounding box center [49, 65] width 25 height 6
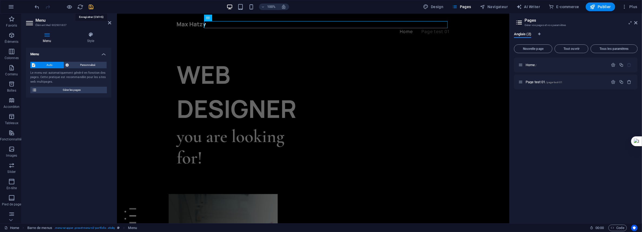
click at [90, 4] on icon "save" at bounding box center [91, 7] width 6 height 6
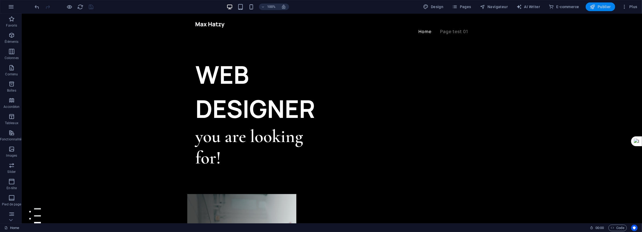
click at [605, 5] on span "Publier" at bounding box center [600, 6] width 21 height 5
